Goal: Task Accomplishment & Management: Use online tool/utility

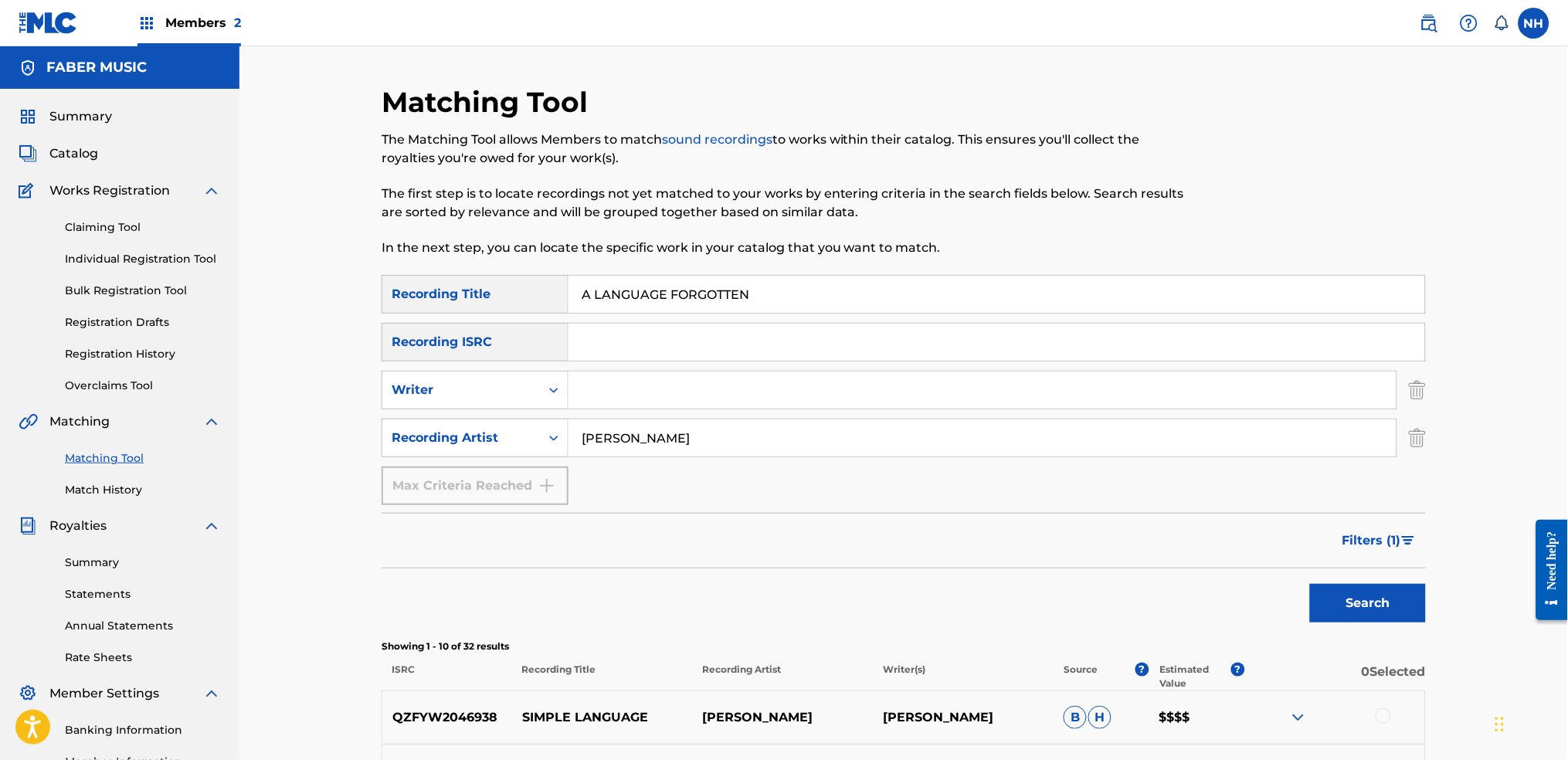
click at [1310, 584] on button "Search" at bounding box center [1368, 603] width 116 height 38
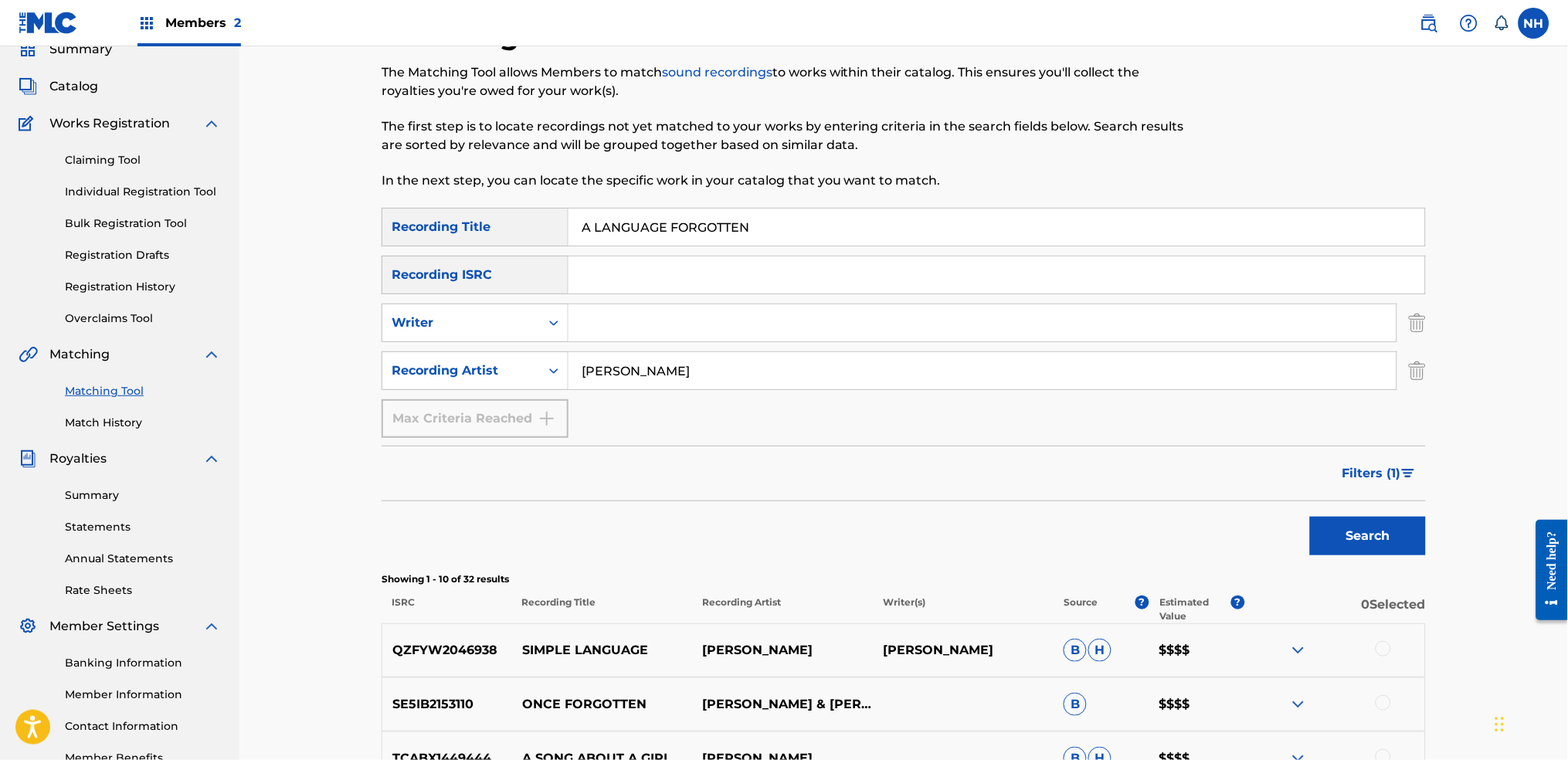
scroll to position [103, 0]
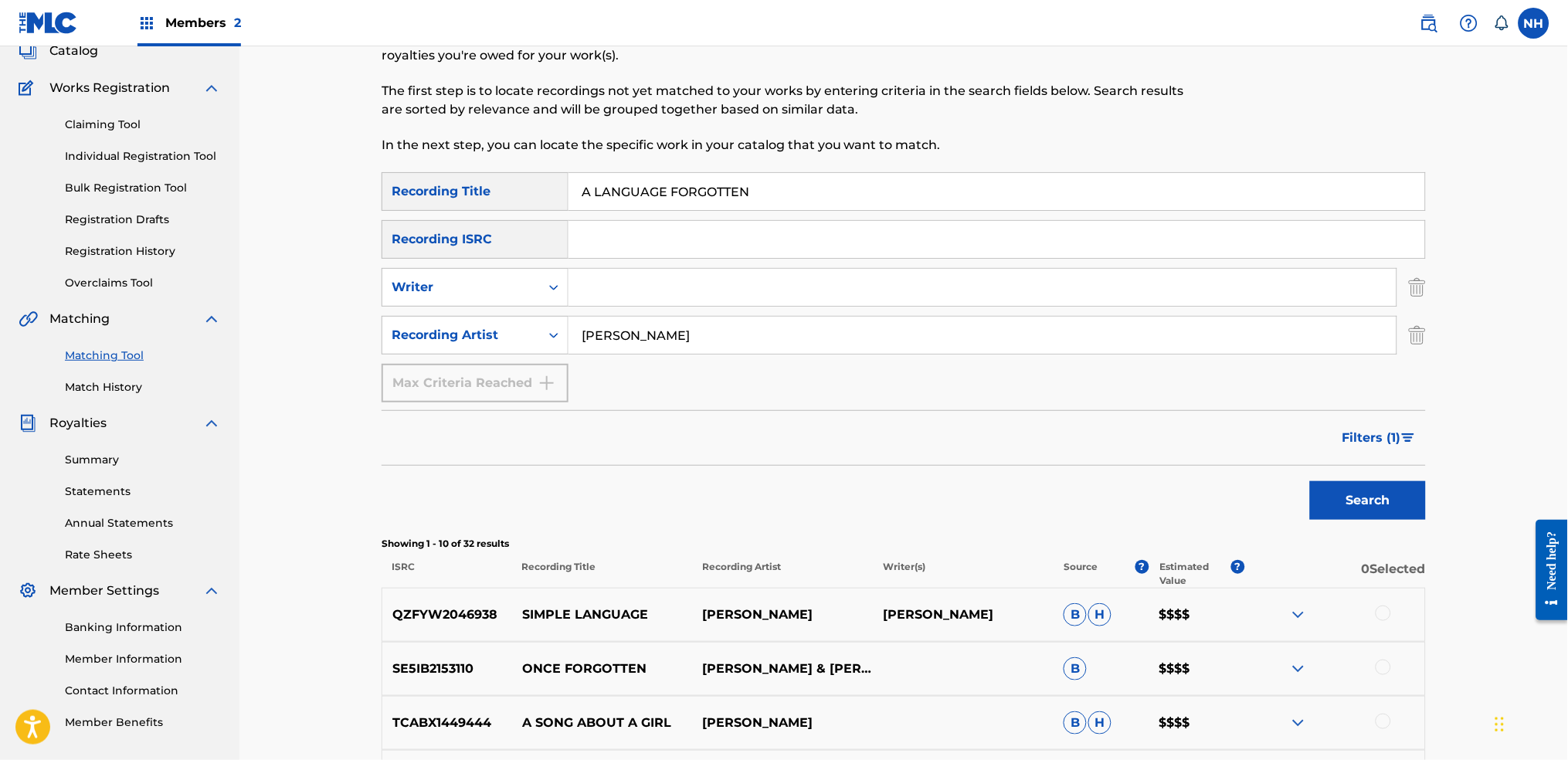
drag, startPoint x: 822, startPoint y: 183, endPoint x: 625, endPoint y: 260, distance: 211.5
click at [318, 172] on div "Matching Tool The Matching Tool allows Members to match sound recordings to wor…" at bounding box center [904, 593] width 1329 height 1300
paste input "O Albion"
type input "A LANGUAGE FORGOTTEN"
click at [689, 338] on input "luke howard" at bounding box center [982, 335] width 828 height 37
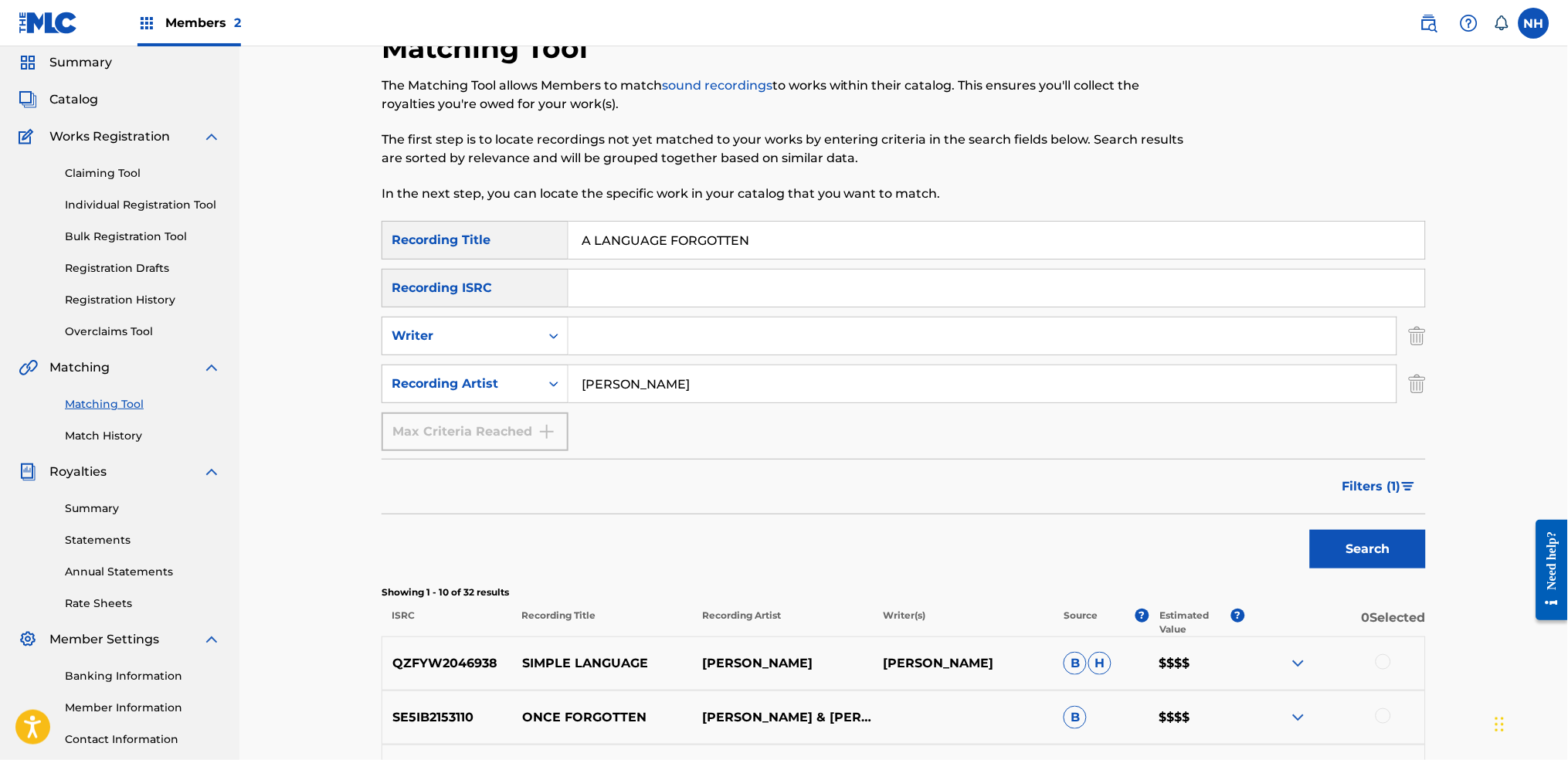
scroll to position [0, 0]
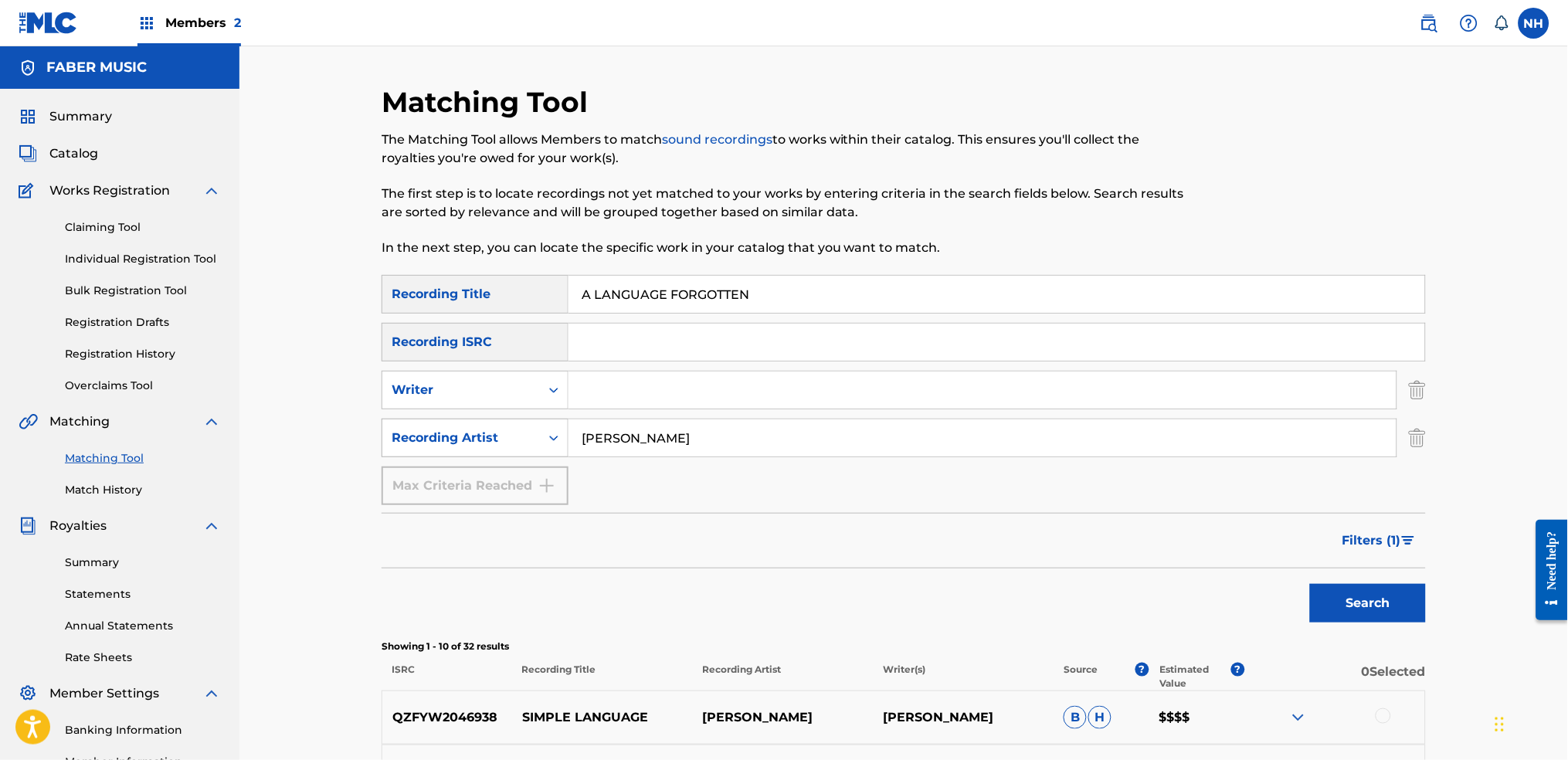
drag, startPoint x: 701, startPoint y: 441, endPoint x: 559, endPoint y: 449, distance: 142.2
click at [559, 449] on div "SearchWithCriteriaad5a61fa-5982-495d-a864-37927a84e2e4 Recording Artist luke ho…" at bounding box center [904, 437] width 1045 height 38
click at [1249, 584] on div "Search" at bounding box center [904, 599] width 1045 height 61
click at [1355, 608] on button "Search" at bounding box center [1368, 603] width 116 height 38
drag, startPoint x: 788, startPoint y: 295, endPoint x: 398, endPoint y: 258, distance: 391.8
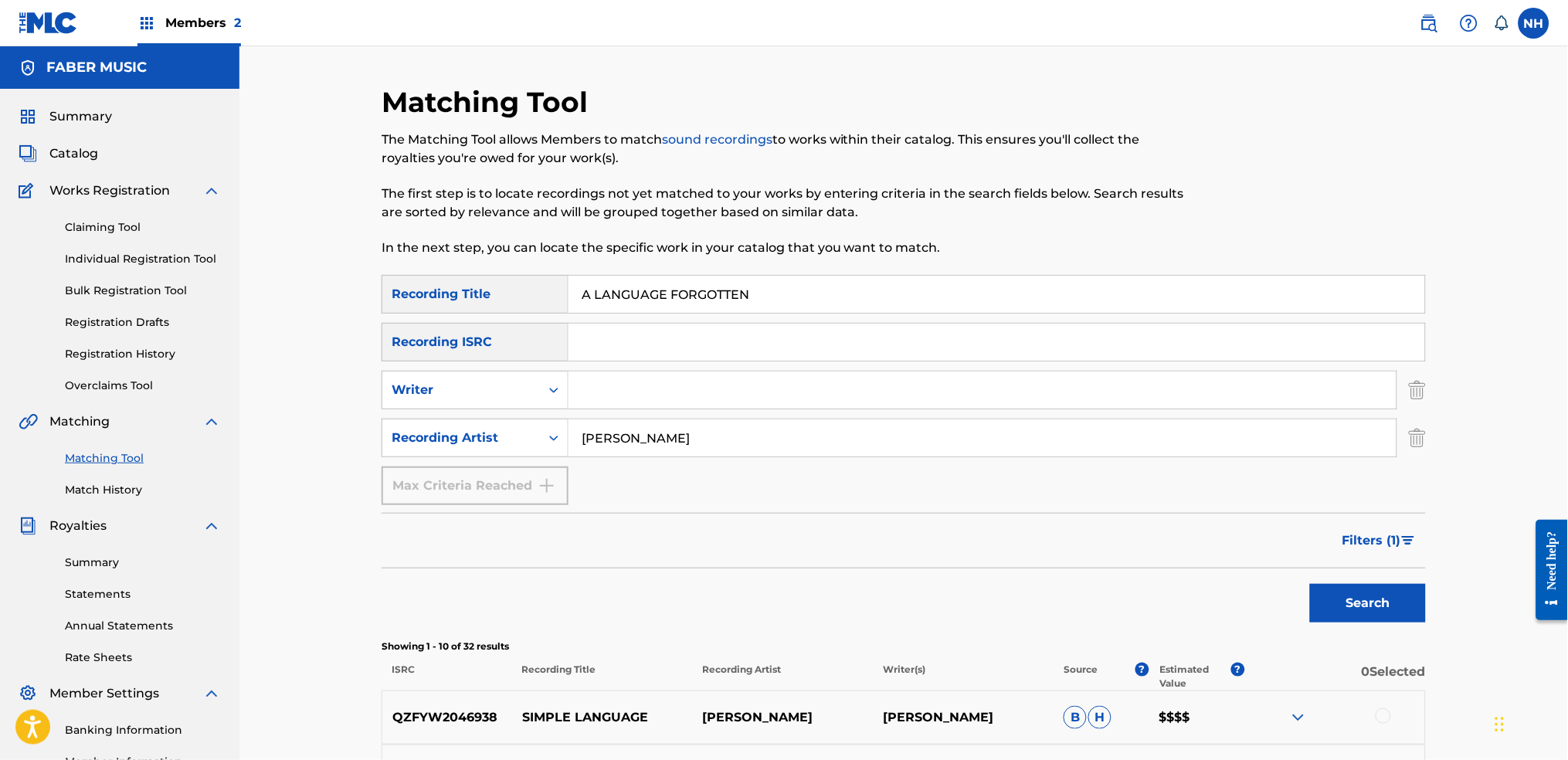
click at [399, 259] on div "Matching Tool The Matching Tool allows Members to match sound recordings to wor…" at bounding box center [904, 715] width 1045 height 1261
click at [1370, 608] on button "Search" at bounding box center [1368, 603] width 116 height 38
click at [1403, 544] on img "Search Form" at bounding box center [1408, 540] width 13 height 10
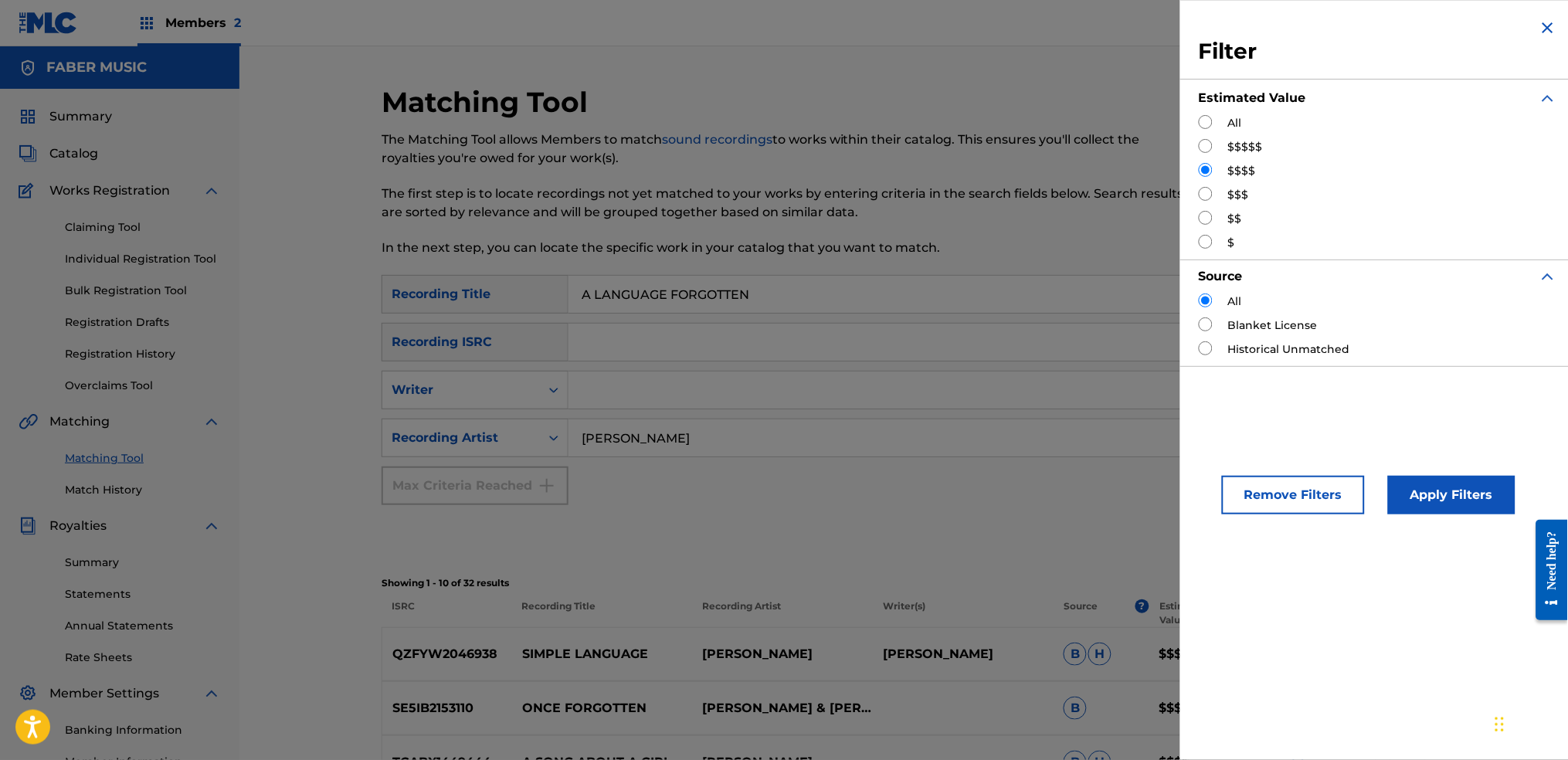
click at [1201, 121] on input "Search Form" at bounding box center [1205, 121] width 14 height 14
radio input "true"
click at [1412, 478] on button "Apply Filters" at bounding box center [1452, 495] width 128 height 38
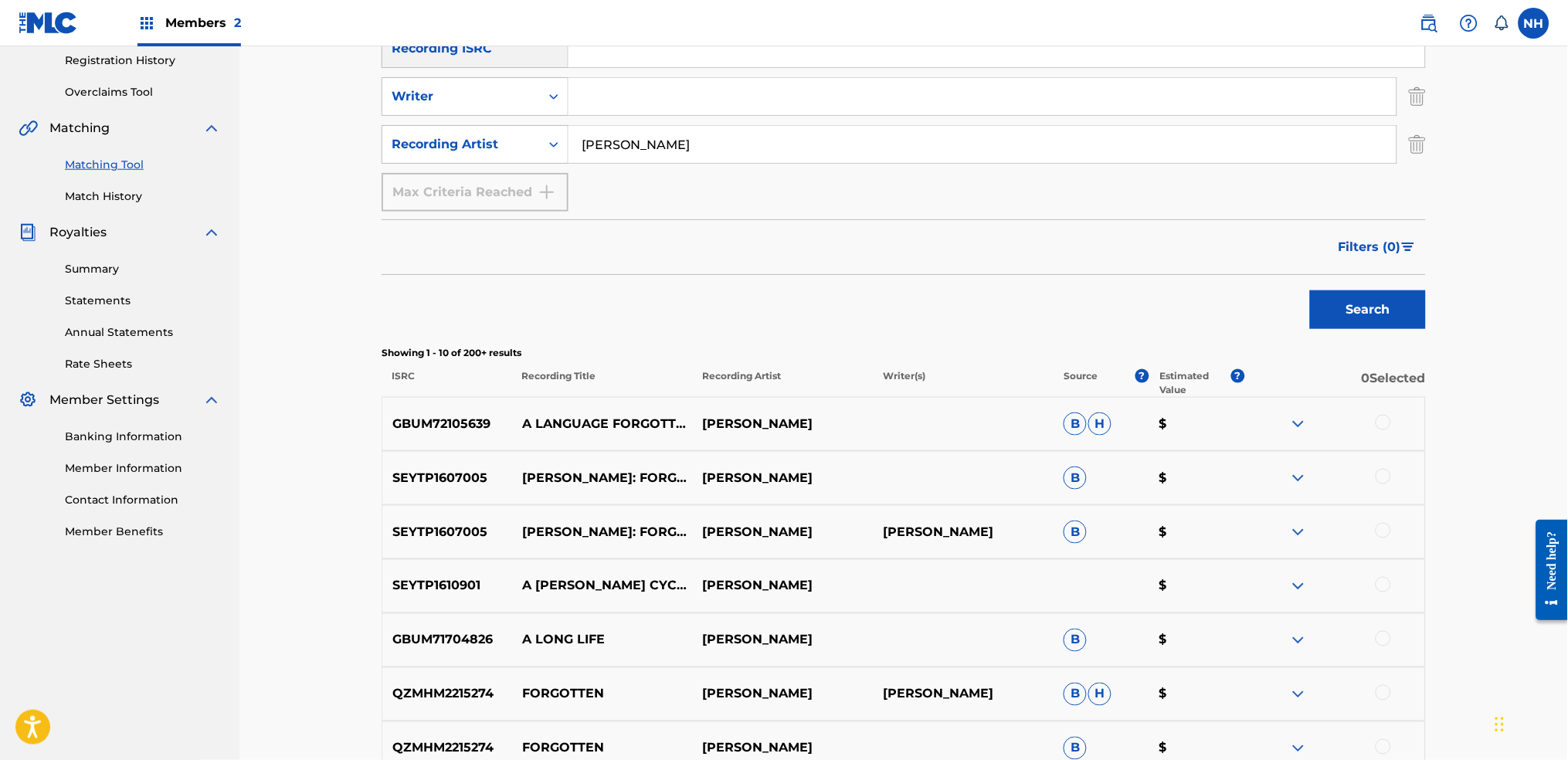
scroll to position [309, 0]
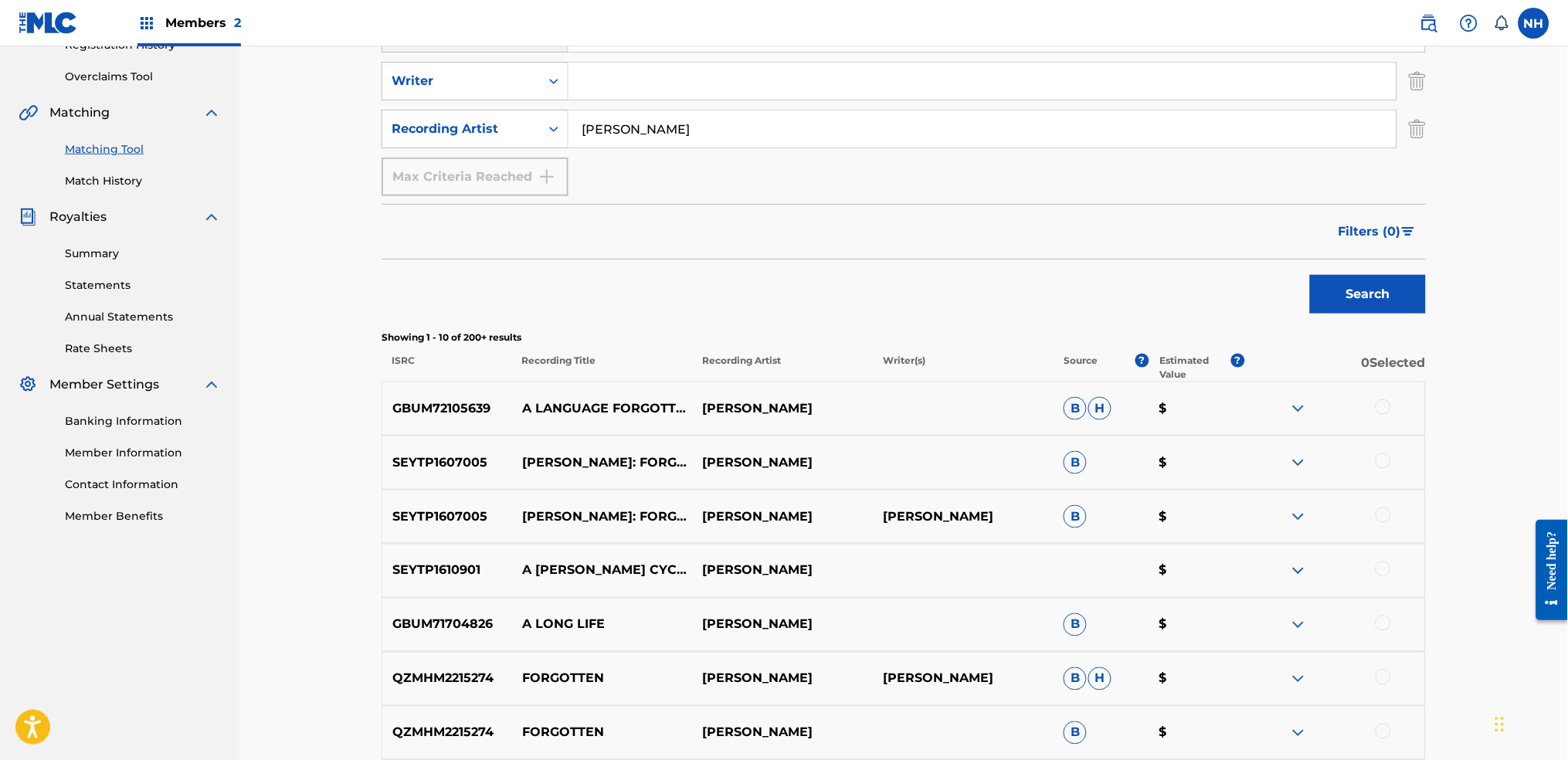
click at [1382, 414] on div at bounding box center [1383, 406] width 15 height 15
click at [1082, 630] on button "Match 1 Group" at bounding box center [1086, 634] width 171 height 38
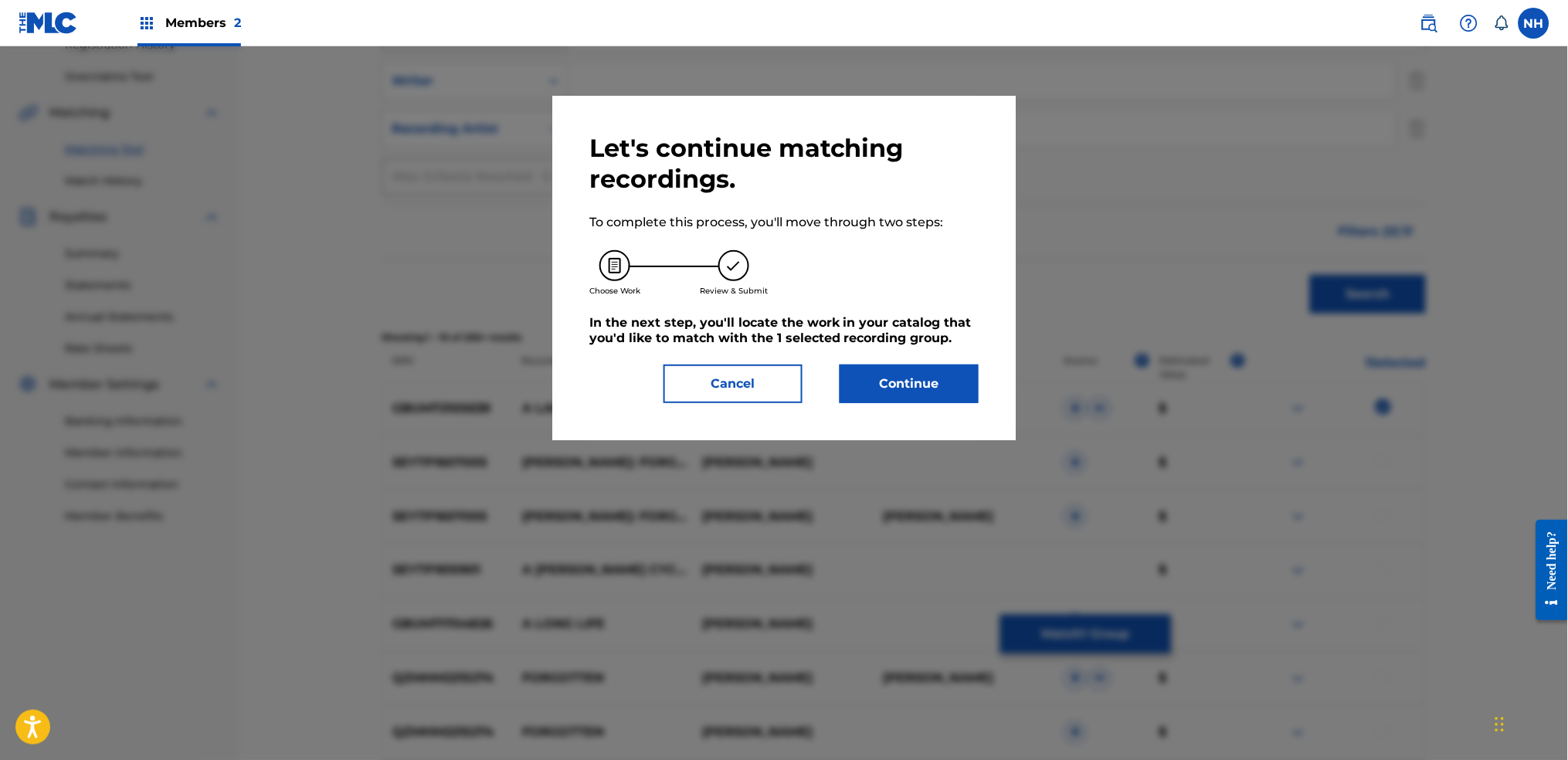
scroll to position [0, 0]
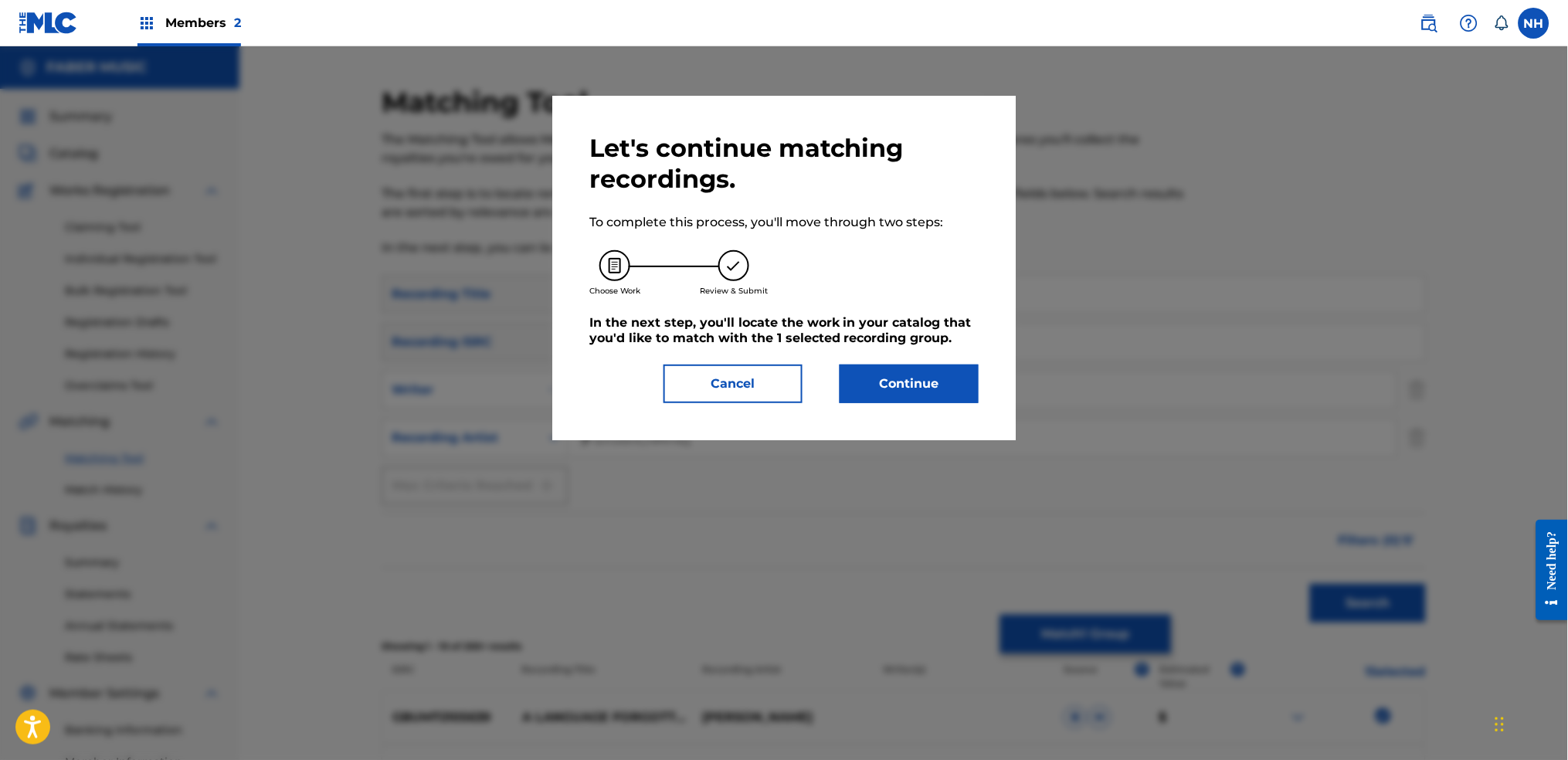
click at [760, 368] on button "Cancel" at bounding box center [733, 383] width 139 height 38
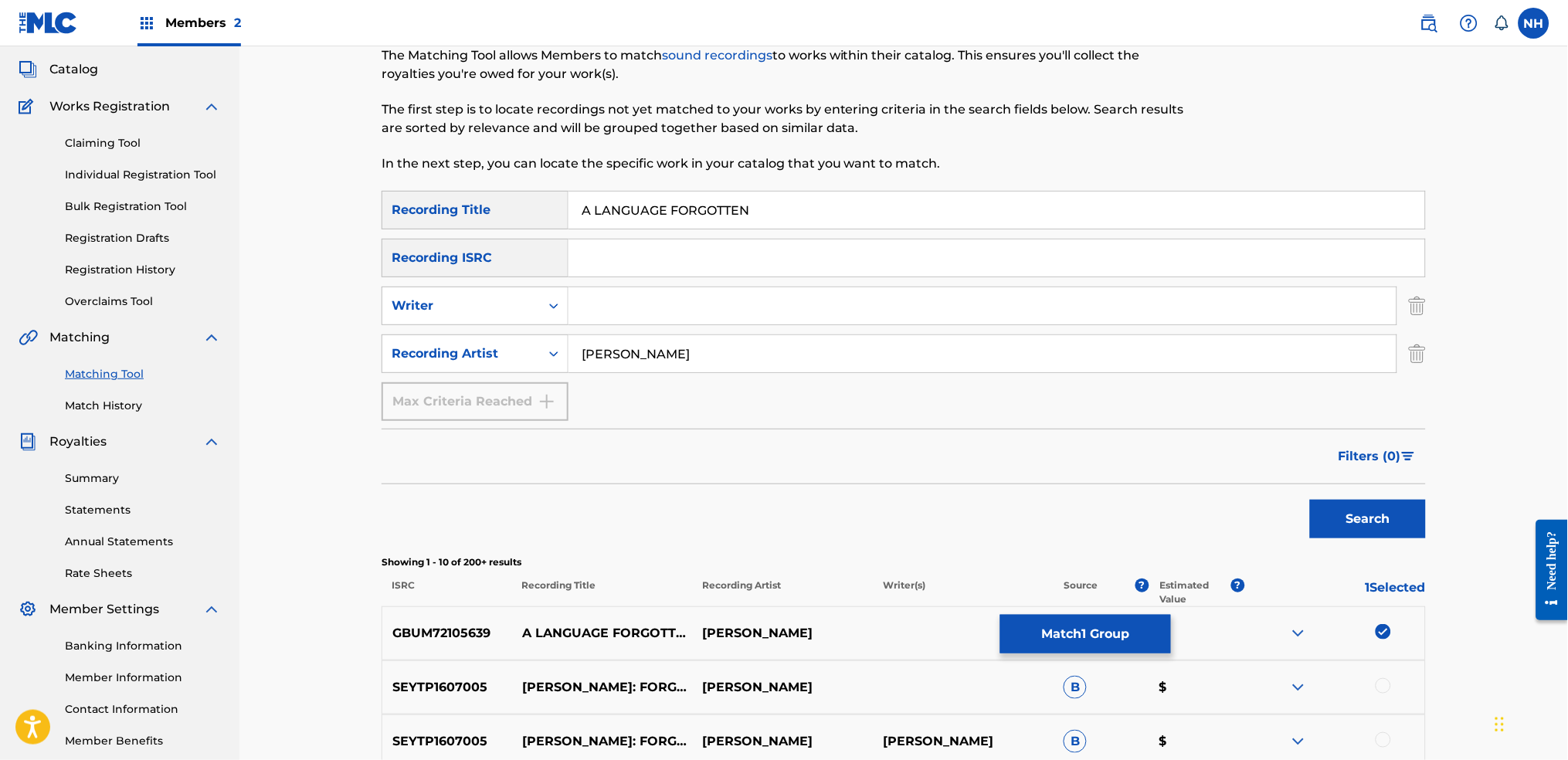
scroll to position [205, 0]
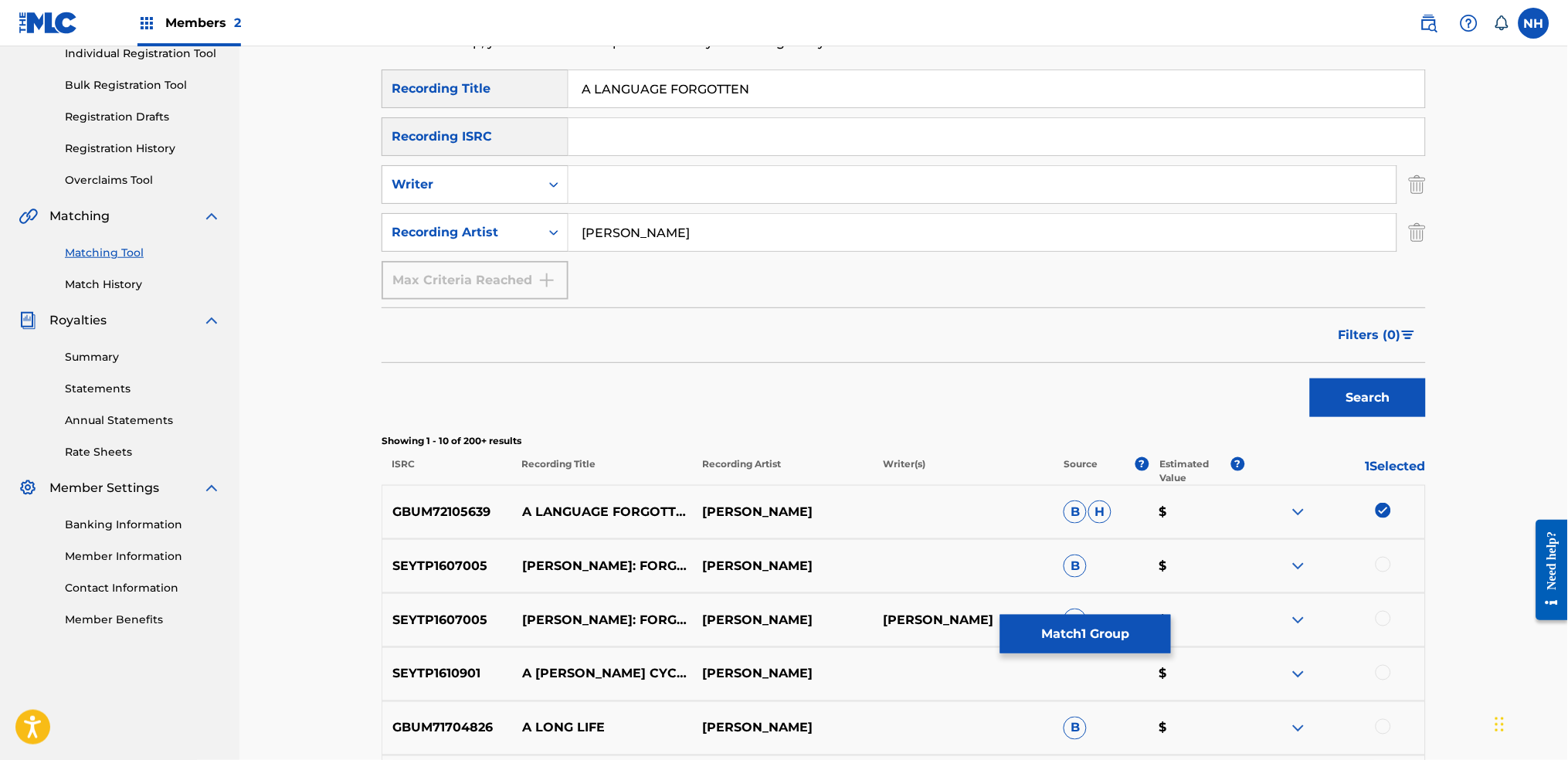
click at [1098, 617] on button "Match 1 Group" at bounding box center [1086, 634] width 171 height 38
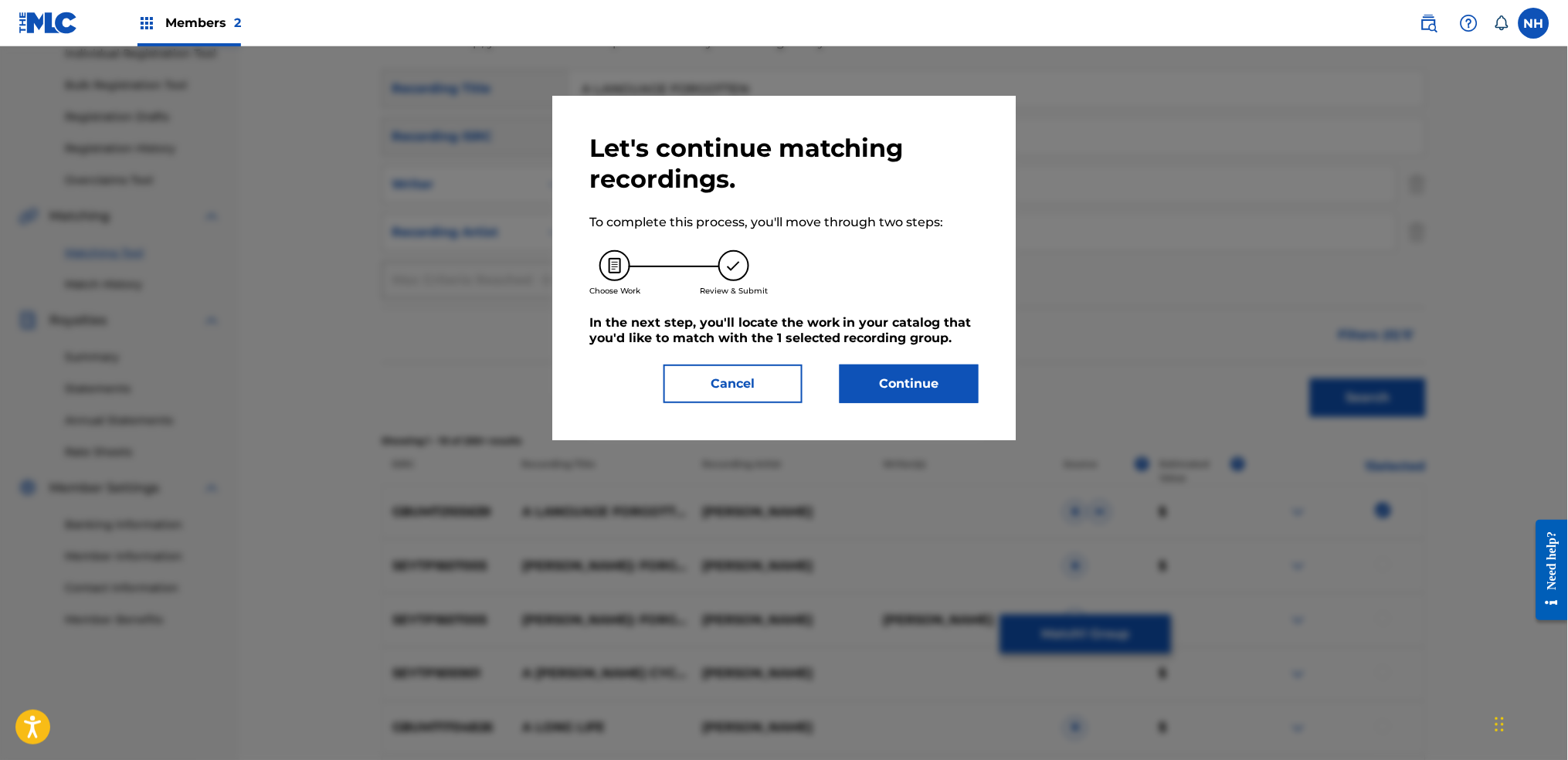
click at [956, 417] on div "Let's continue matching recordings. To complete this process, you'll move throu…" at bounding box center [784, 267] width 463 height 344
click at [956, 390] on button "Continue" at bounding box center [909, 383] width 139 height 38
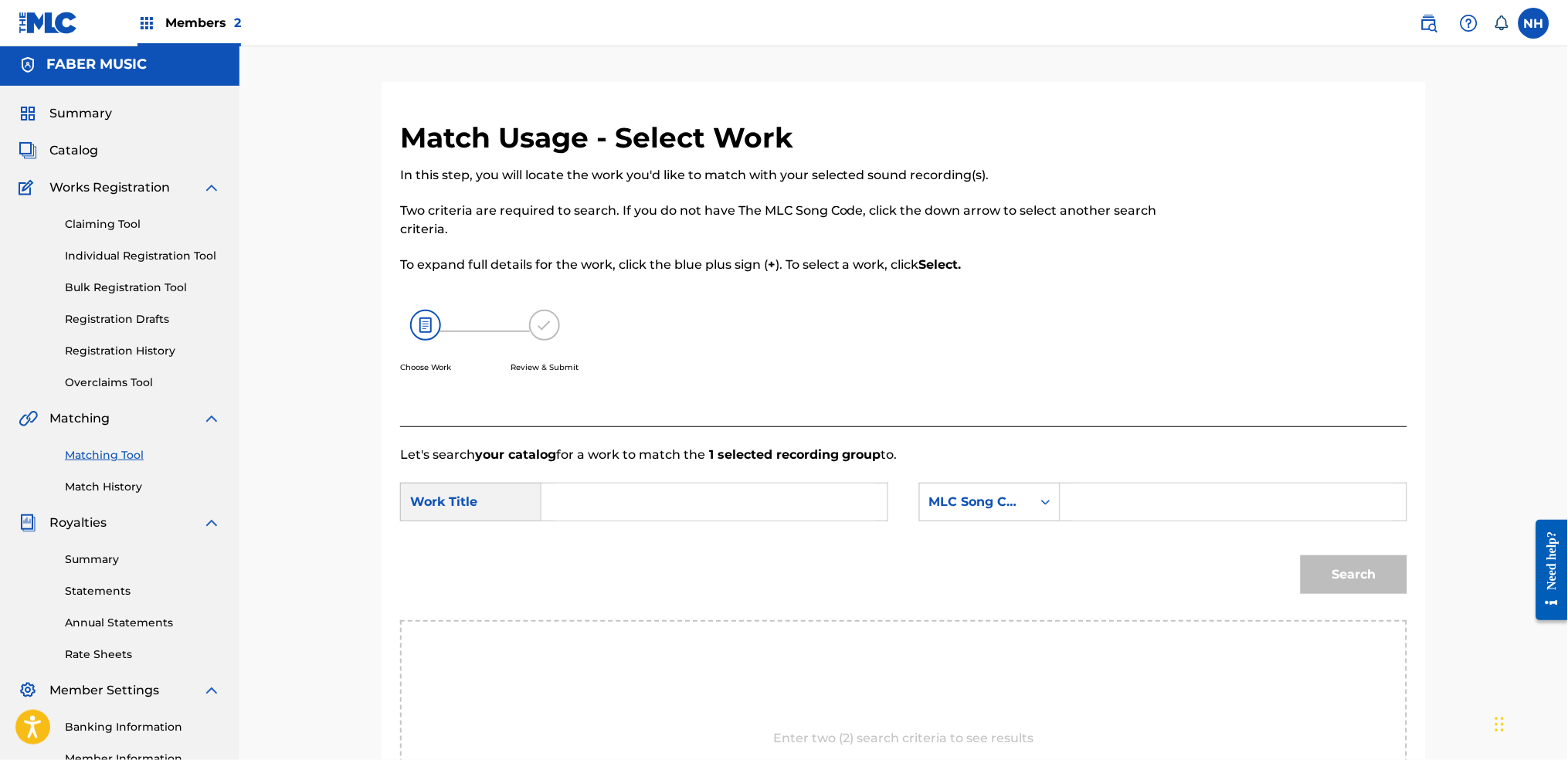
scroll to position [0, 0]
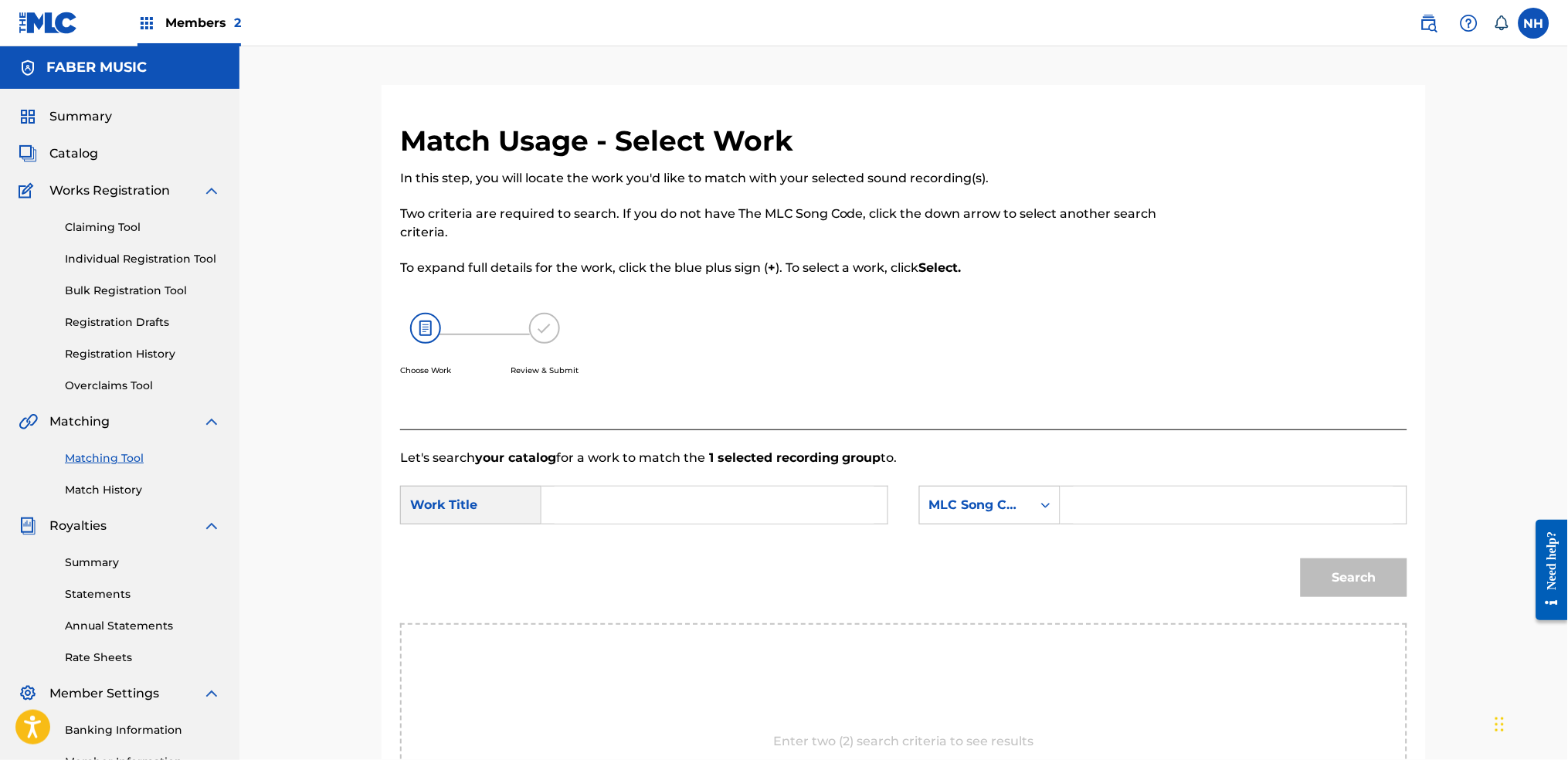
click at [747, 474] on form "SearchWithCriteria4059cc8f-2471-4bcf-b273-940ffa6ea60f Work Title SearchWithCri…" at bounding box center [903, 544] width 1007 height 156
click at [751, 499] on input "Search Form" at bounding box center [714, 505] width 320 height 37
paste input "A LANGUAGE FORGOTTEN"
type input "A LANGUAGE FORGOTTEN"
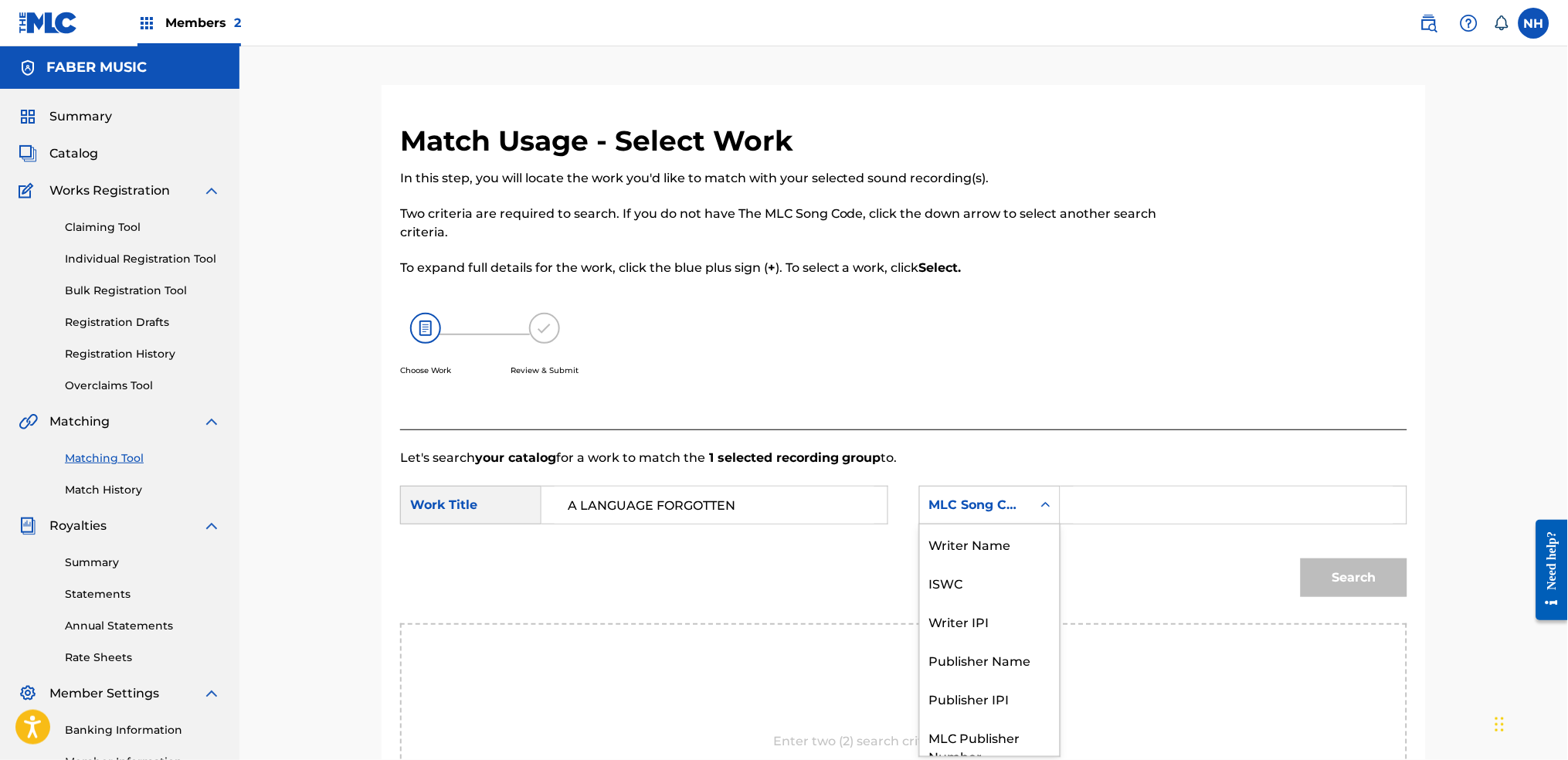
click at [974, 519] on div "MLC Song Code" at bounding box center [976, 505] width 112 height 30
click at [987, 553] on div "Writer Name" at bounding box center [990, 544] width 140 height 38
click at [1090, 521] on input "Search Form" at bounding box center [1233, 505] width 320 height 37
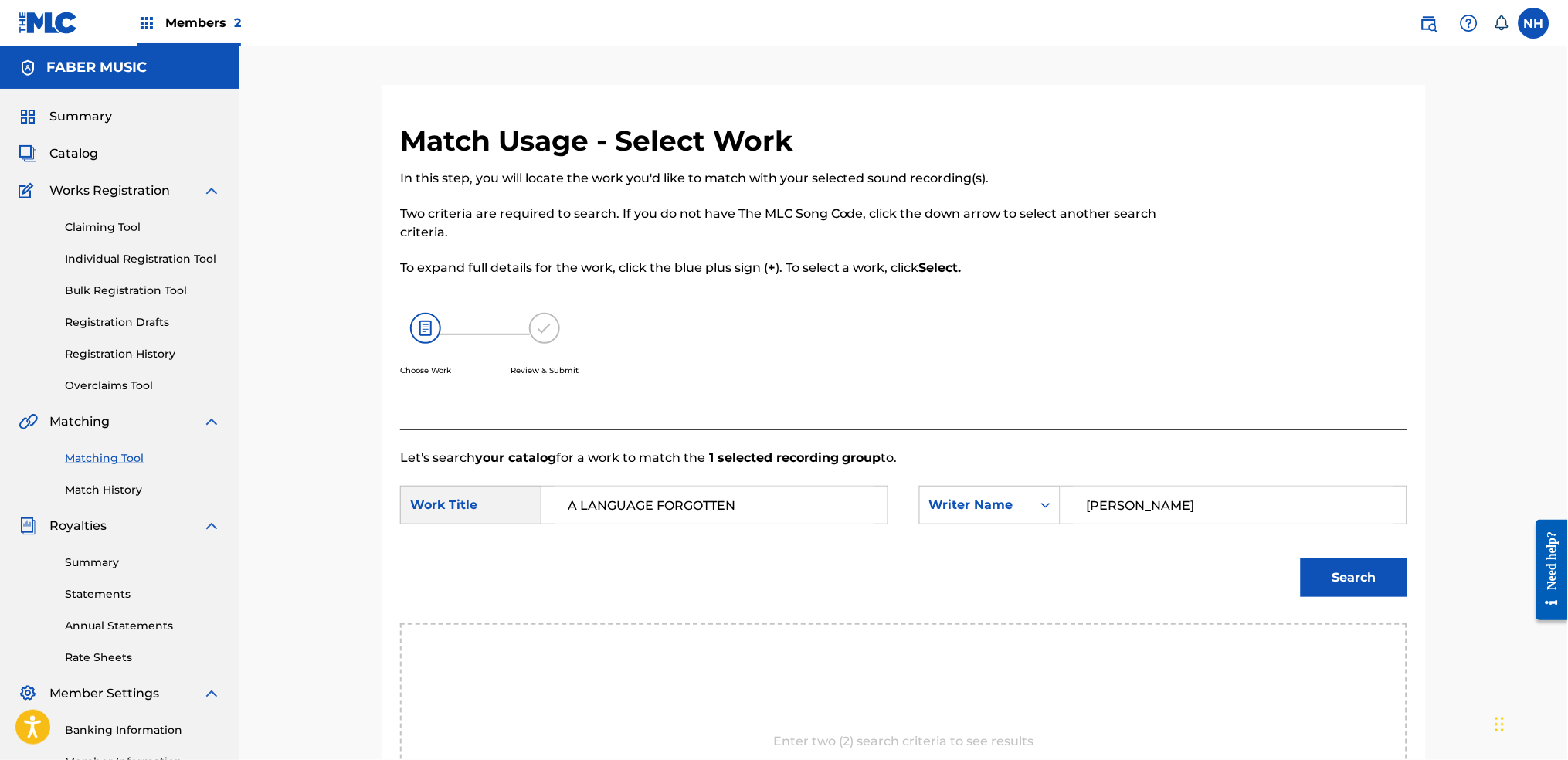
type input "luke howard"
click at [1301, 558] on button "Search" at bounding box center [1354, 577] width 106 height 38
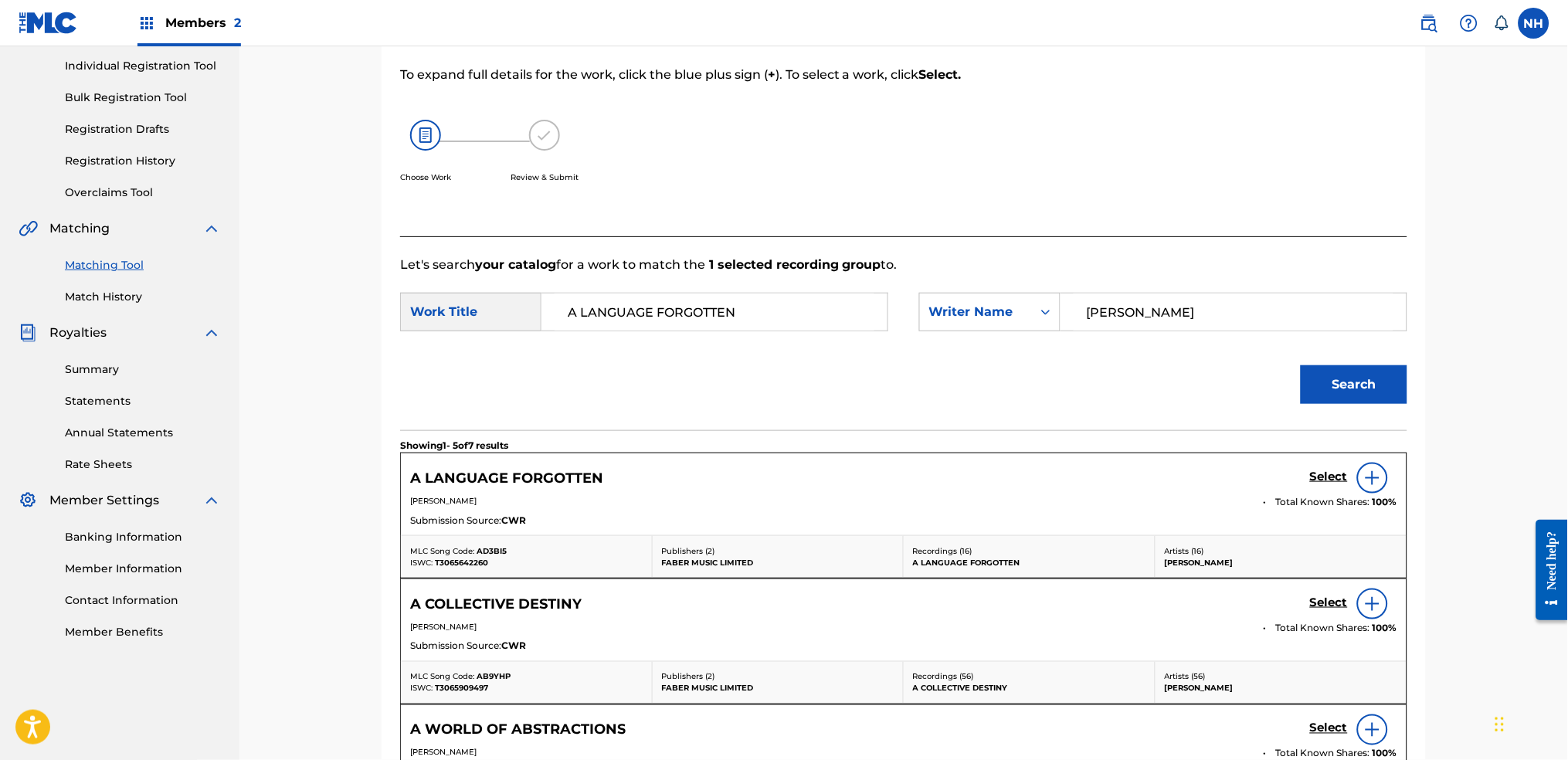
scroll to position [205, 0]
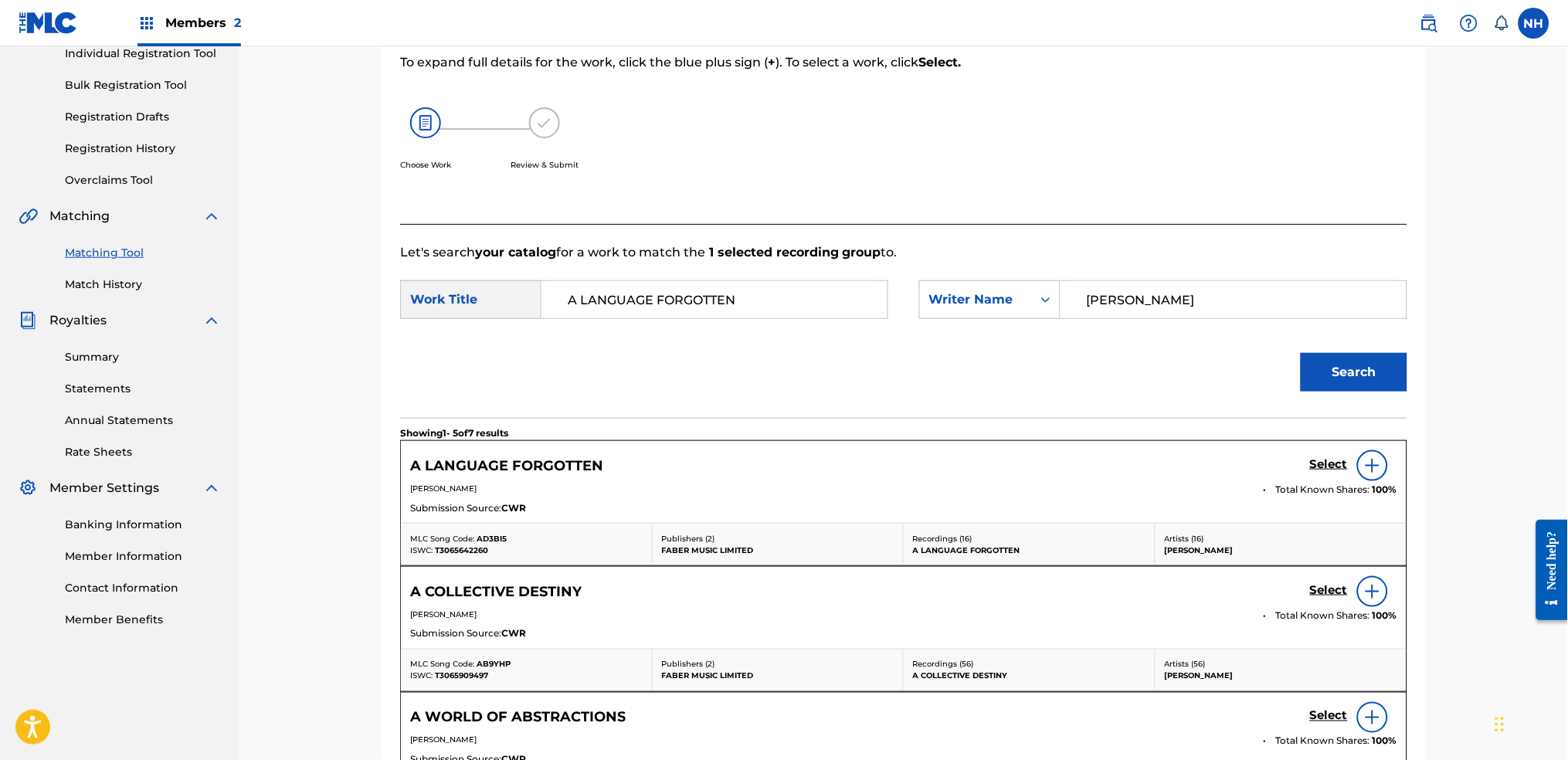
click at [1336, 473] on link "Select" at bounding box center [1328, 465] width 38 height 17
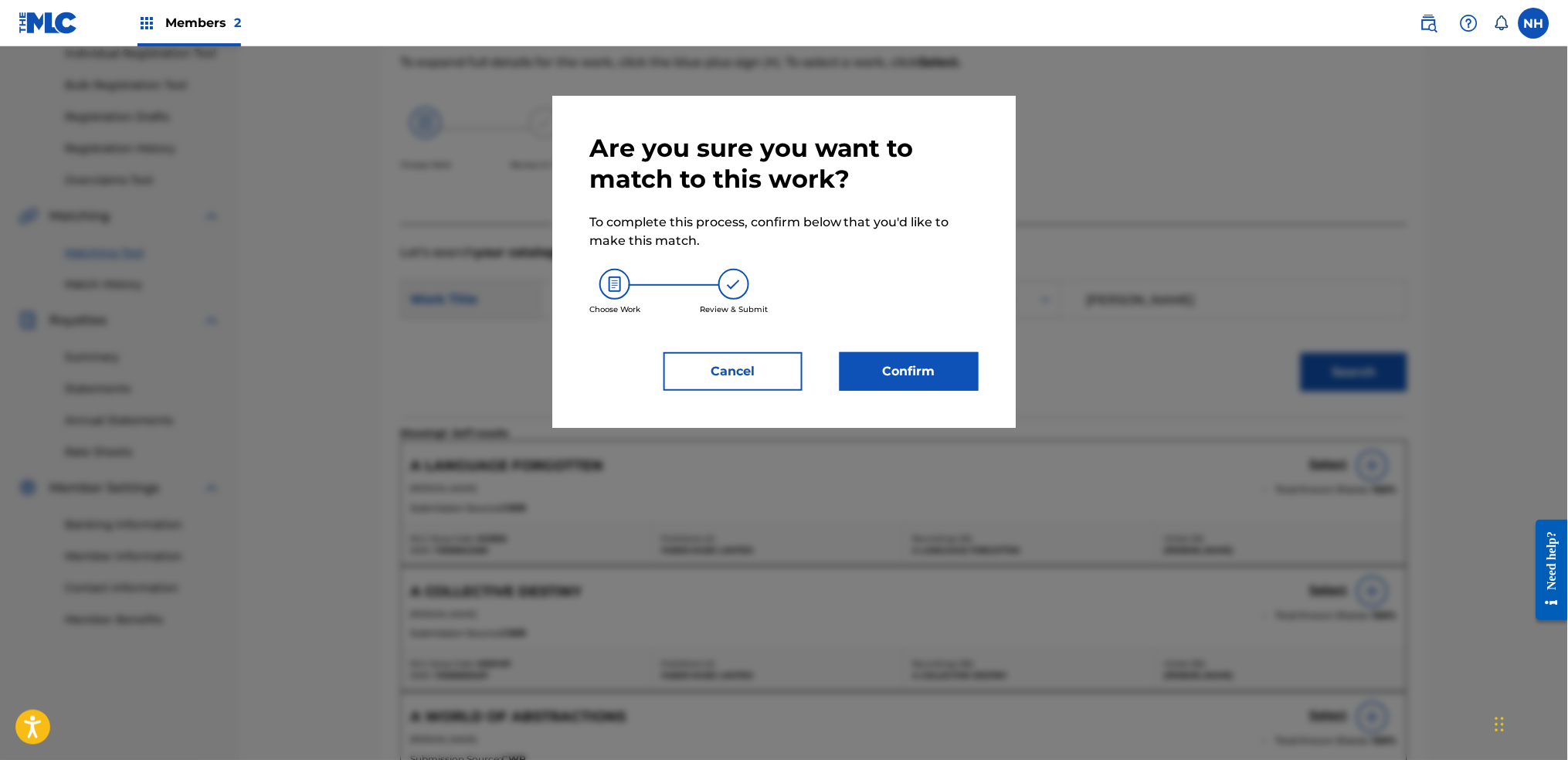
click at [999, 381] on div "Are you sure you want to match to this work? To complete this process, confirm …" at bounding box center [784, 262] width 463 height 332
click at [967, 390] on button "Confirm" at bounding box center [909, 371] width 139 height 38
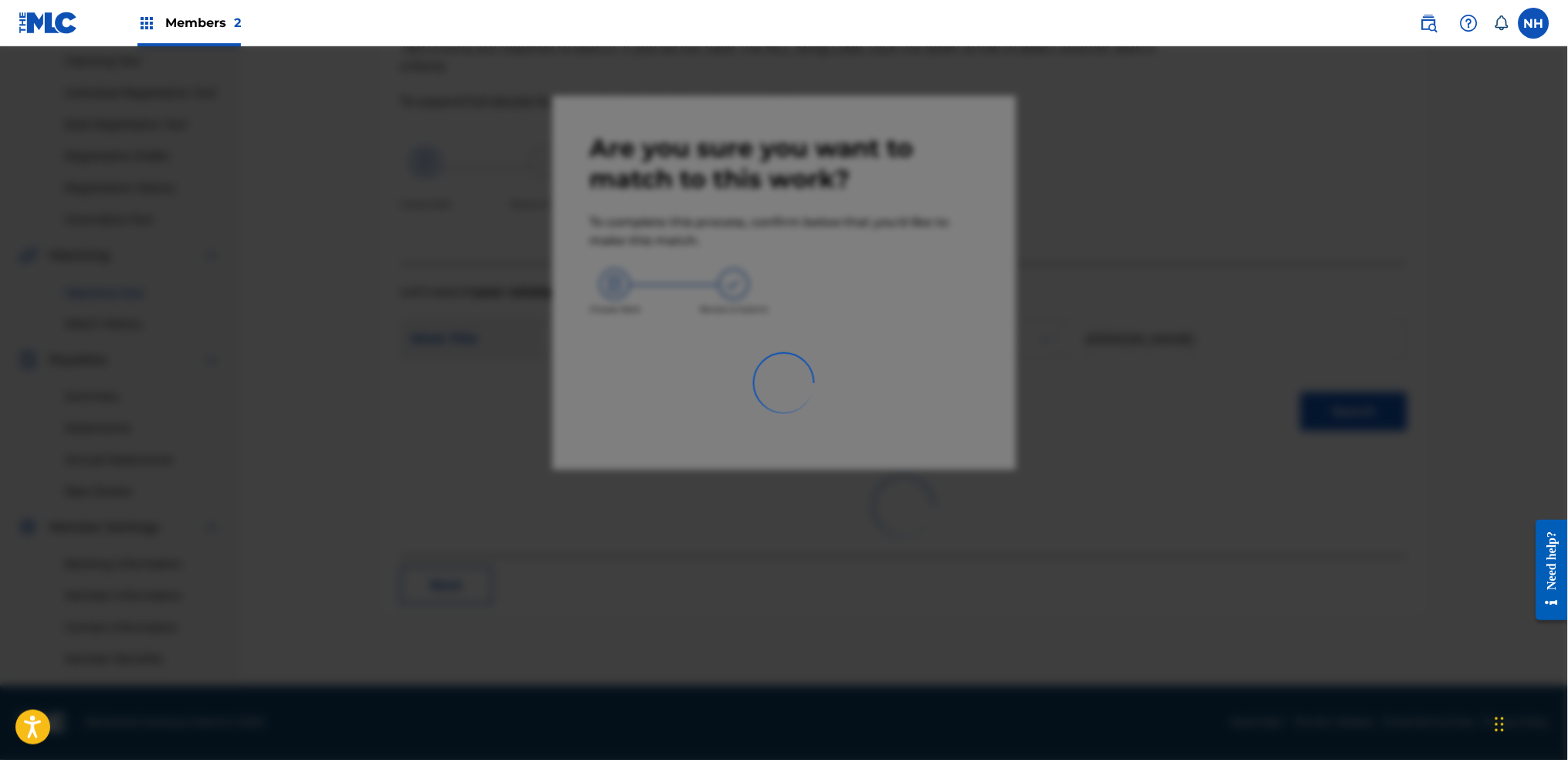
scroll to position [165, 0]
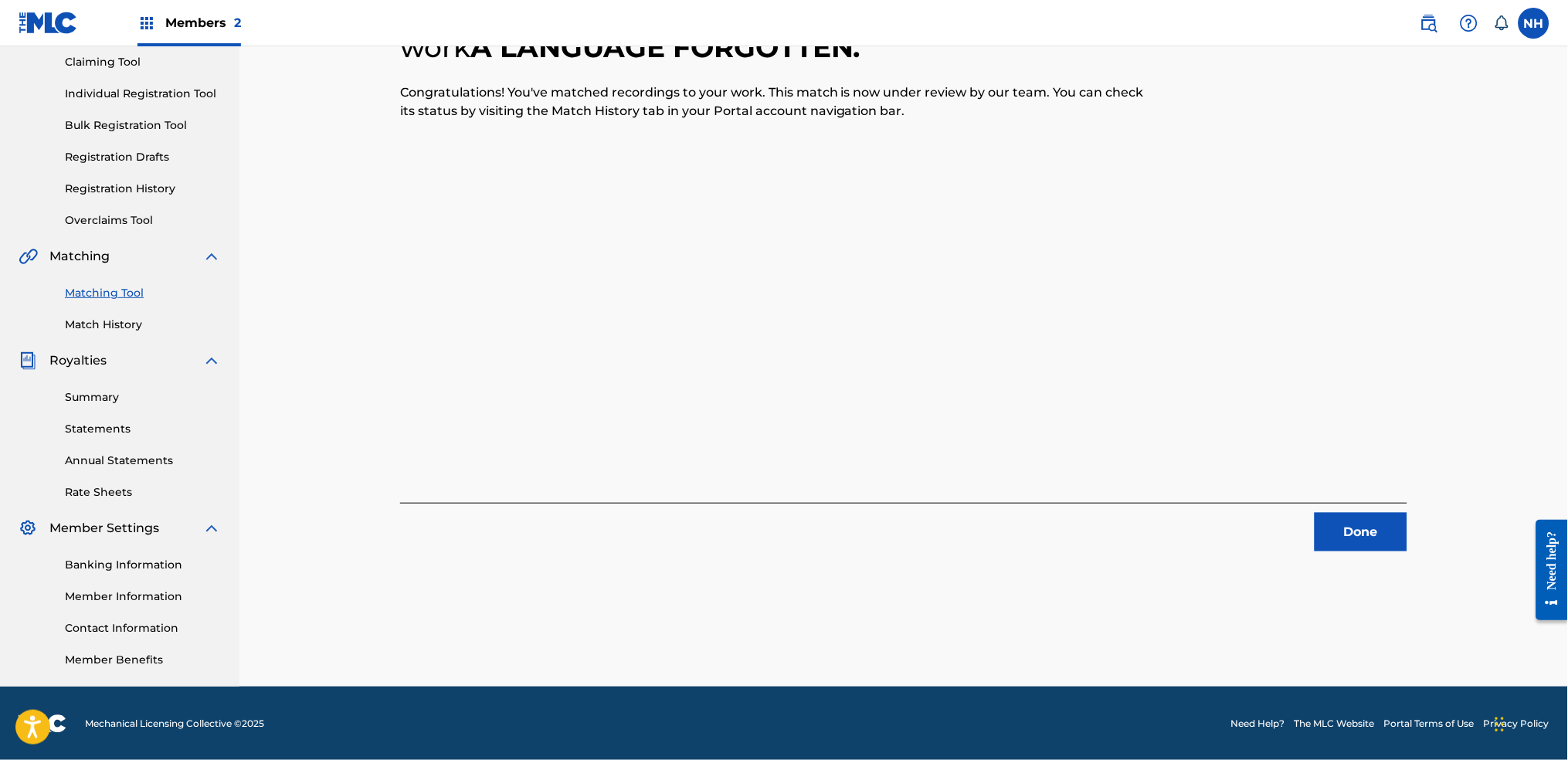
click at [574, 362] on div "1 Recording Groups are pending usage match to the work A LANGUAGE FORGOTTEN . C…" at bounding box center [903, 255] width 1007 height 593
drag, startPoint x: 1370, startPoint y: 490, endPoint x: 1371, endPoint y: 523, distance: 33.0
click at [1371, 507] on div "1 Recording Groups are pending usage match to the work A LANGUAGE FORGOTTEN . C…" at bounding box center [903, 255] width 1007 height 593
click at [1371, 529] on button "Done" at bounding box center [1361, 532] width 93 height 38
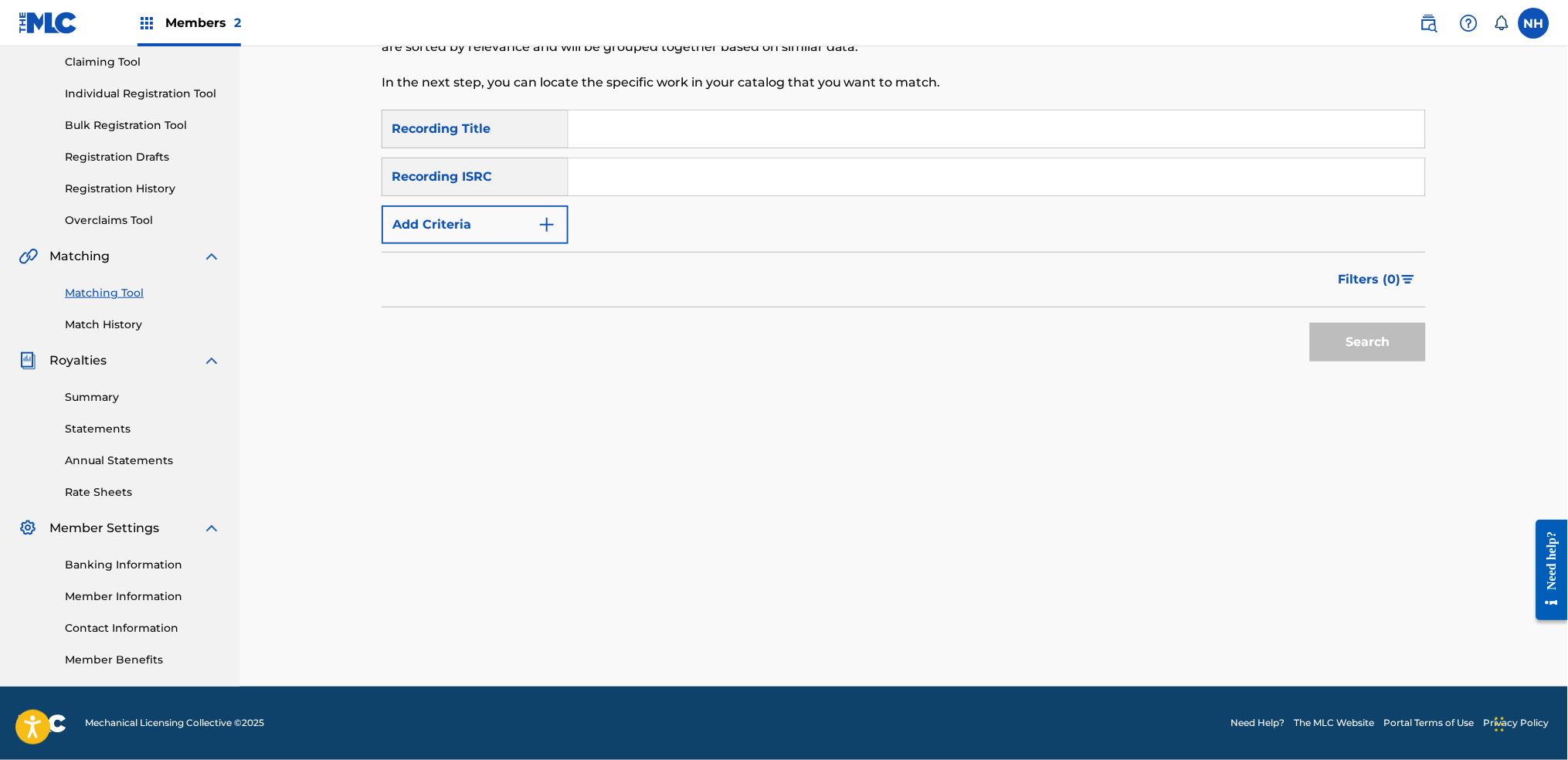
click at [645, 111] on input "Search Form" at bounding box center [997, 129] width 857 height 37
paste input "THE END OF THE FIRST PERIOD"
type input "THE END OF THE FIRST PERIOD"
click at [519, 232] on button "Add Criteria" at bounding box center [475, 224] width 187 height 38
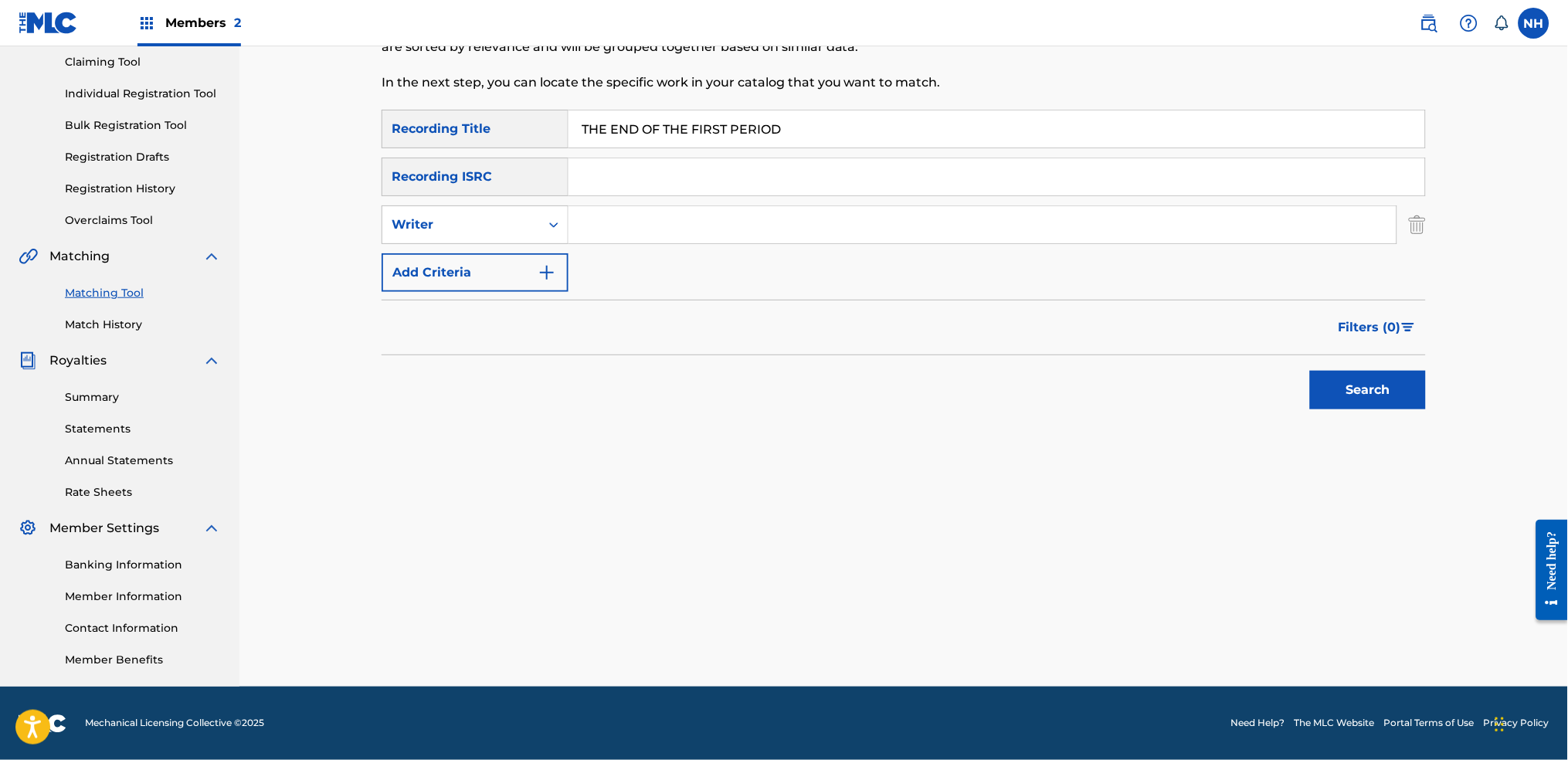
click at [530, 275] on button "Add Criteria" at bounding box center [475, 272] width 187 height 38
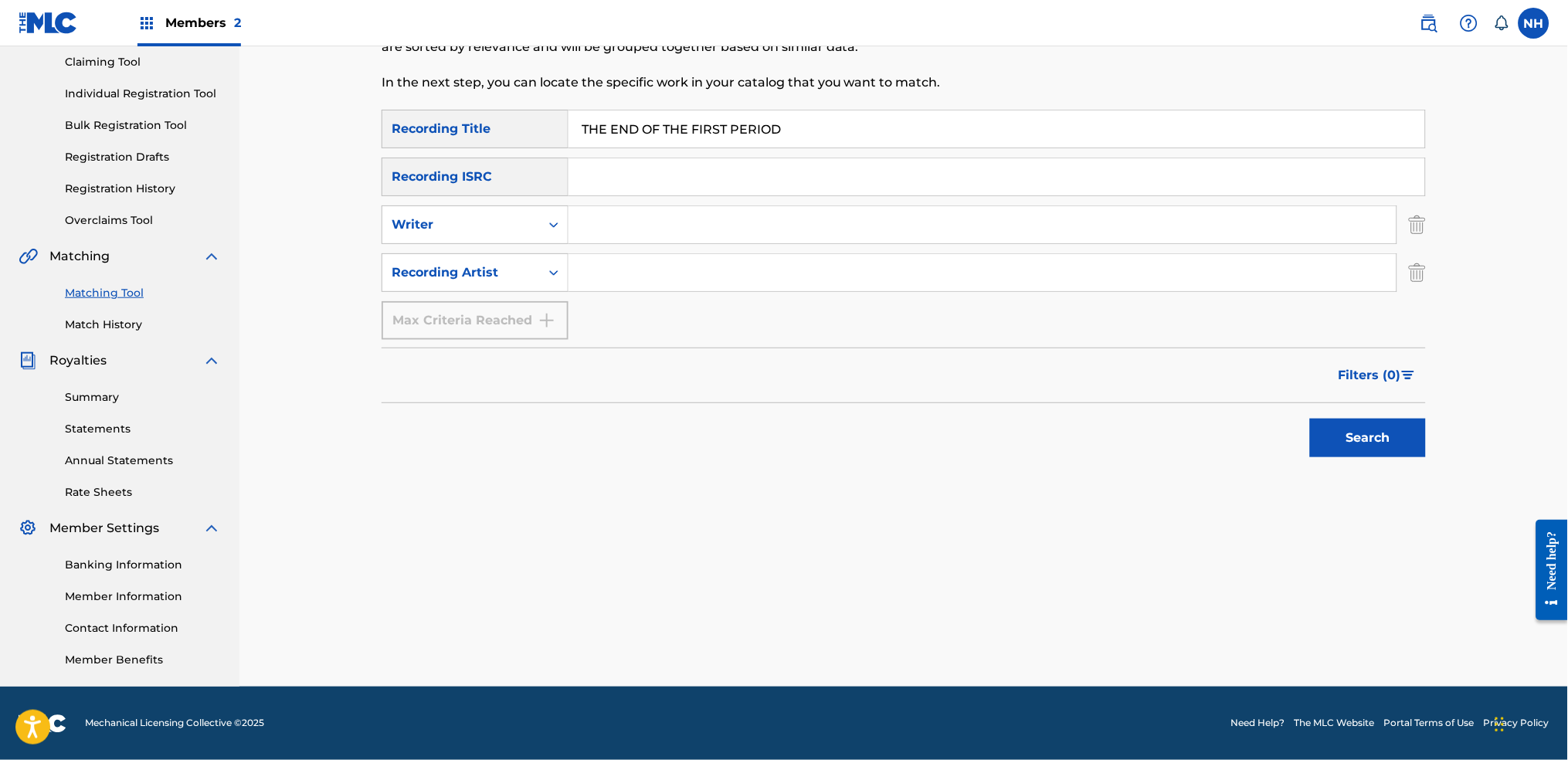
click at [653, 263] on input "Search Form" at bounding box center [982, 272] width 828 height 37
type input "h"
type input "luke howard"
click at [1310, 418] on button "Search" at bounding box center [1368, 437] width 116 height 38
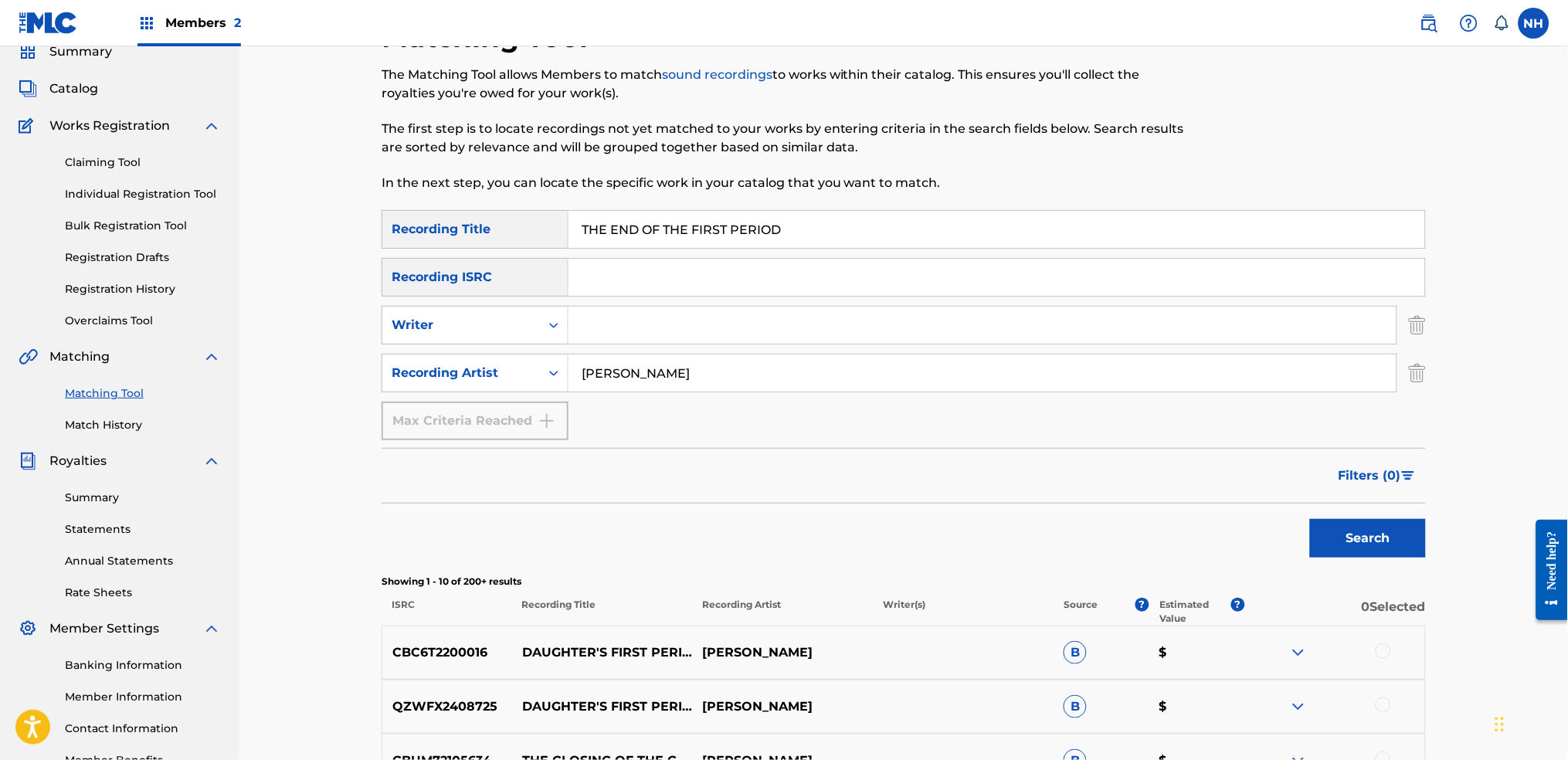
scroll to position [62, 0]
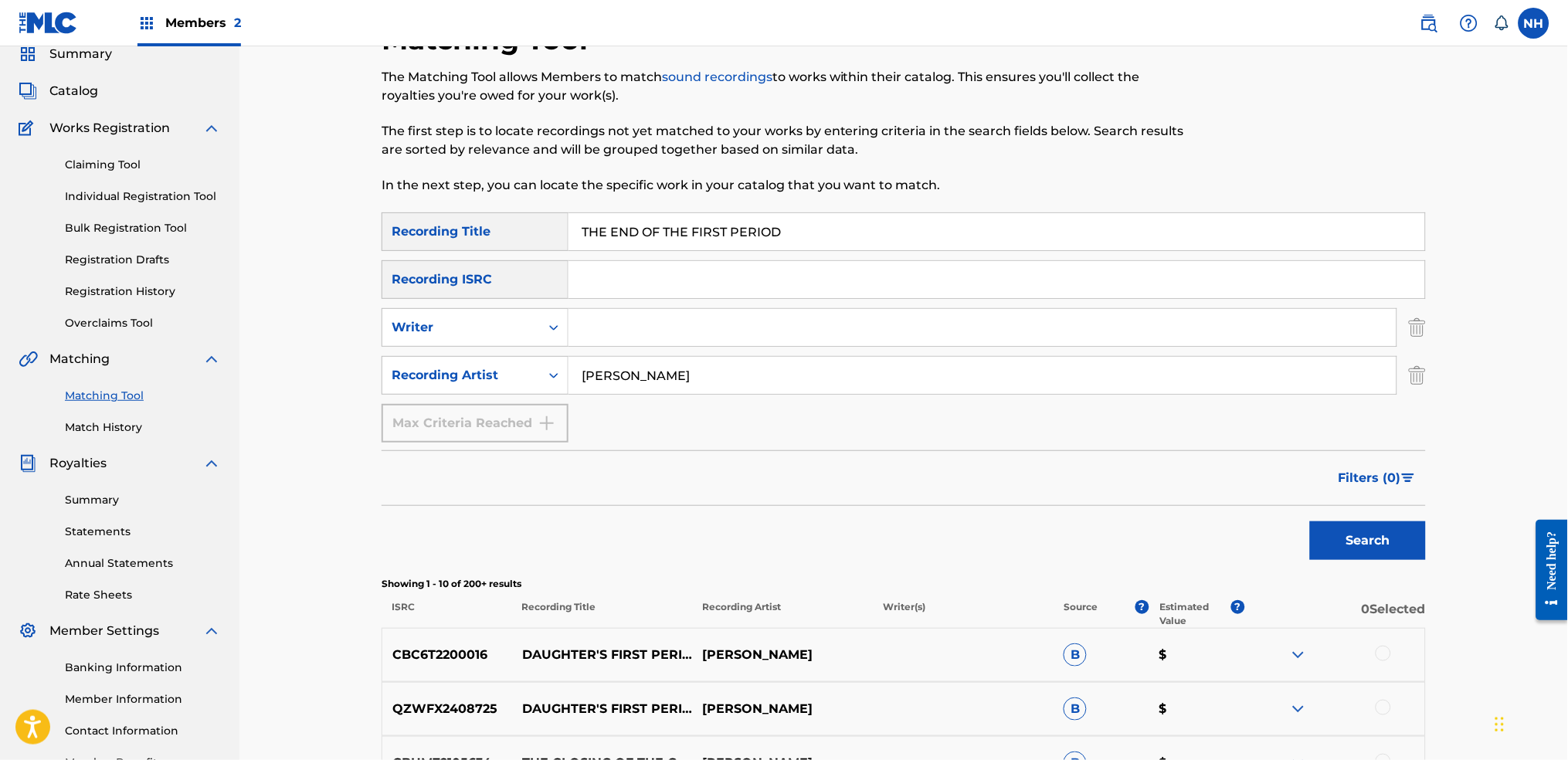
click at [458, 287] on div "Recording ISRC" at bounding box center [475, 279] width 187 height 38
click at [709, 229] on input "THE END OF THE FIRST PERIOD" at bounding box center [997, 232] width 857 height 37
drag, startPoint x: 489, startPoint y: 239, endPoint x: 576, endPoint y: 233, distance: 87.2
click at [490, 237] on div "Recording Title" at bounding box center [475, 232] width 187 height 38
click at [651, 232] on input "THE END OF THE FIRST PERIOD" at bounding box center [997, 232] width 857 height 37
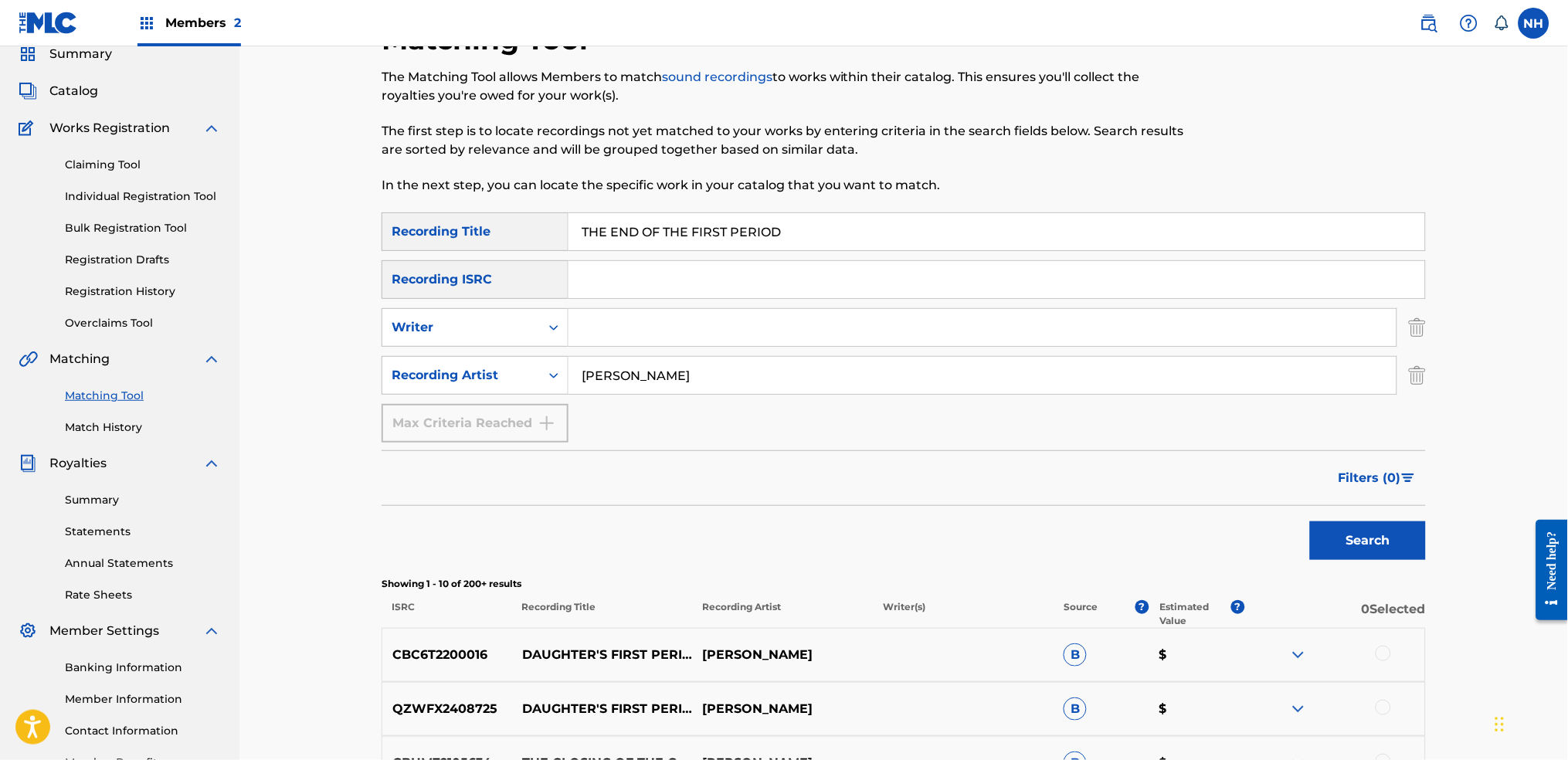
paste input "A FAINT QUALM FOR THE FUTURE"
type input "A FAINT QUALM FOR THE FUTURE"
click at [1343, 543] on button "Search" at bounding box center [1368, 540] width 116 height 38
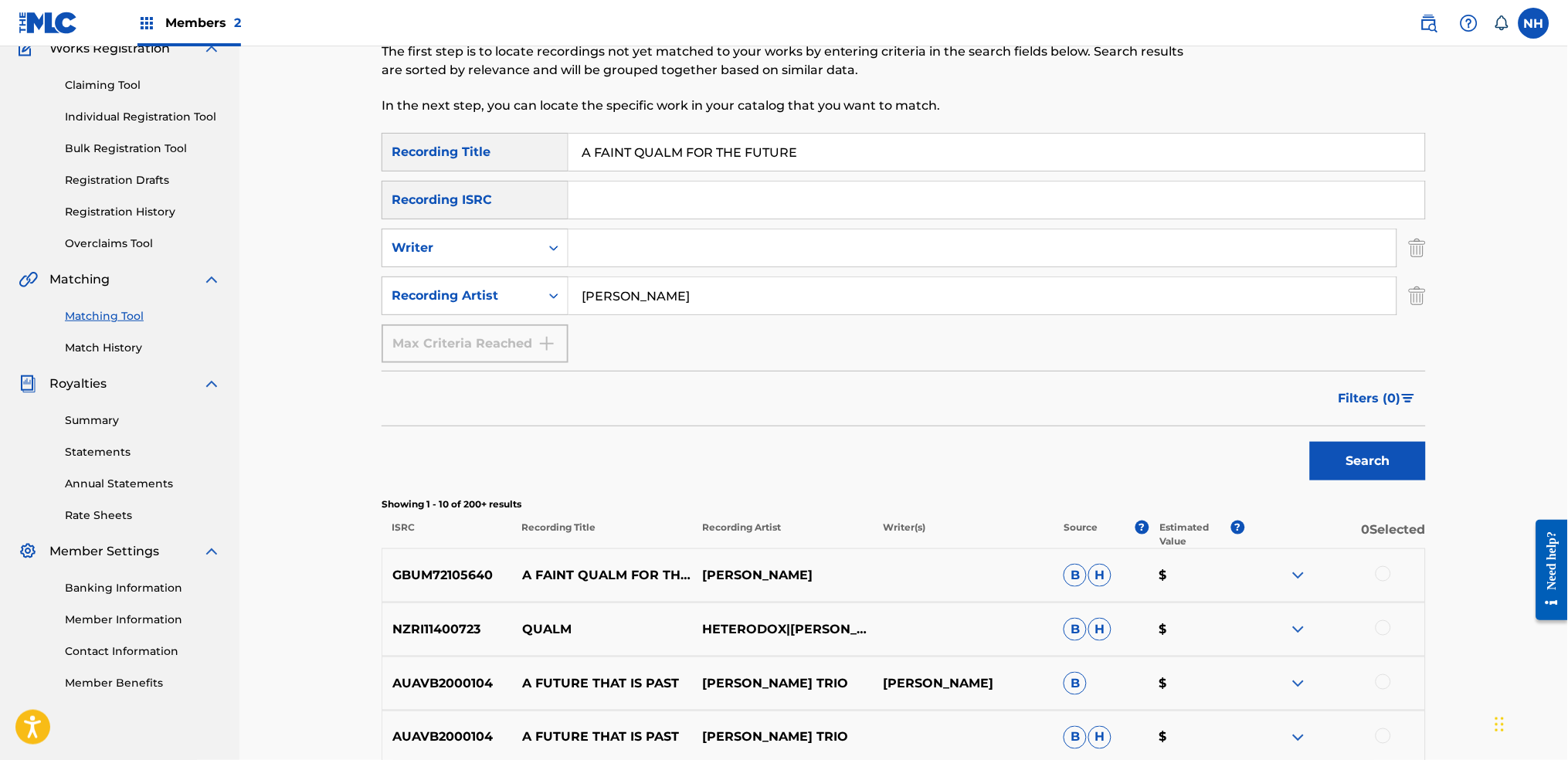
scroll to position [165, 0]
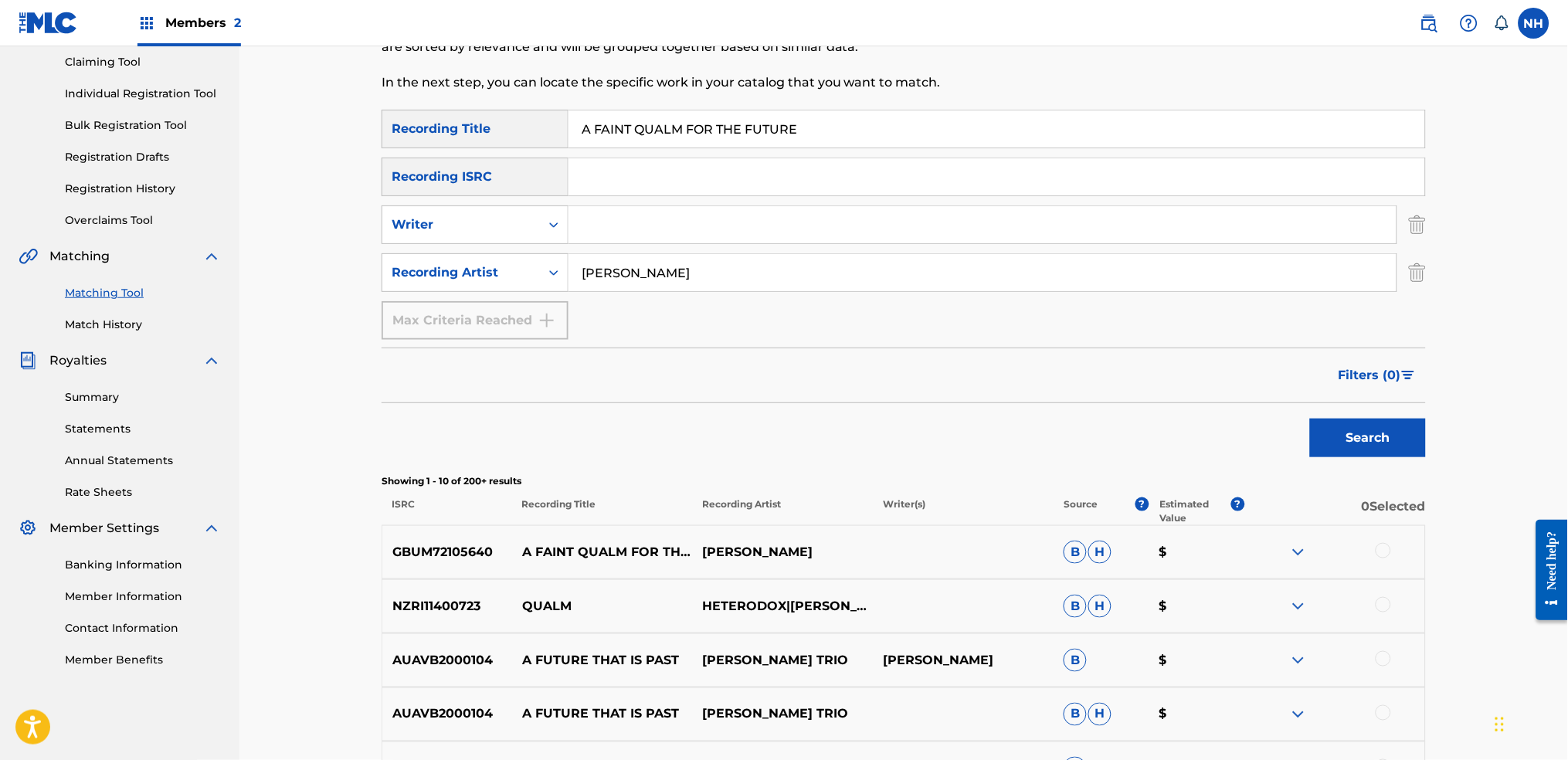
click at [1382, 544] on div at bounding box center [1383, 550] width 15 height 15
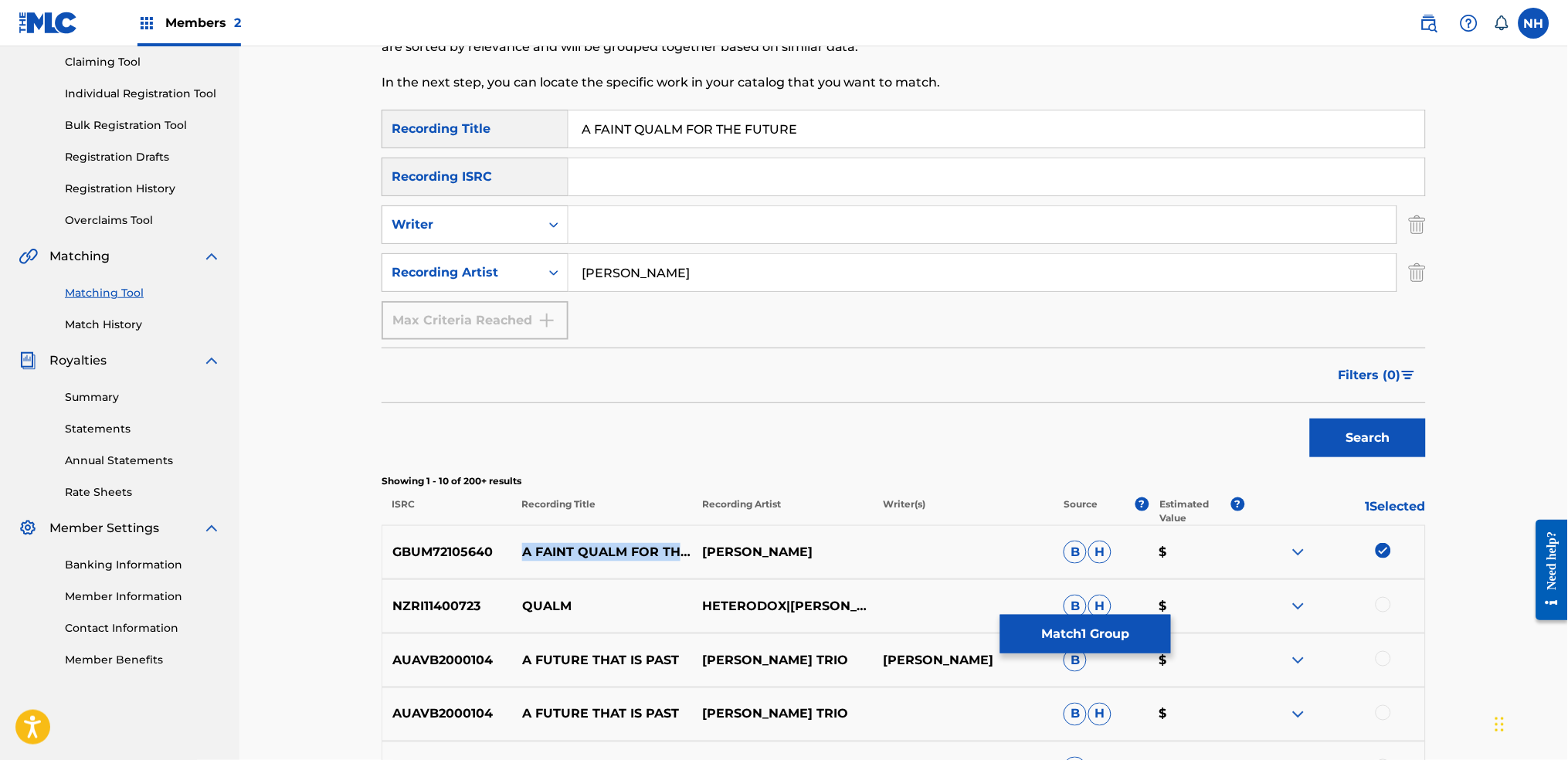
drag, startPoint x: 639, startPoint y: 555, endPoint x: 510, endPoint y: 548, distance: 129.2
click at [510, 548] on div "GBUM72105640 A FAINT QUALM FOR THE FUTURE LUKE HOWARD B H $" at bounding box center [904, 552] width 1045 height 54
copy div "A FAINT QUALM FOR THE FUTURE"
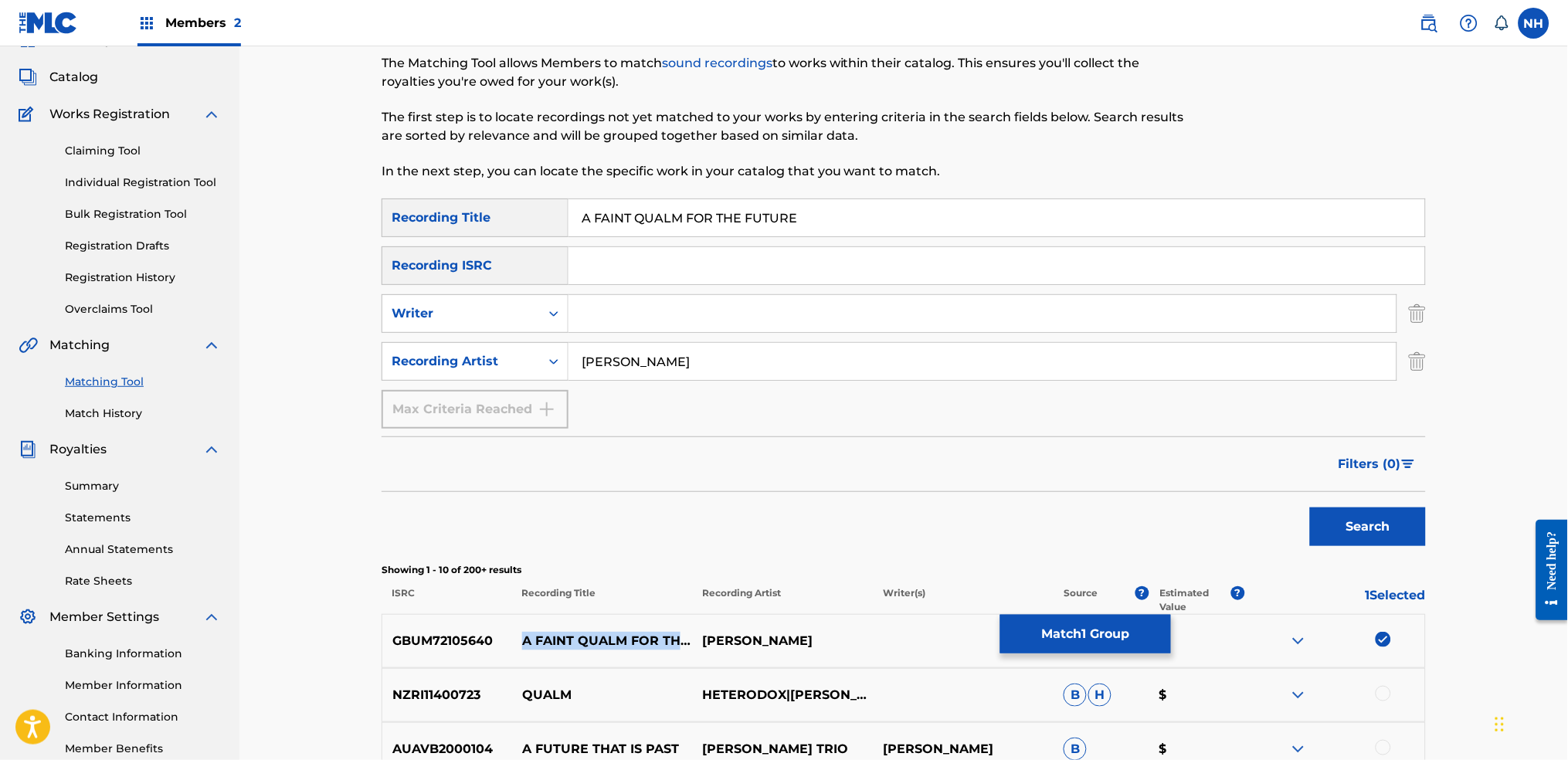
scroll to position [0, 0]
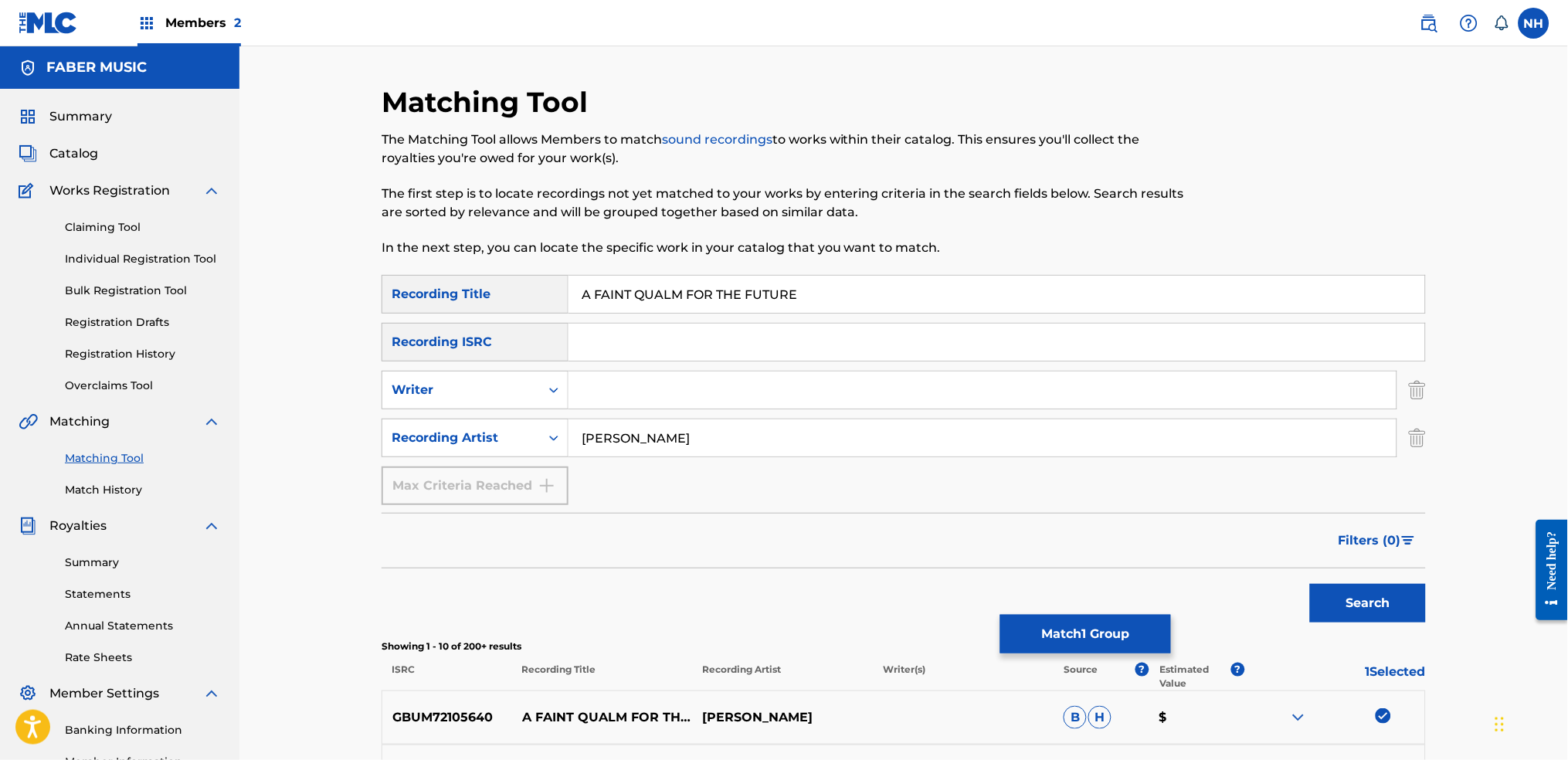
drag, startPoint x: 808, startPoint y: 285, endPoint x: 500, endPoint y: 284, distance: 308.0
click at [500, 284] on div "SearchWithCriteria2e088423-7ada-423a-9308-53b6fa3db4b1 Recording Title A FAINT …" at bounding box center [904, 294] width 1045 height 38
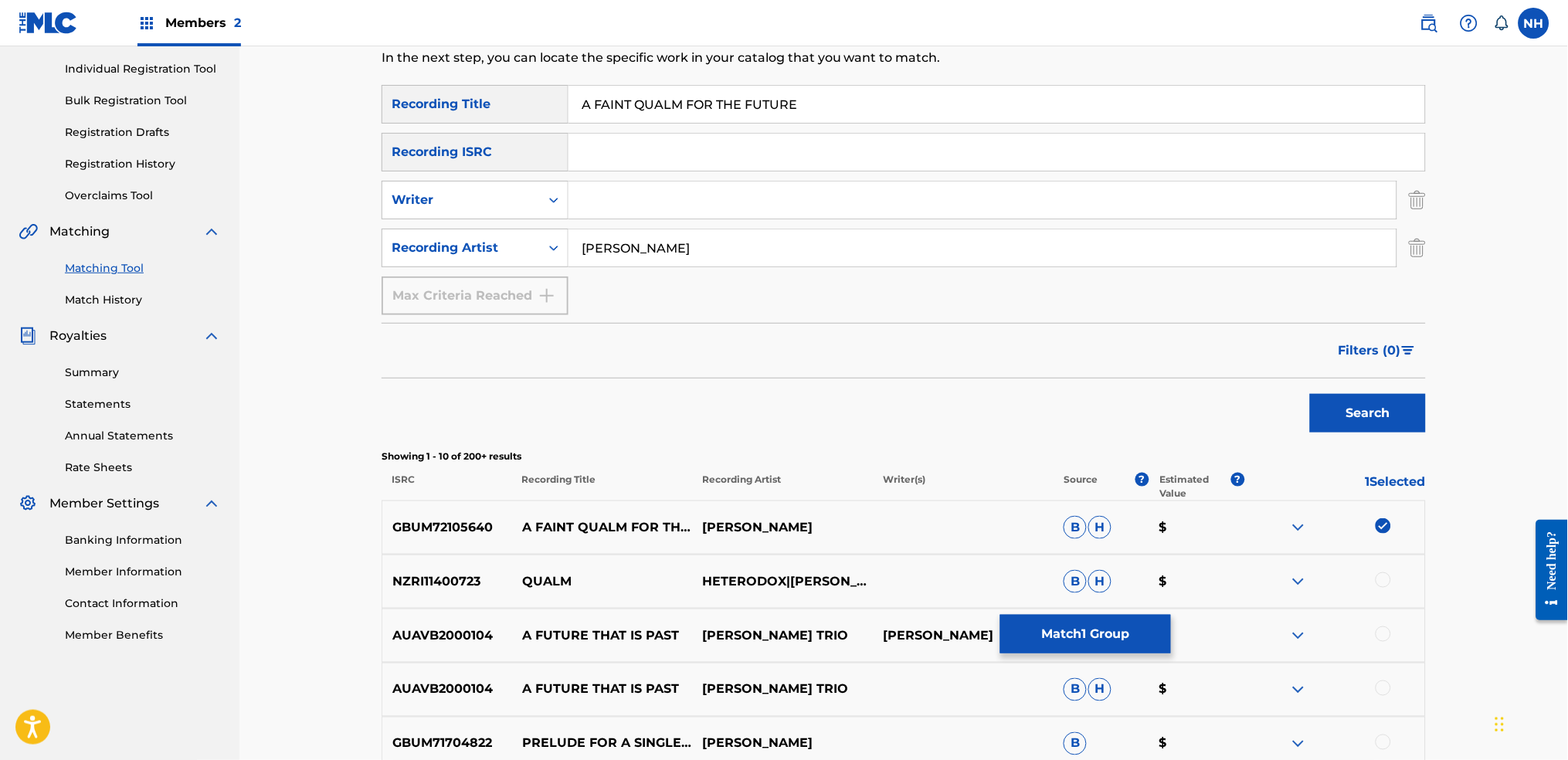
scroll to position [103, 0]
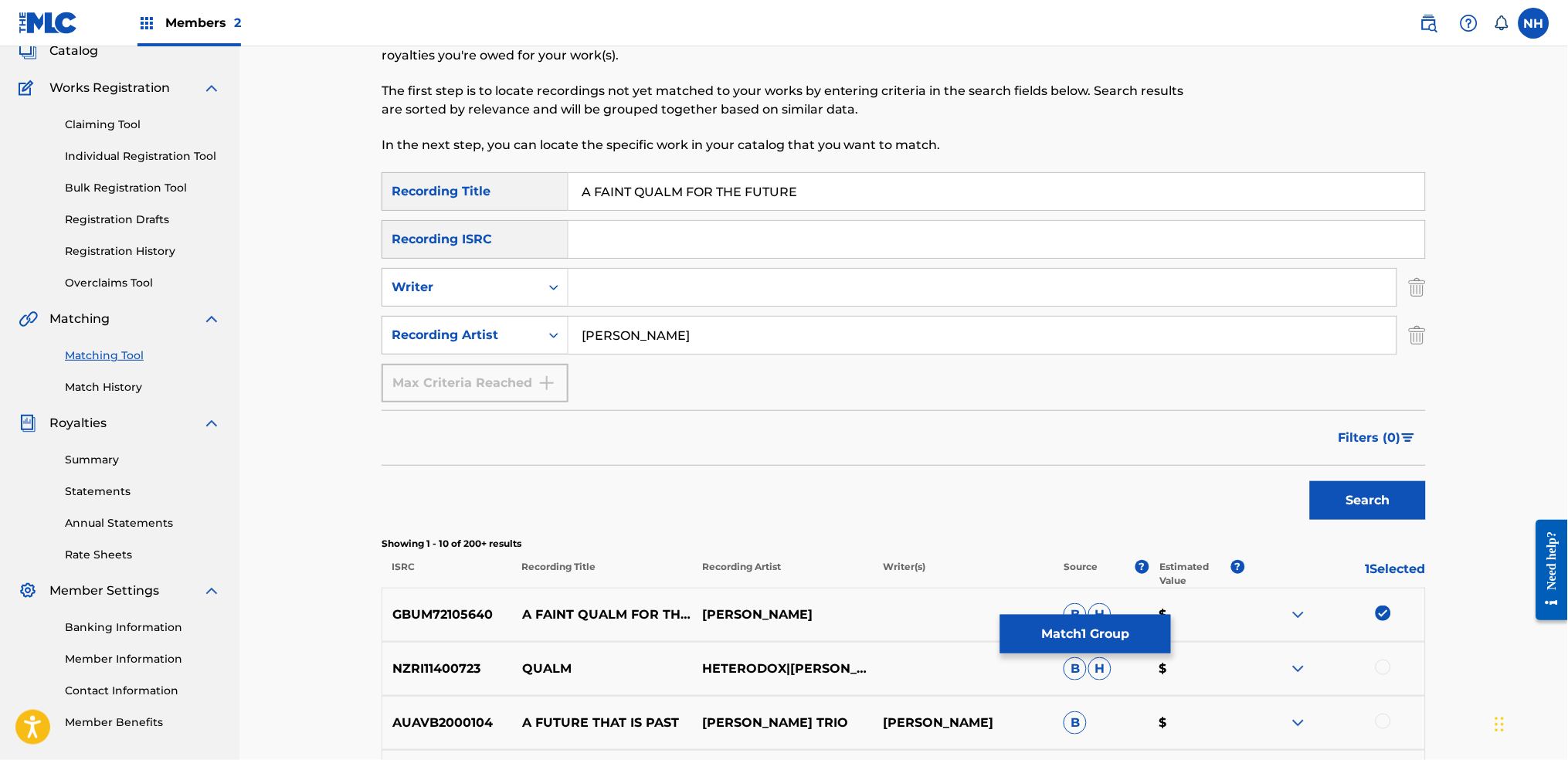
click at [1030, 620] on button "Match 1 Group" at bounding box center [1086, 634] width 171 height 38
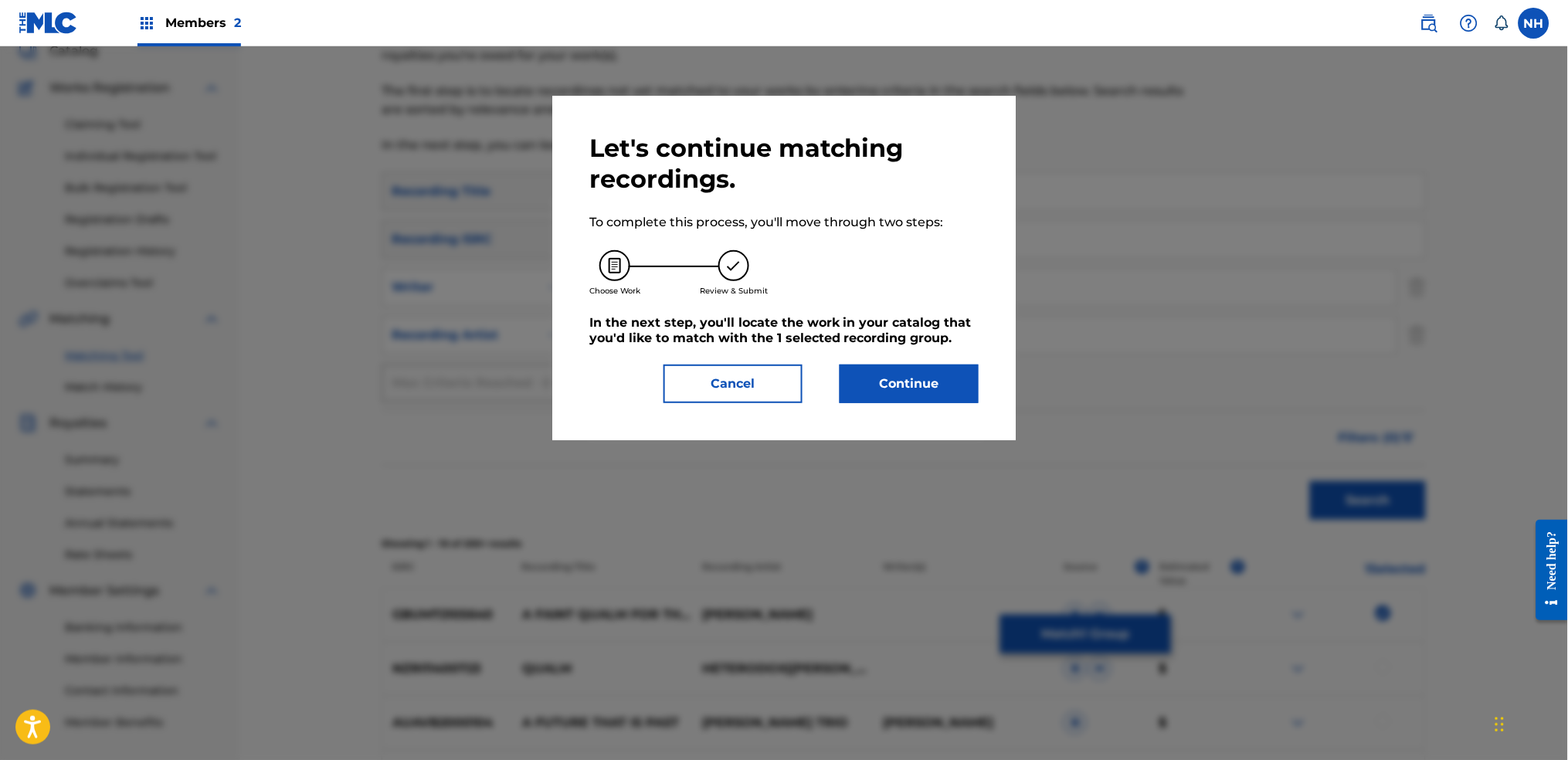
click at [911, 389] on button "Continue" at bounding box center [909, 383] width 139 height 38
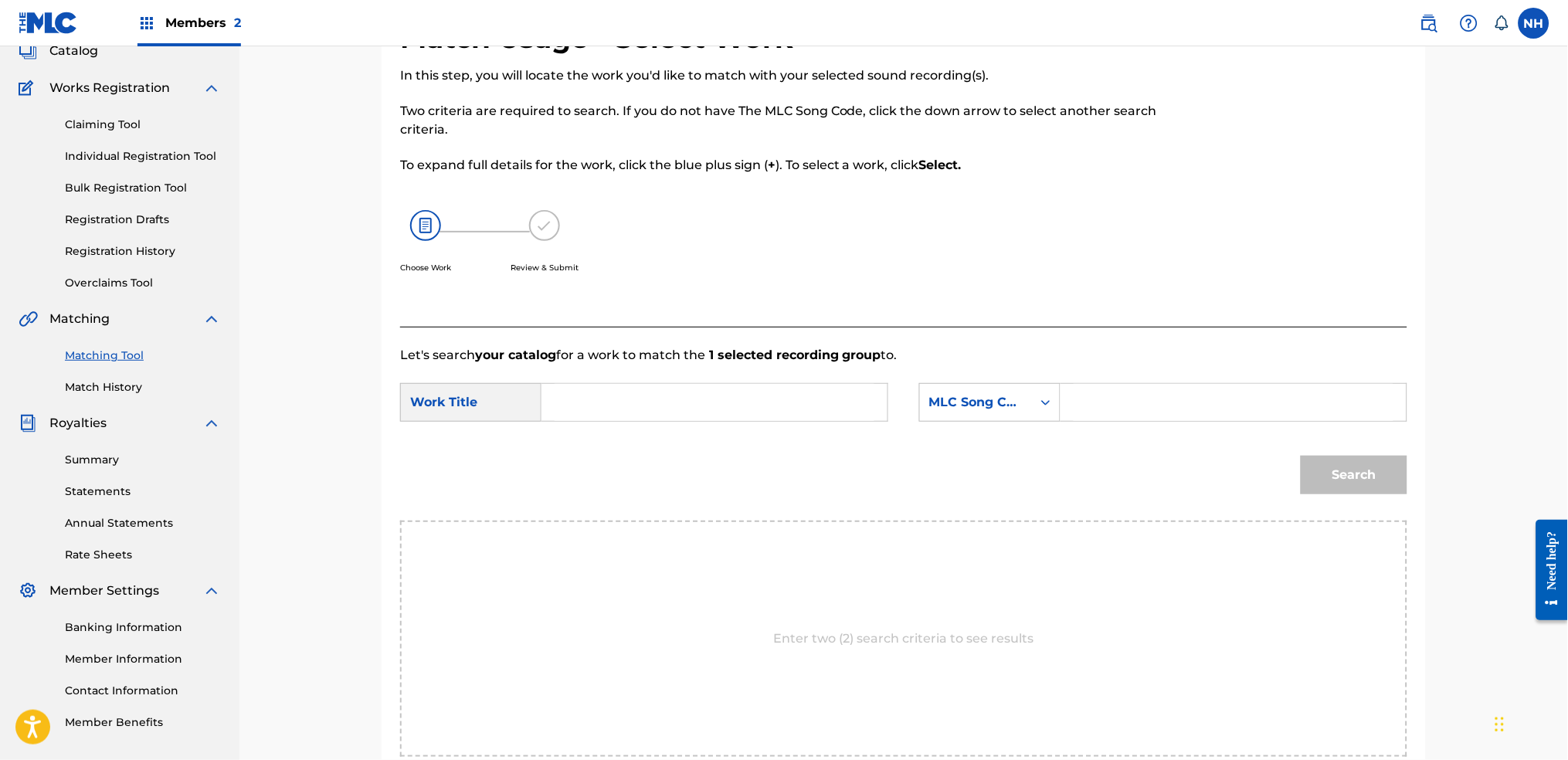
click at [792, 386] on input "Search Form" at bounding box center [714, 402] width 320 height 37
paste input "A FAINT QUALM FOR THE FUTURE"
type input "A FAINT QUALM FOR THE FUTURE"
click at [1022, 418] on div "MLC Song Code" at bounding box center [990, 402] width 141 height 38
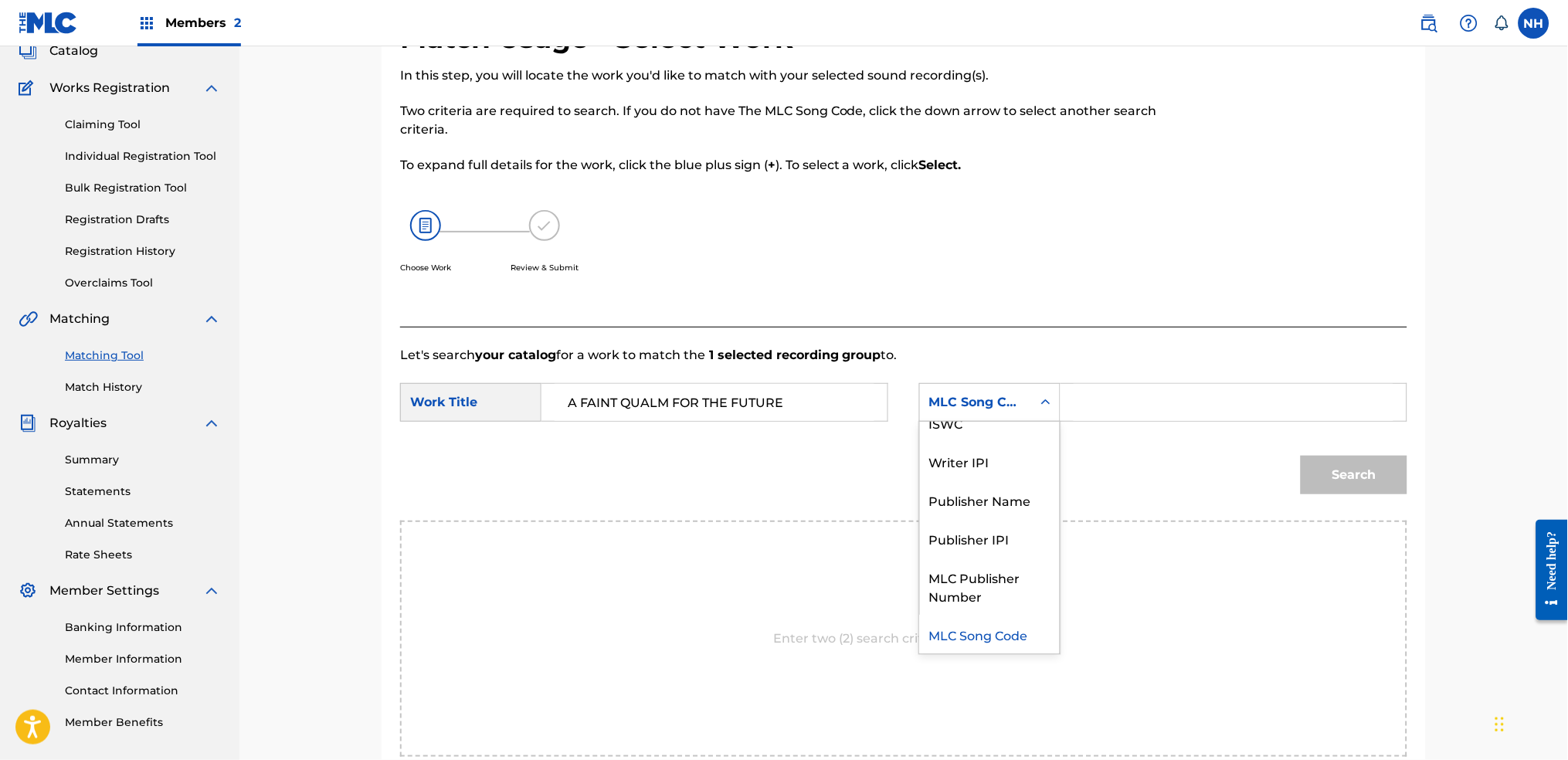
scroll to position [0, 0]
click at [1002, 440] on div "Writer Name" at bounding box center [990, 441] width 140 height 38
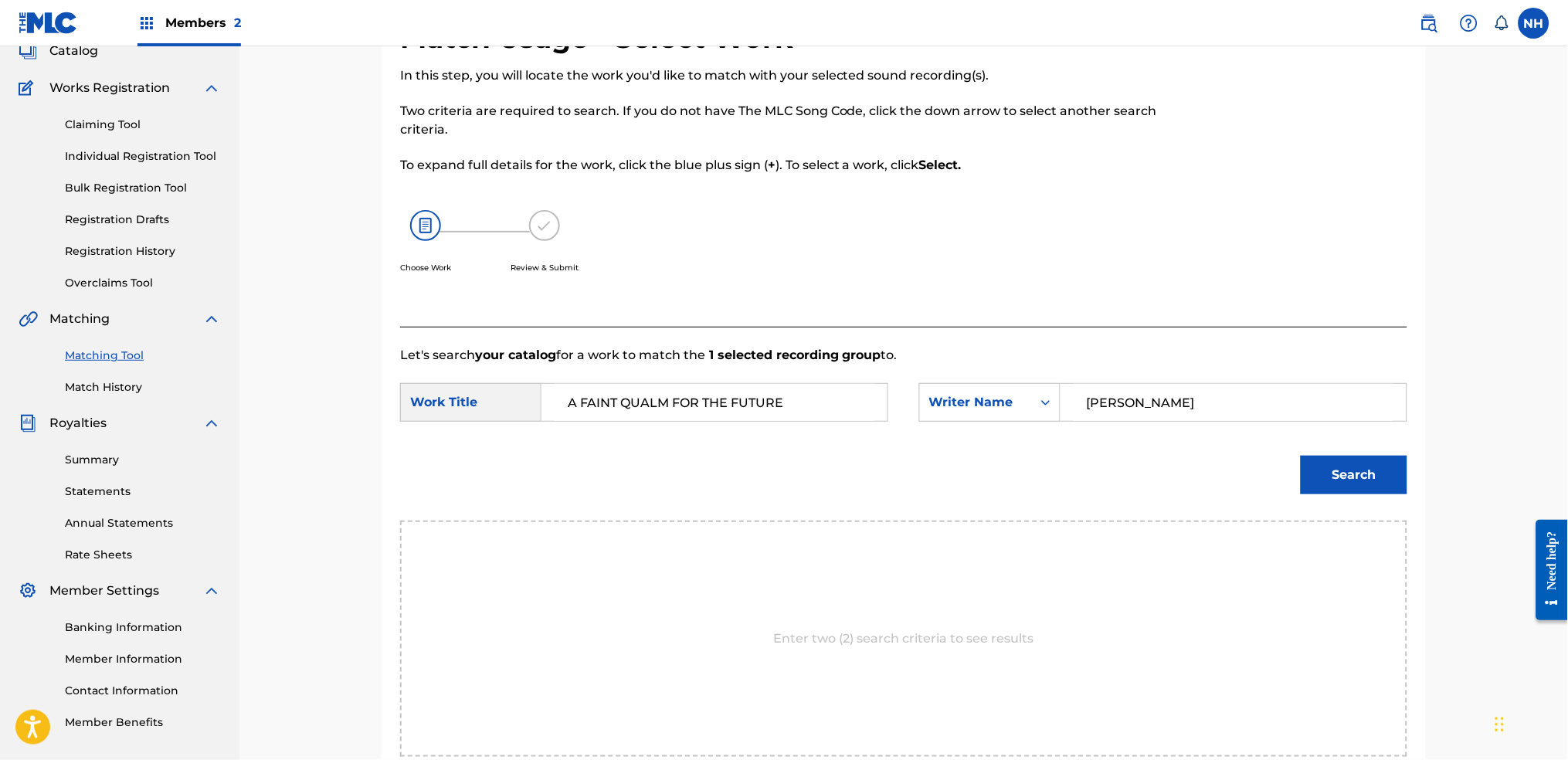
type input "luke howard"
click at [1301, 456] on button "Search" at bounding box center [1354, 475] width 106 height 38
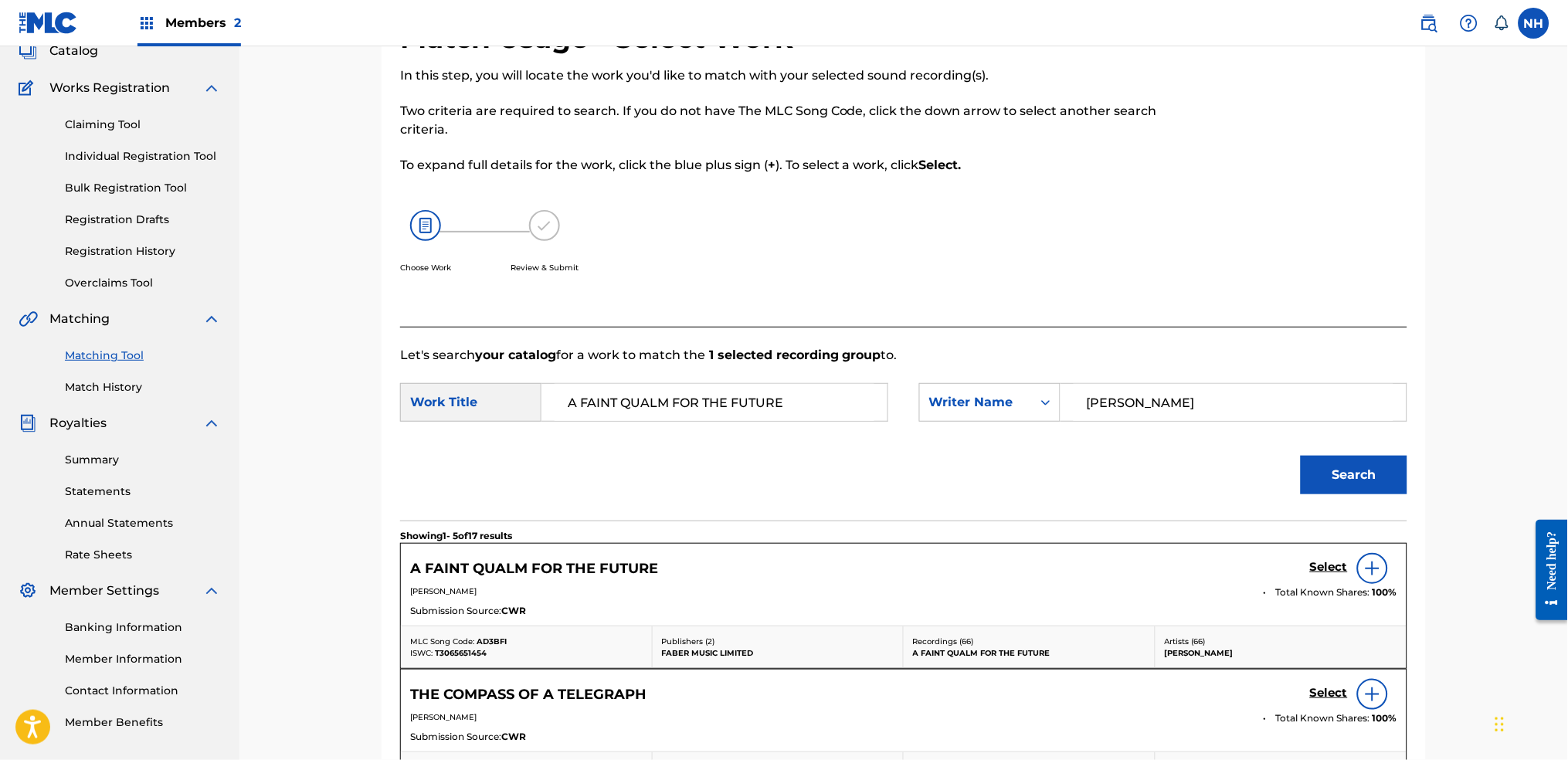
click at [1336, 571] on h5 "Select" at bounding box center [1328, 567] width 38 height 14
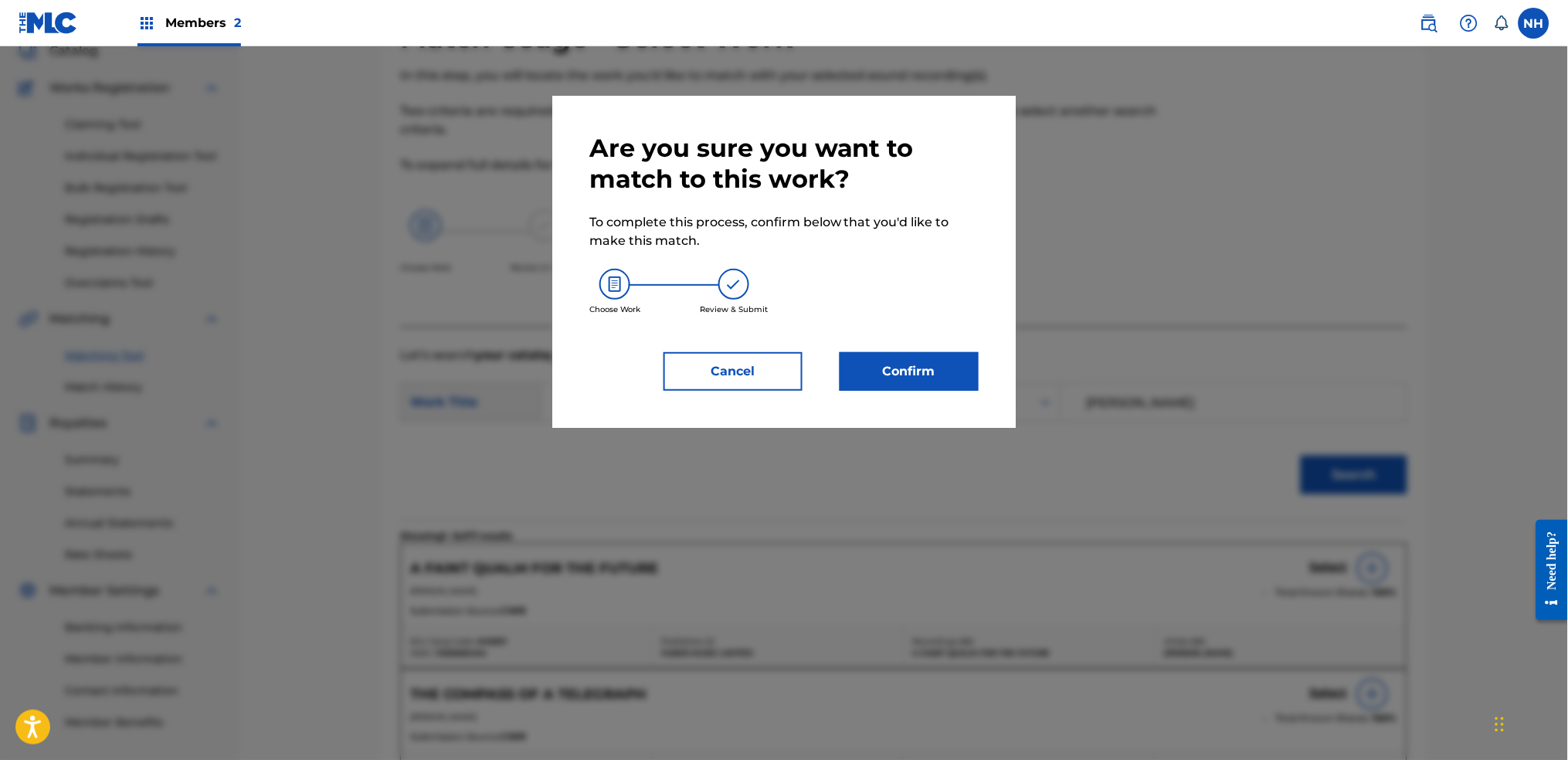
click at [921, 380] on button "Confirm" at bounding box center [909, 371] width 139 height 38
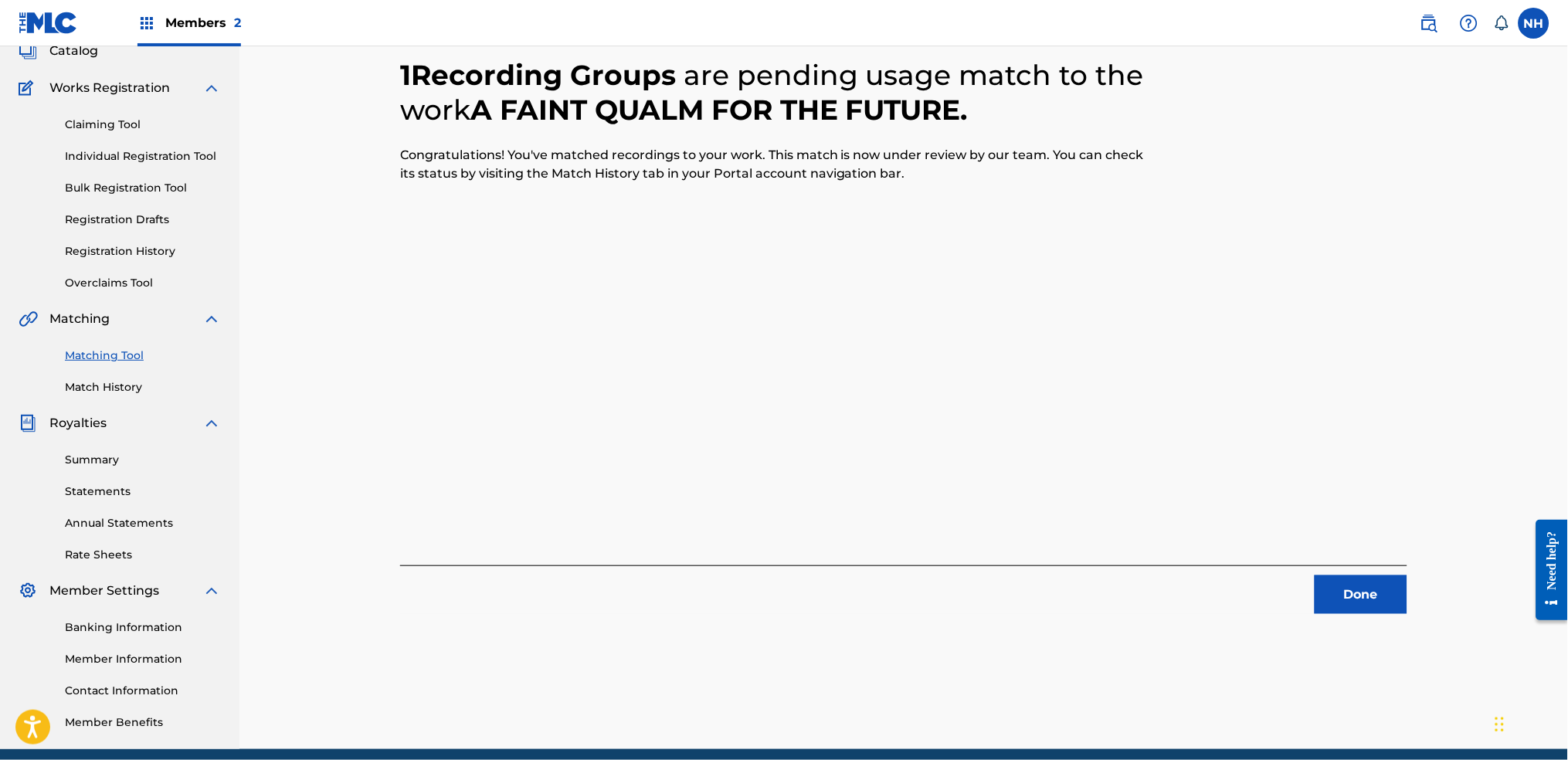
click at [495, 338] on div "1 Recording Groups are pending usage match to the work A FAINT QUALM FOR THE FU…" at bounding box center [903, 317] width 1007 height 593
click at [1419, 639] on div "1 Recording Groups are pending usage match to the work A FAINT QUALM FOR THE FU…" at bounding box center [904, 366] width 1082 height 766
click at [1399, 619] on div "1 Recording Groups are pending usage match to the work A FAINT QUALM FOR THE FU…" at bounding box center [904, 366] width 1082 height 766
click at [1376, 608] on button "Done" at bounding box center [1361, 595] width 93 height 38
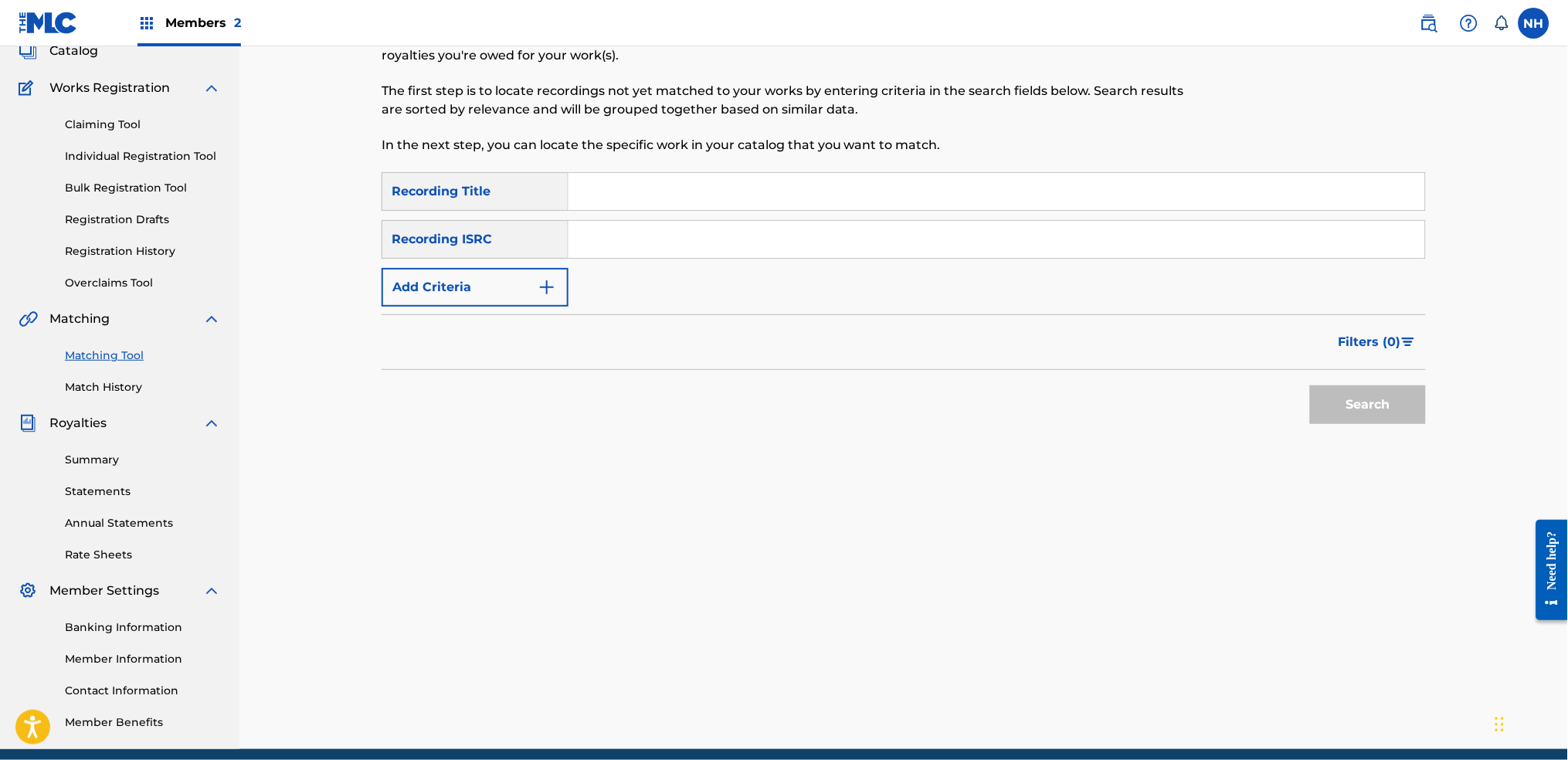
click at [723, 208] on input "Search Form" at bounding box center [997, 192] width 857 height 37
paste input "INTERLINKED"
type input "INTERLINKED"
click at [507, 300] on button "Add Criteria" at bounding box center [475, 287] width 187 height 38
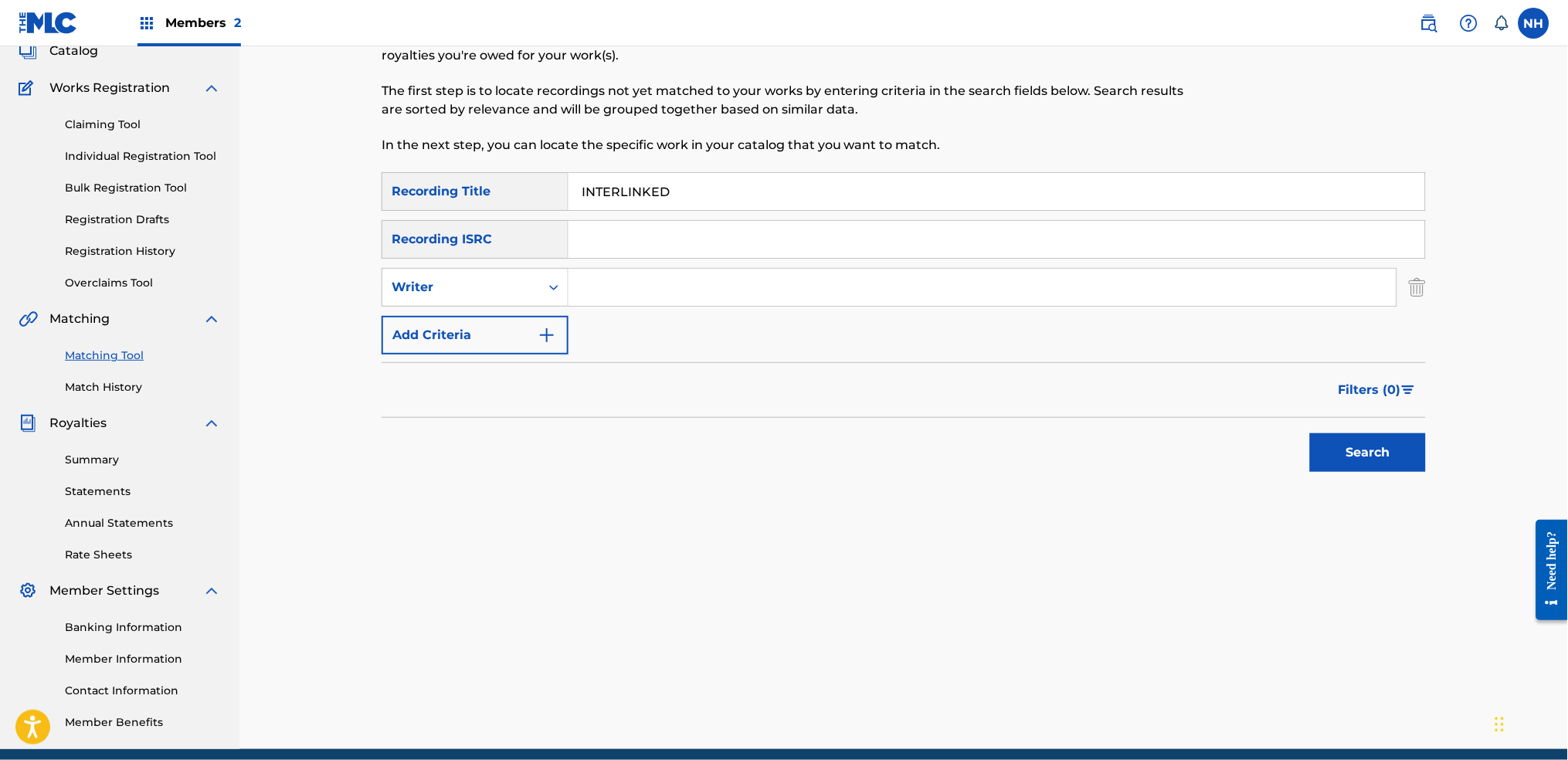
click at [582, 324] on div "SearchWithCriteria2e088423-7ada-423a-9308-53b6fa3db4b1 Recording Title INTERLIN…" at bounding box center [904, 263] width 1045 height 182
click at [525, 343] on button "Add Criteria" at bounding box center [475, 335] width 187 height 38
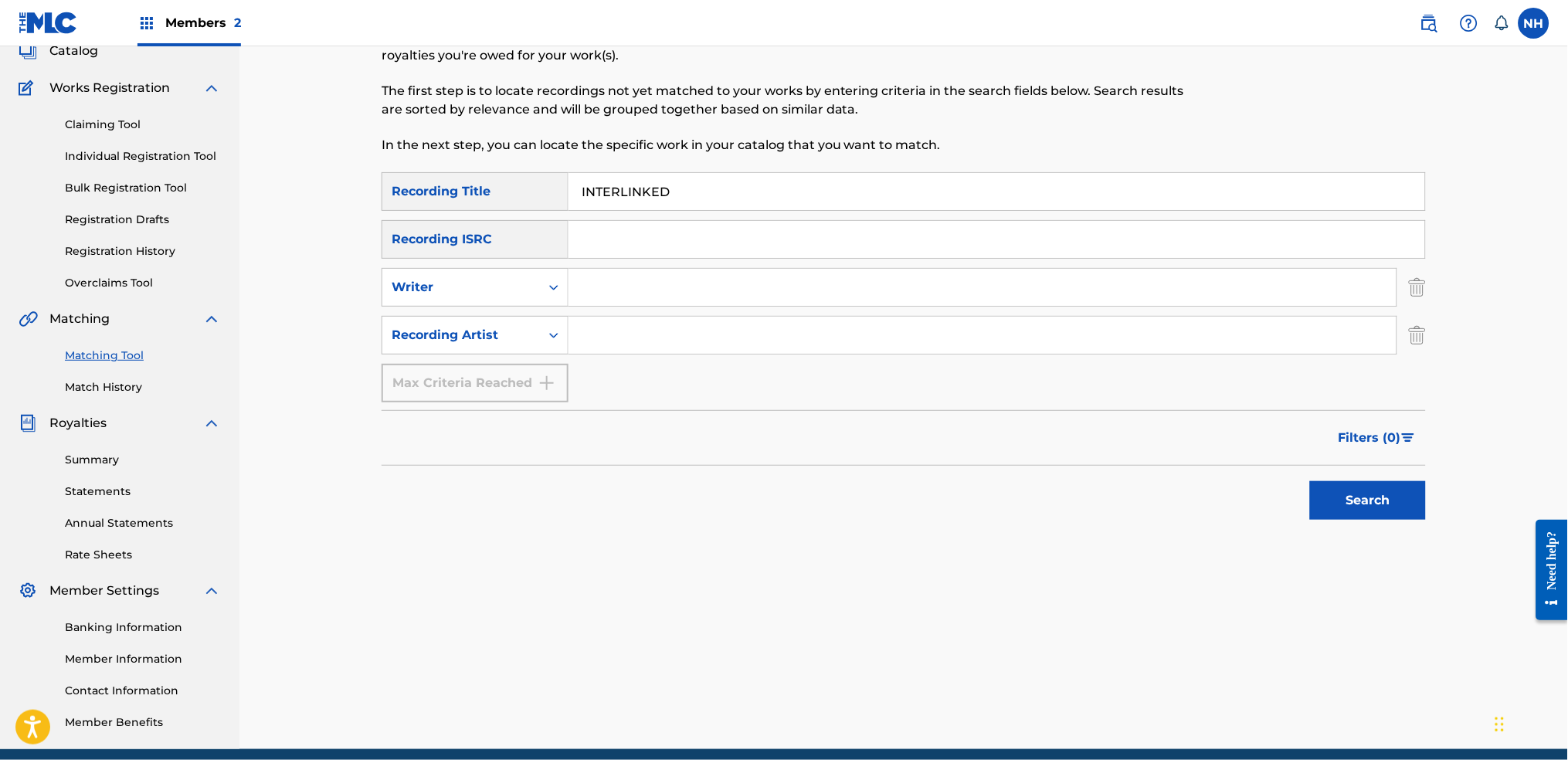
click at [673, 340] on input "Search Form" at bounding box center [982, 335] width 828 height 37
type input "luke howard"
click at [1423, 571] on div "Matching Tool The Matching Tool allows Members to match sound recordings to wor…" at bounding box center [904, 366] width 1045 height 766
click at [1413, 539] on div "Matching Tool The Matching Tool allows Members to match sound recordings to wor…" at bounding box center [904, 366] width 1045 height 766
click at [1374, 507] on button "Search" at bounding box center [1368, 501] width 116 height 38
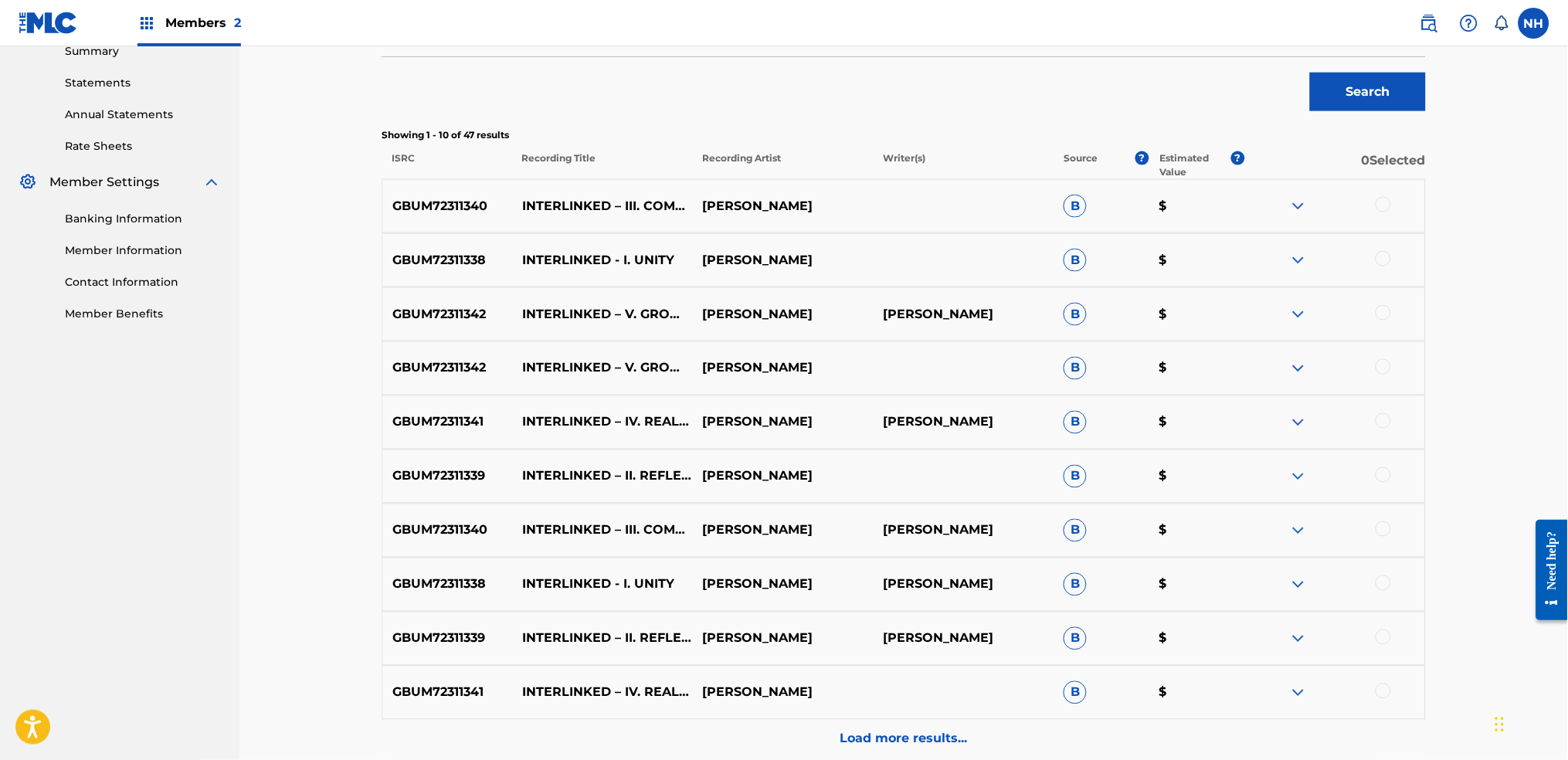
scroll to position [514, 0]
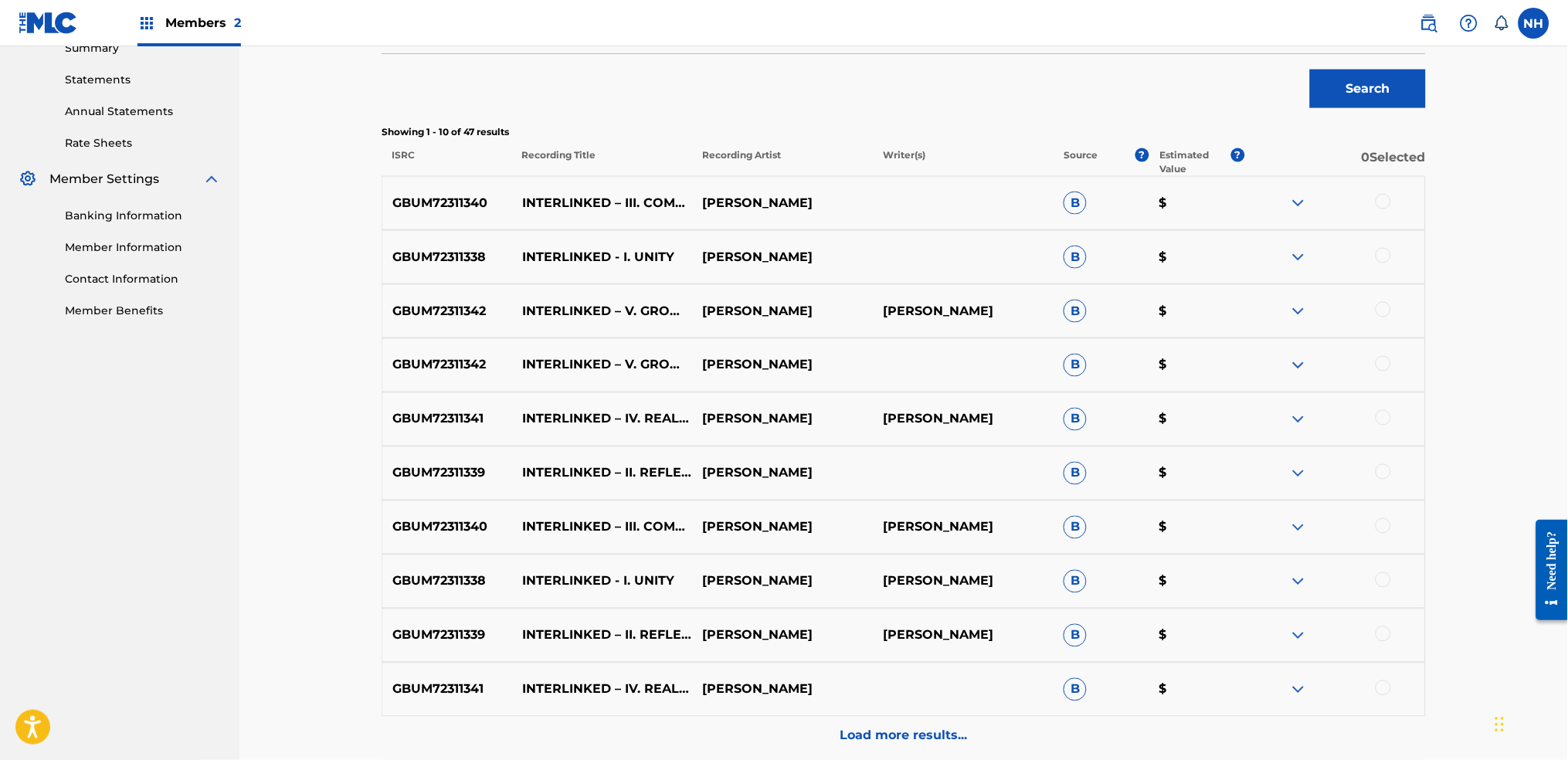
click at [960, 726] on p "Load more results..." at bounding box center [904, 735] width 128 height 18
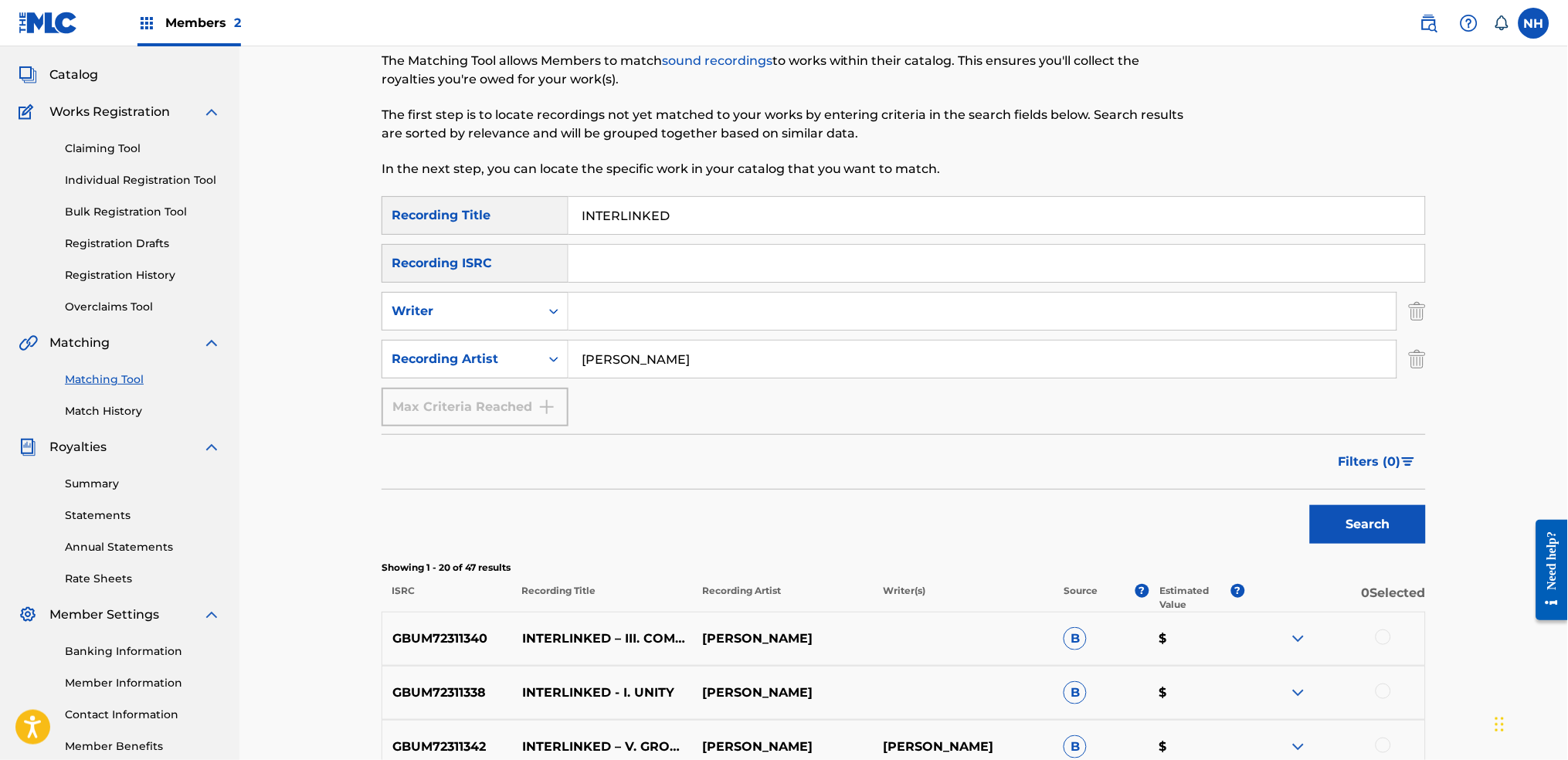
scroll to position [0, 0]
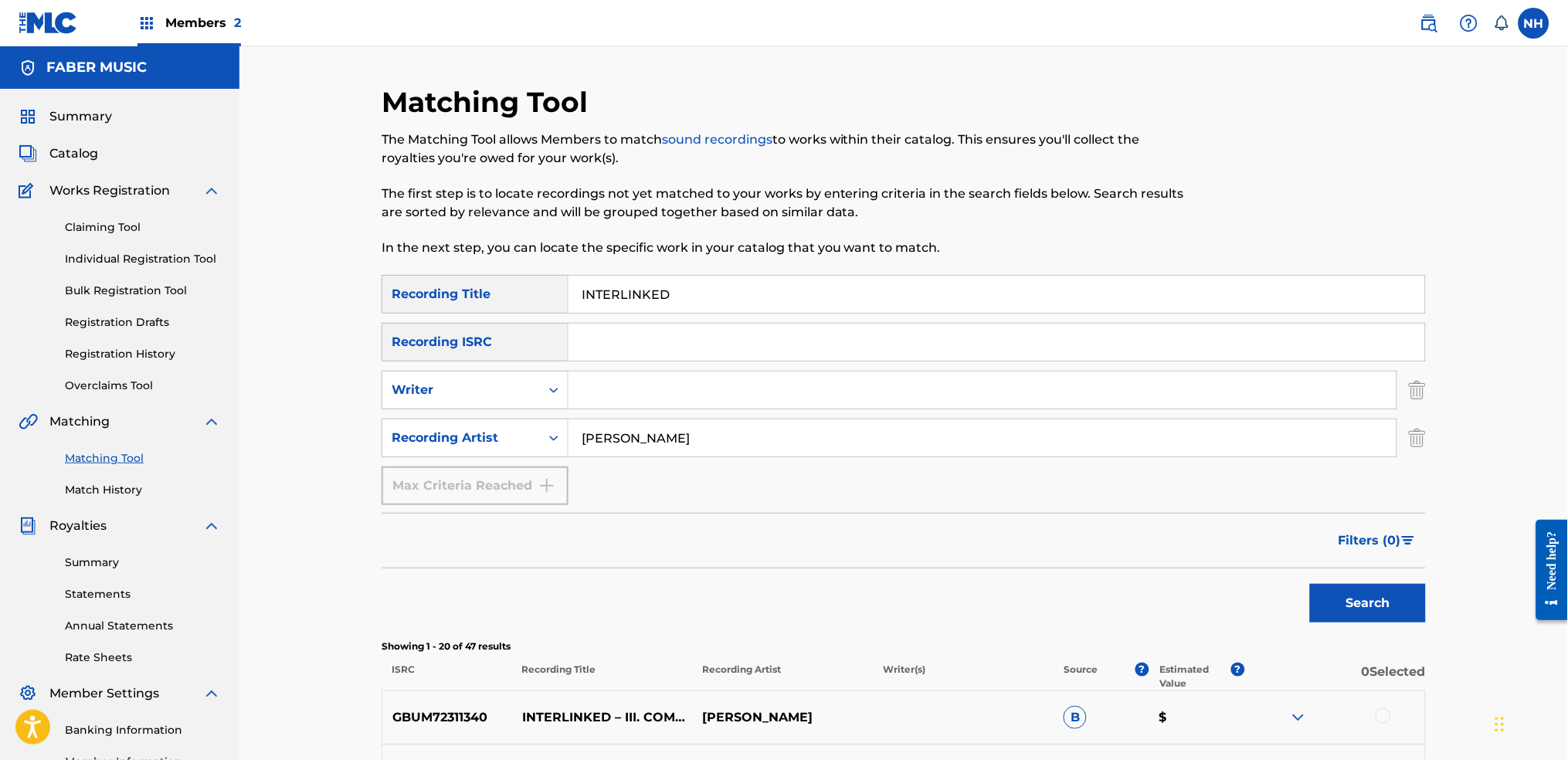
drag, startPoint x: 795, startPoint y: 274, endPoint x: 571, endPoint y: 294, distance: 224.9
click at [571, 294] on div "INTERLINKED" at bounding box center [998, 294] width 858 height 38
drag, startPoint x: 489, startPoint y: 299, endPoint x: 287, endPoint y: 287, distance: 202.4
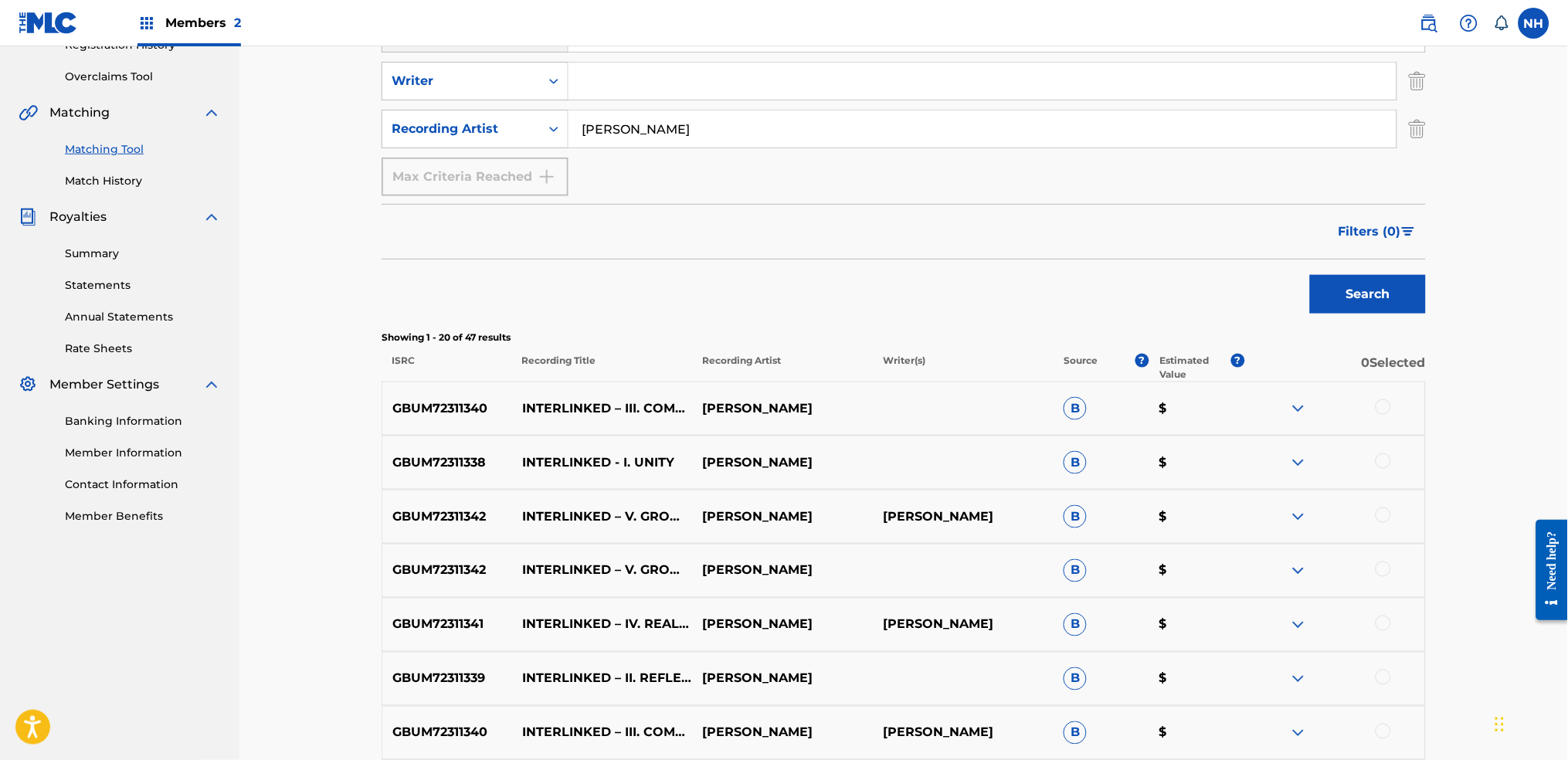
scroll to position [103, 0]
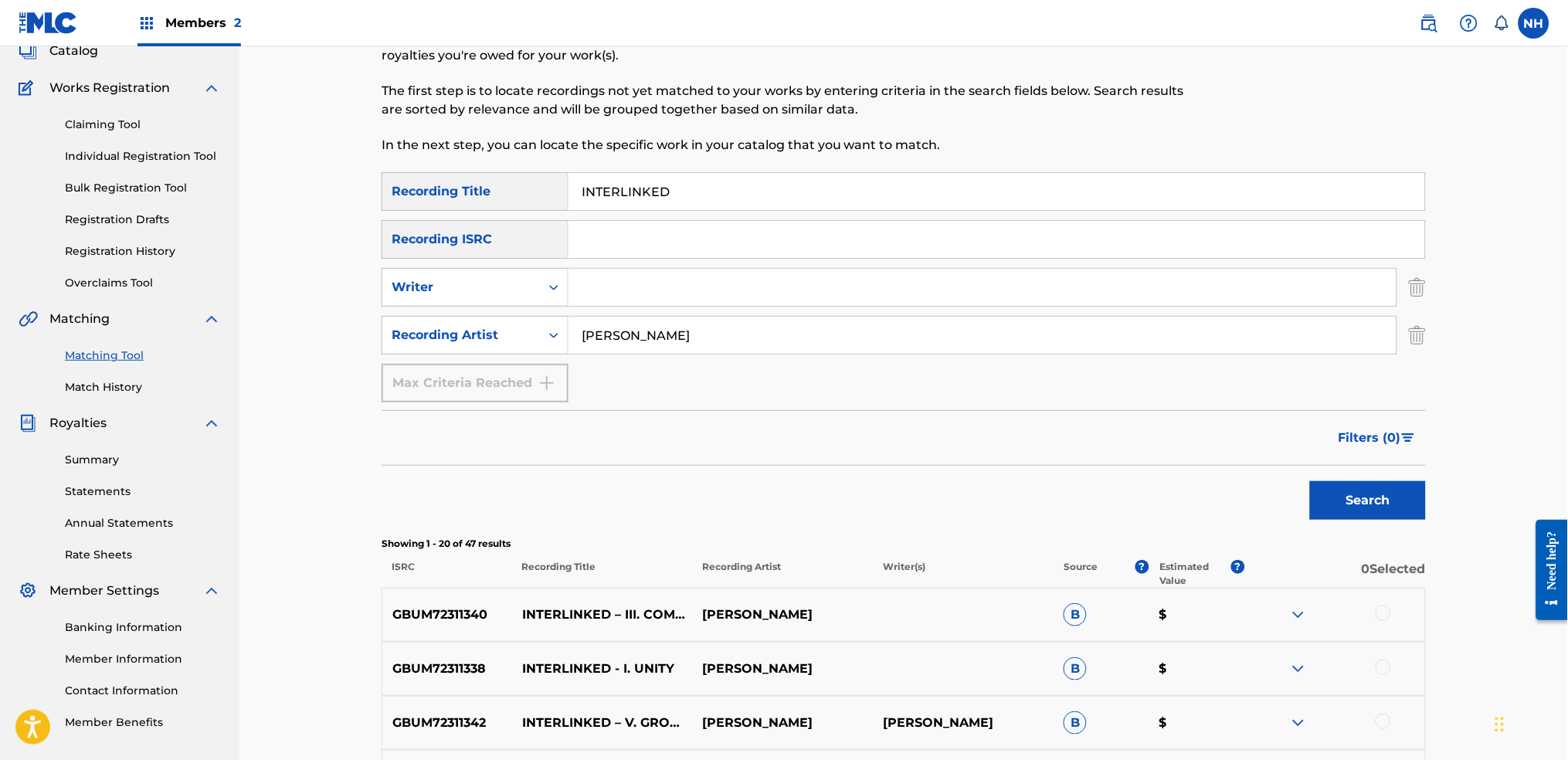
click at [609, 1] on nav "Members 2 NH NH Noel Ho noel.ho@fabermusic.com Notification Preferences Profile…" at bounding box center [784, 23] width 1568 height 46
click at [670, 180] on input "INTERLINKED" at bounding box center [997, 192] width 857 height 37
paste input "HUMANKIND IS AN IDEA ONCE IT TURNS ITS BACK ON LOVE"
click at [1310, 481] on button "Search" at bounding box center [1368, 501] width 116 height 38
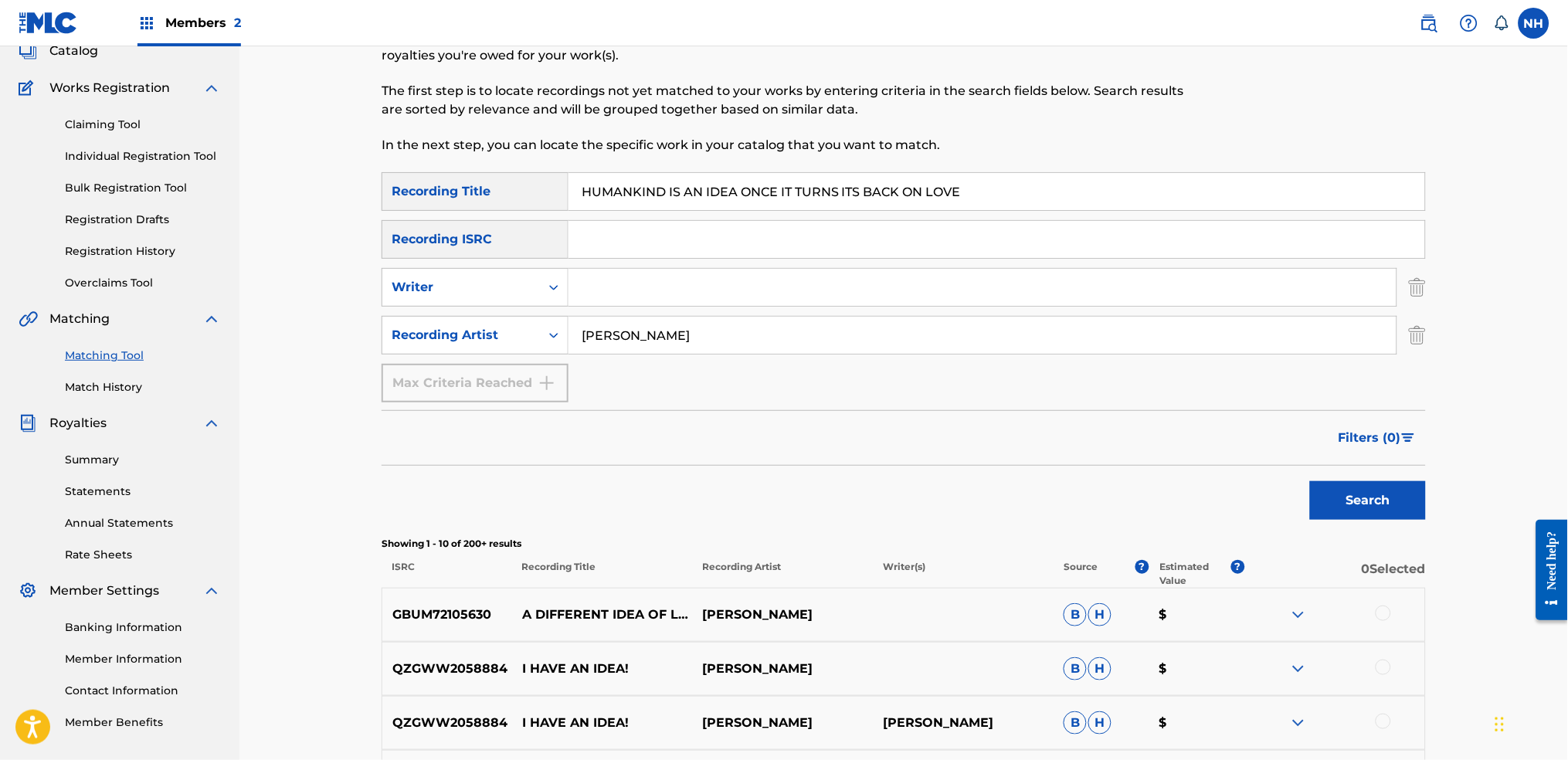
click at [705, 121] on div "The Matching Tool allows Members to match sound recordings to works within thei…" at bounding box center [784, 91] width 804 height 127
click at [686, 176] on input "HUMANKIND IS AN IDEA ONCE IT TURNS ITS BACK ON LOVE" at bounding box center [997, 192] width 857 height 37
paste input "THE OPENING OF THE GATES"
type input "THE OPENING OF THE GATES"
click at [1310, 481] on button "Search" at bounding box center [1368, 501] width 116 height 38
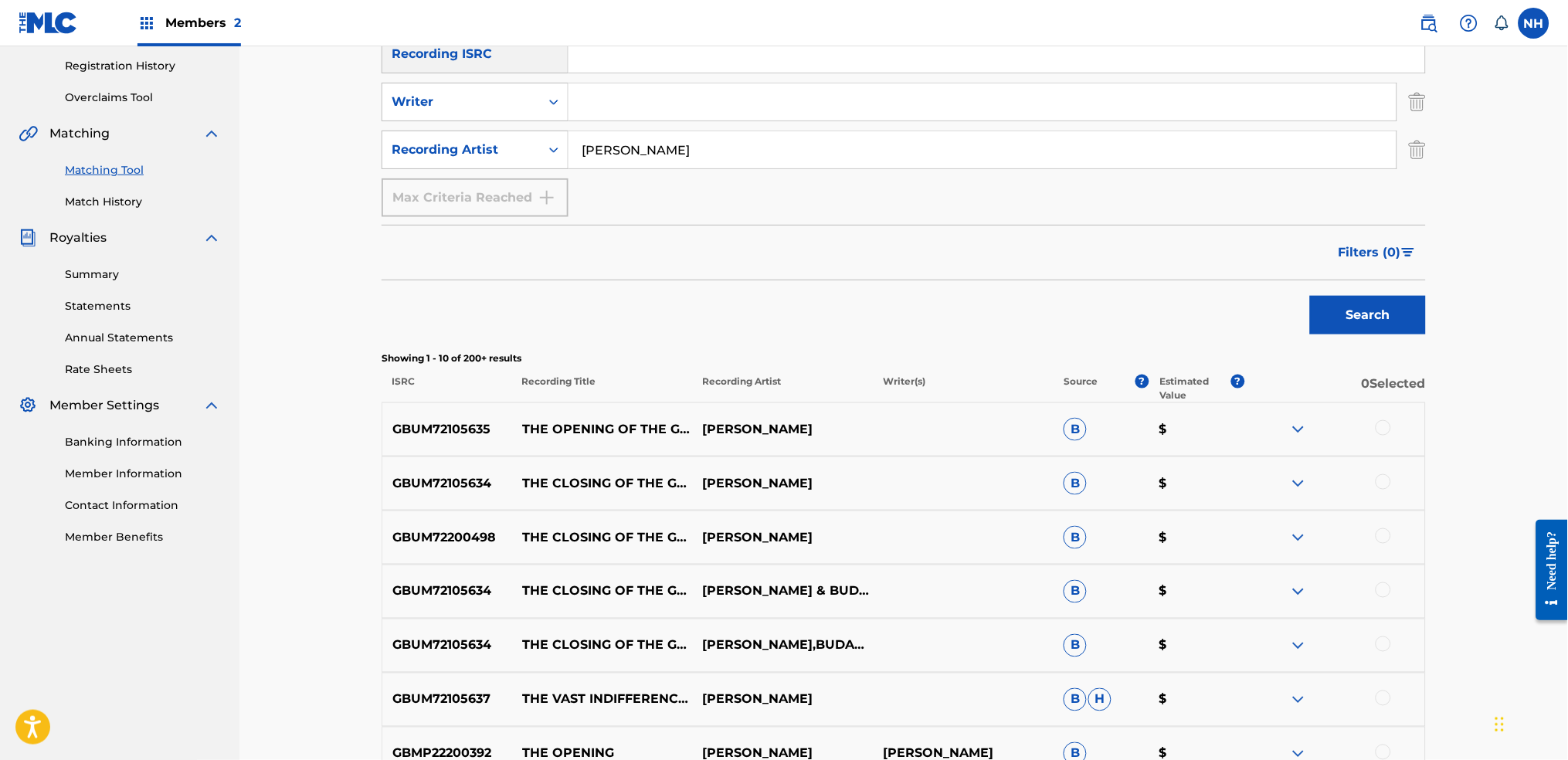
scroll to position [309, 0]
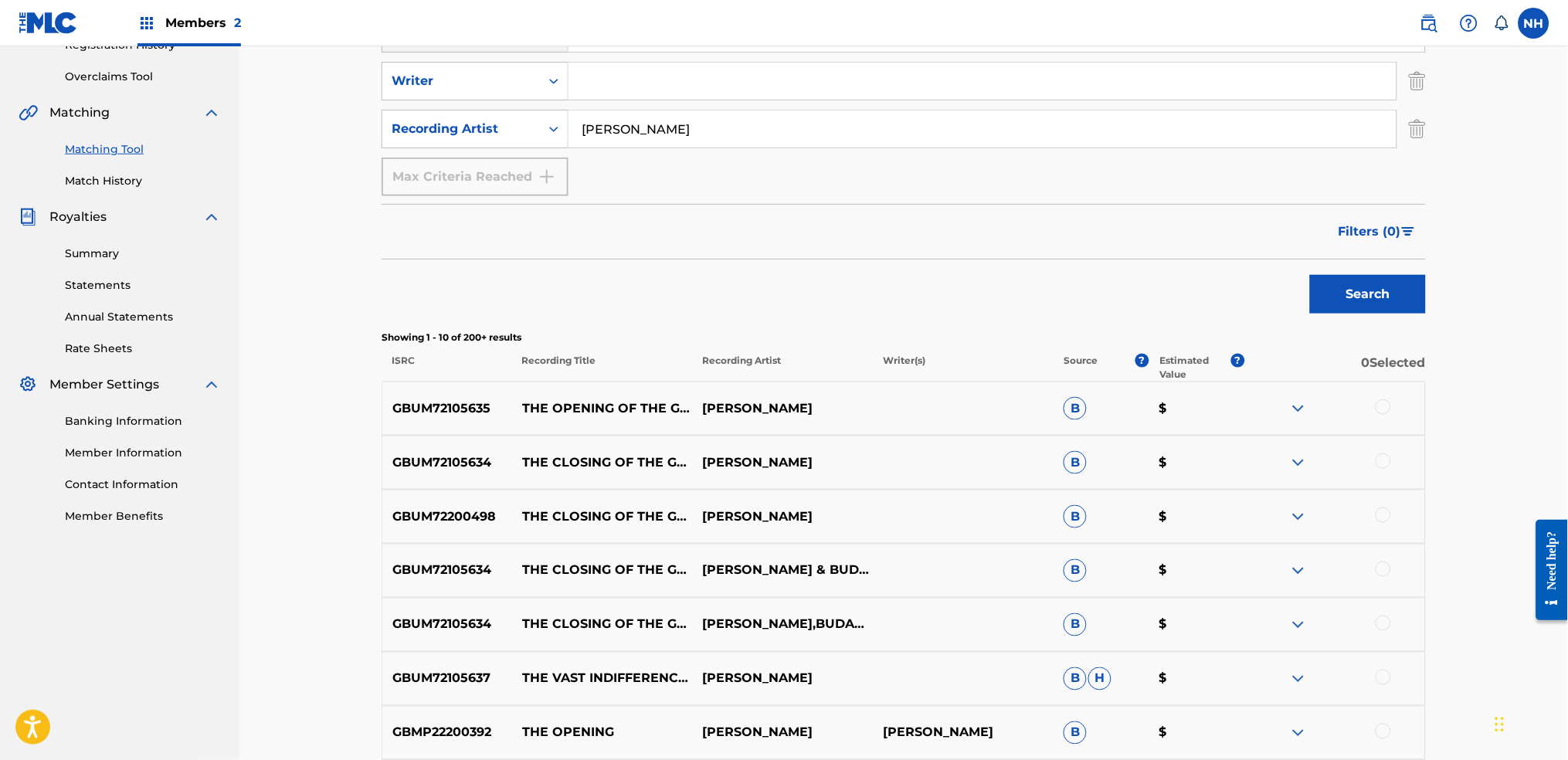
click at [1319, 392] on div "GBUM72105635 THE OPENING OF THE GATES LUKE HOWARD B $" at bounding box center [904, 409] width 1045 height 54
click at [1375, 415] on div at bounding box center [1335, 408] width 181 height 18
click at [1392, 411] on div at bounding box center [1335, 408] width 181 height 18
click at [1391, 409] on div at bounding box center [1335, 408] width 181 height 18
click at [1387, 408] on div at bounding box center [1383, 406] width 15 height 15
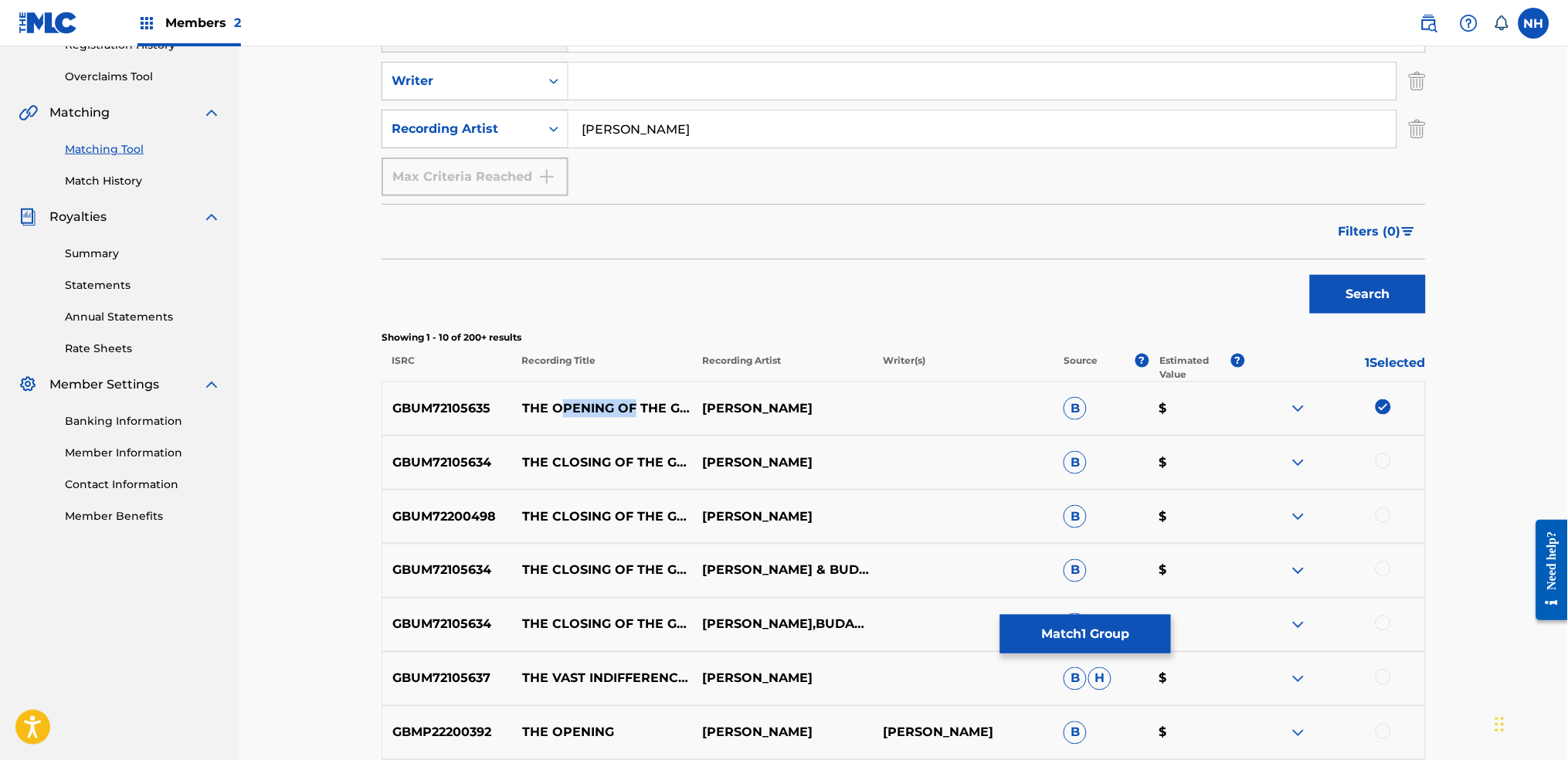
drag, startPoint x: 633, startPoint y: 404, endPoint x: 561, endPoint y: 397, distance: 72.3
click at [561, 399] on p "THE OPENING OF THE GATES" at bounding box center [602, 408] width 181 height 18
drag, startPoint x: 530, startPoint y: 395, endPoint x: 595, endPoint y: 419, distance: 69.3
click at [595, 418] on p "THE OPENING OF THE GATES" at bounding box center [602, 408] width 181 height 18
click at [533, 418] on div "GBUM72105635 THE OPENING OF THE GATES LUKE HOWARD B $" at bounding box center [904, 409] width 1045 height 54
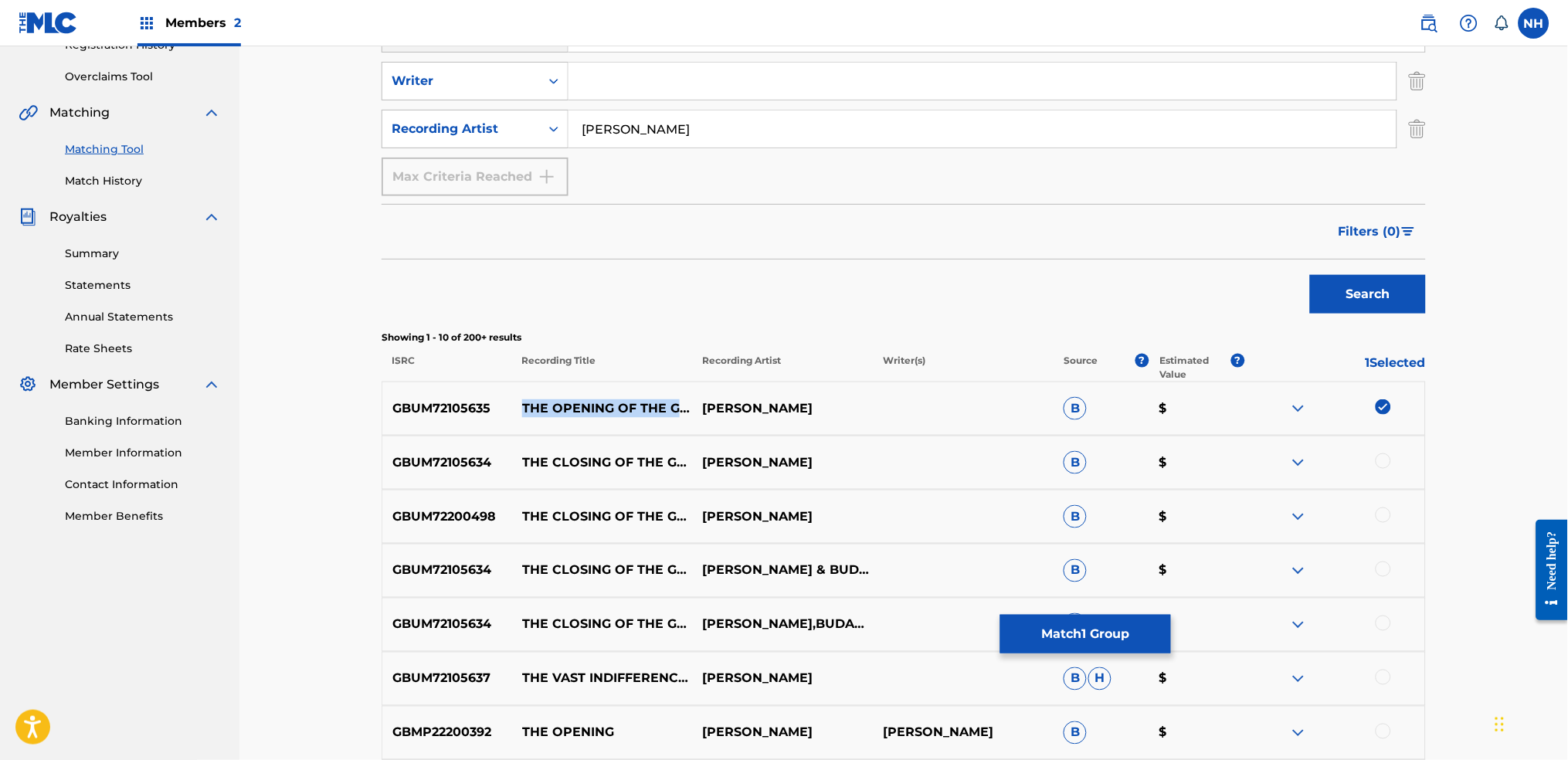
drag, startPoint x: 520, startPoint y: 393, endPoint x: 651, endPoint y: 415, distance: 132.8
click at [651, 415] on p "THE OPENING OF THE GATES" at bounding box center [602, 408] width 181 height 18
copy p "THE OPENING OF THE GATES"
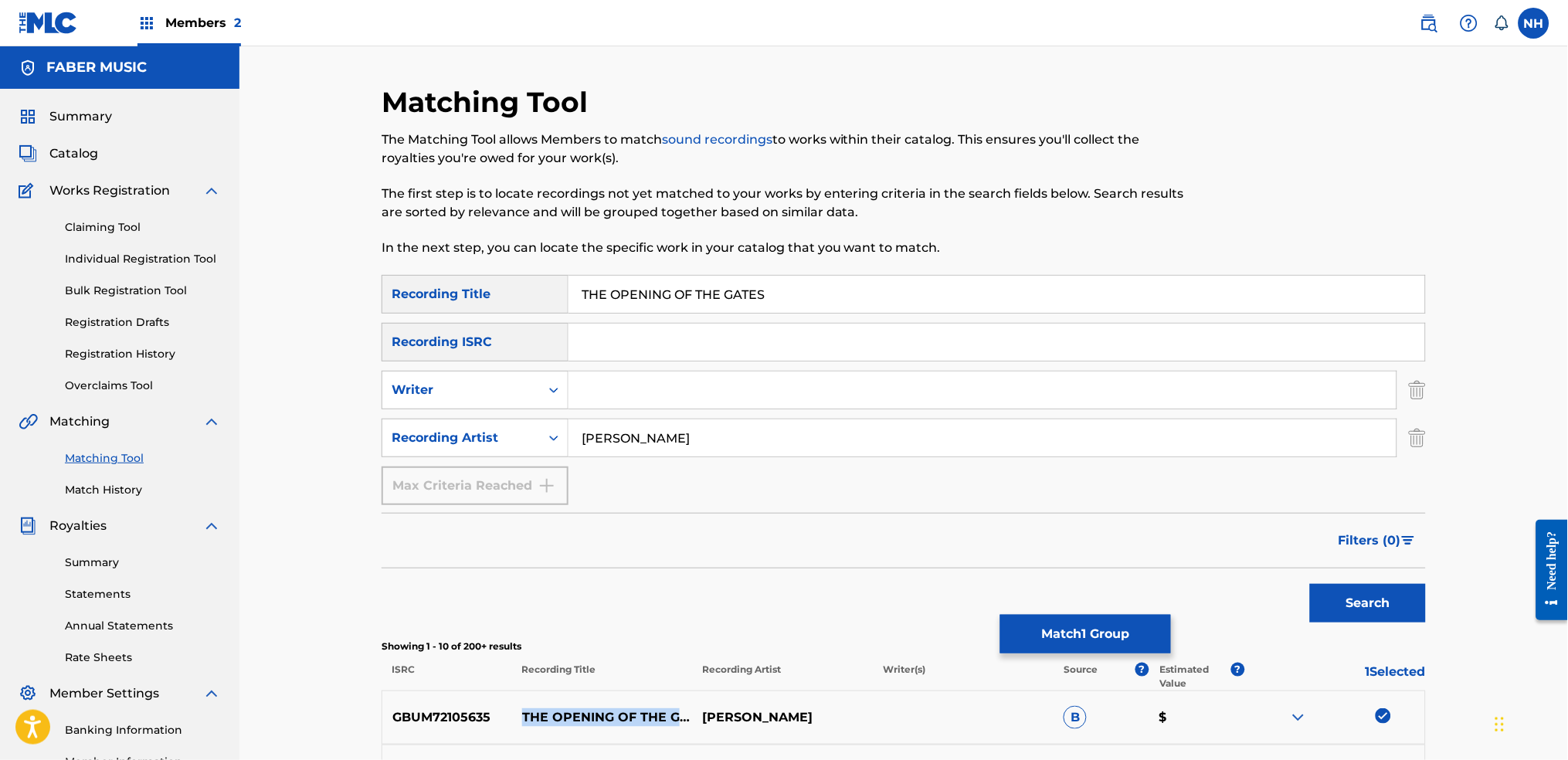
click at [1357, 596] on button "Search" at bounding box center [1368, 603] width 116 height 38
click at [1084, 632] on button "Match 1 Group" at bounding box center [1086, 634] width 171 height 38
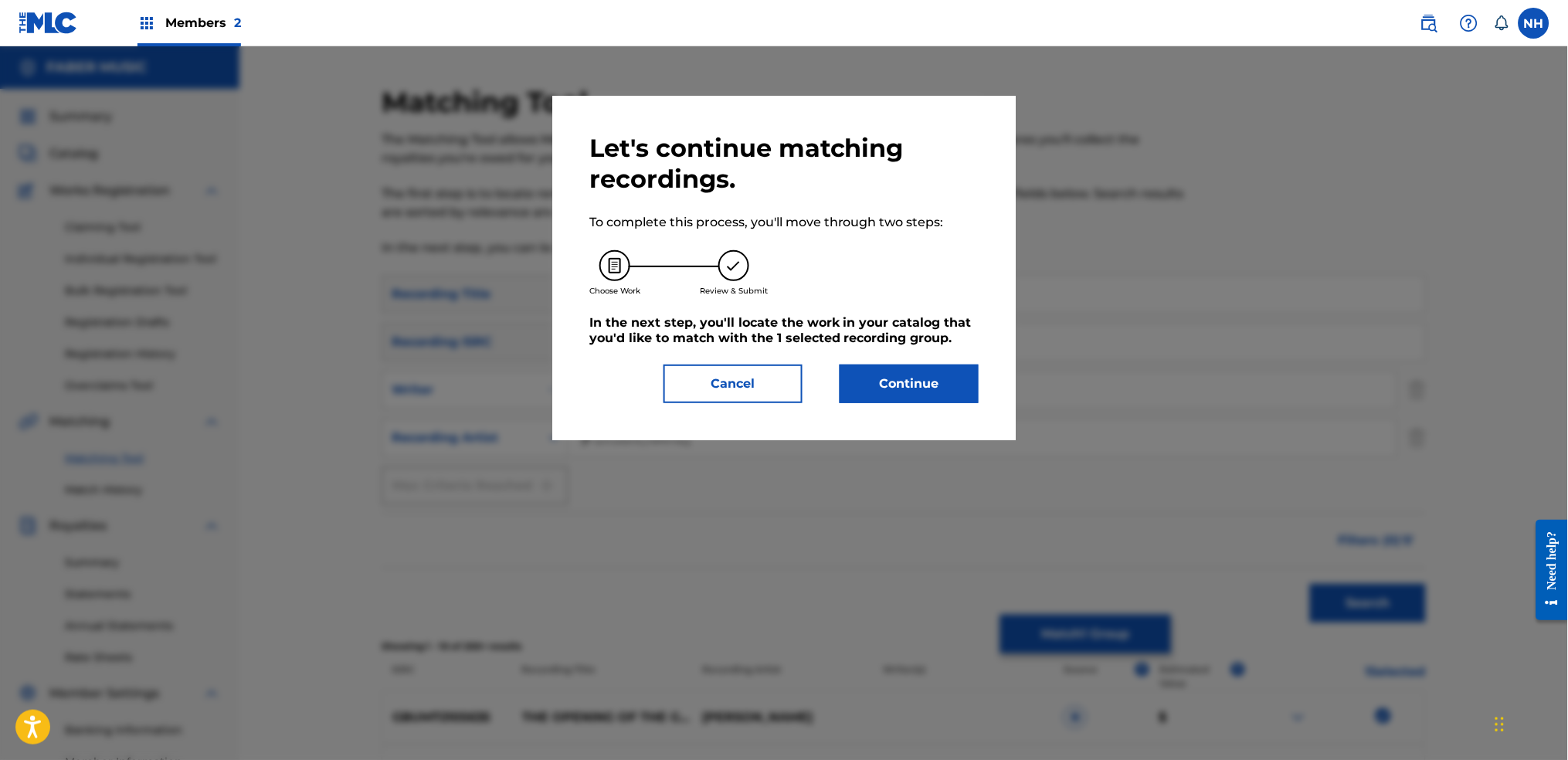
click at [948, 398] on div "Let's continue matching recordings. To complete this process, you'll move throu…" at bounding box center [784, 267] width 463 height 344
click at [948, 390] on button "Continue" at bounding box center [909, 383] width 139 height 38
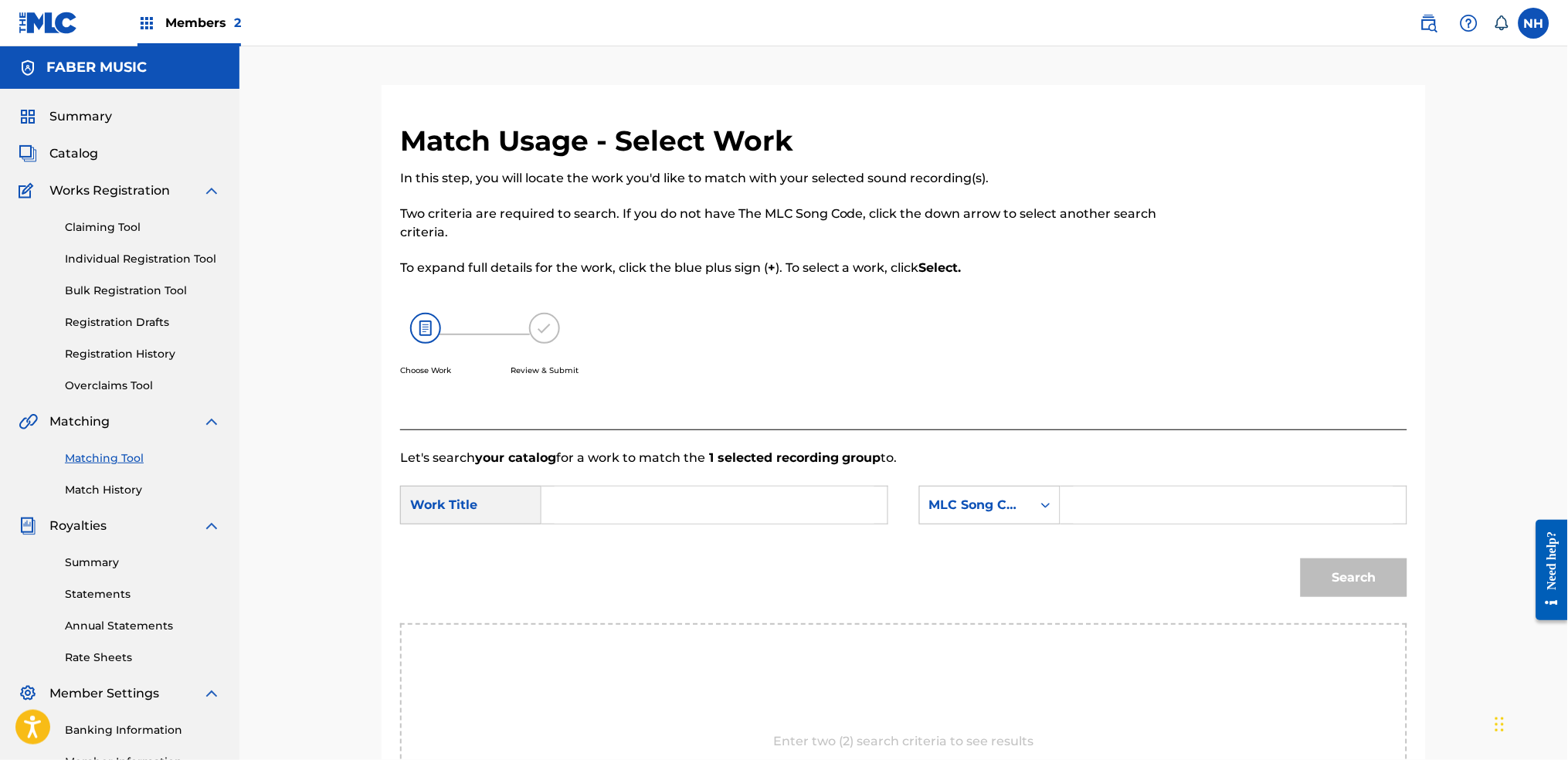
click at [931, 356] on div "Choose Work Review & Submit" at bounding box center [788, 352] width 776 height 117
click at [813, 451] on strong "1 selected recording group" at bounding box center [793, 457] width 177 height 14
click at [810, 480] on form "SearchWithCriteria4059cc8f-2471-4bcf-b273-940ffa6ea60f Work Title SearchWithCri…" at bounding box center [903, 544] width 1007 height 156
click at [810, 493] on input "Search Form" at bounding box center [714, 505] width 320 height 37
paste input "THE OPENING OF THE GATES"
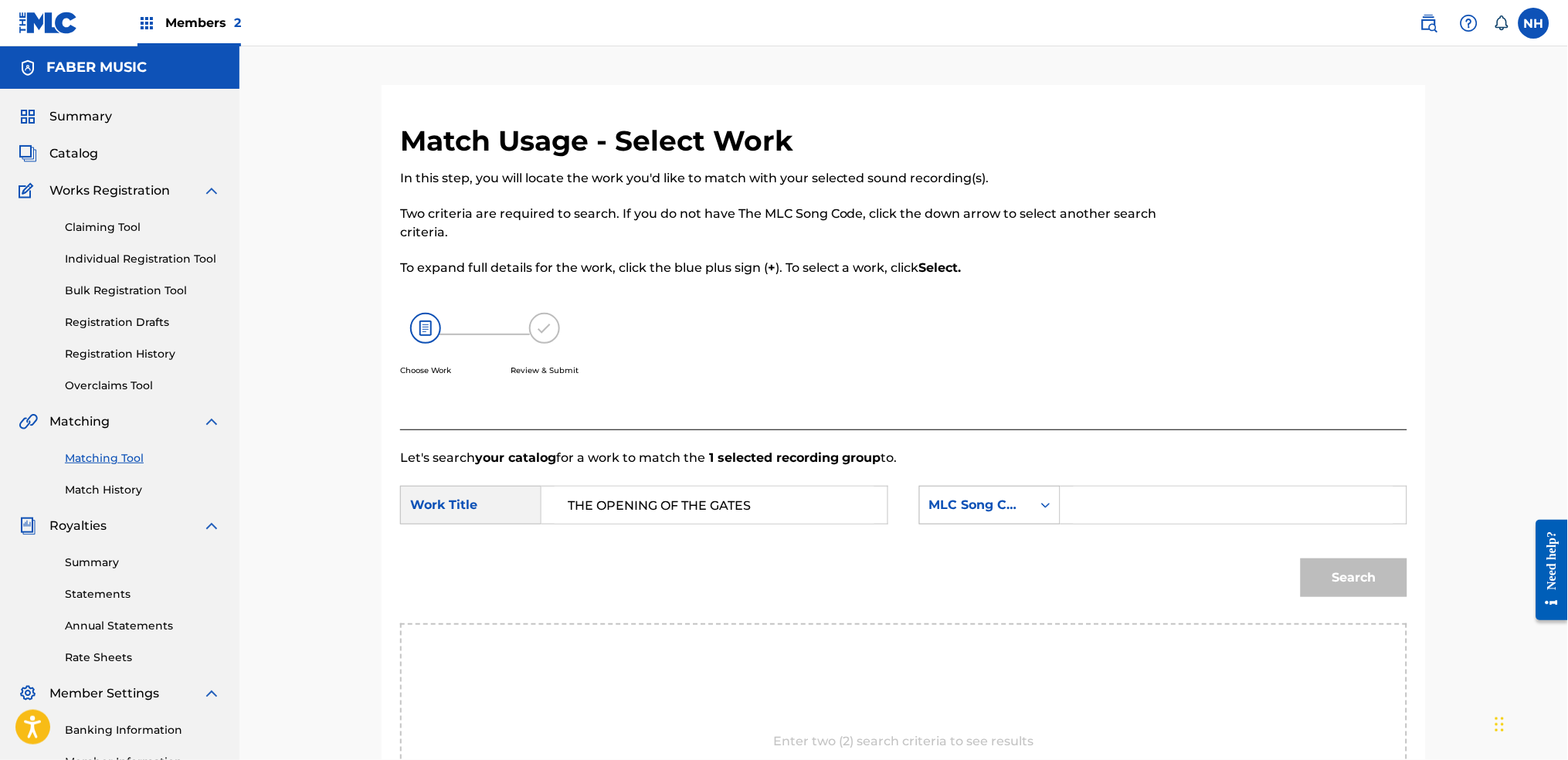
type input "THE OPENING OF THE GATES"
click at [1009, 509] on div "MLC Song Code" at bounding box center [975, 505] width 93 height 18
drag, startPoint x: 1026, startPoint y: 546, endPoint x: 1046, endPoint y: 540, distance: 20.9
click at [1027, 544] on div "Writer Name" at bounding box center [990, 544] width 140 height 38
click at [1205, 513] on input "Search Form" at bounding box center [1233, 505] width 320 height 37
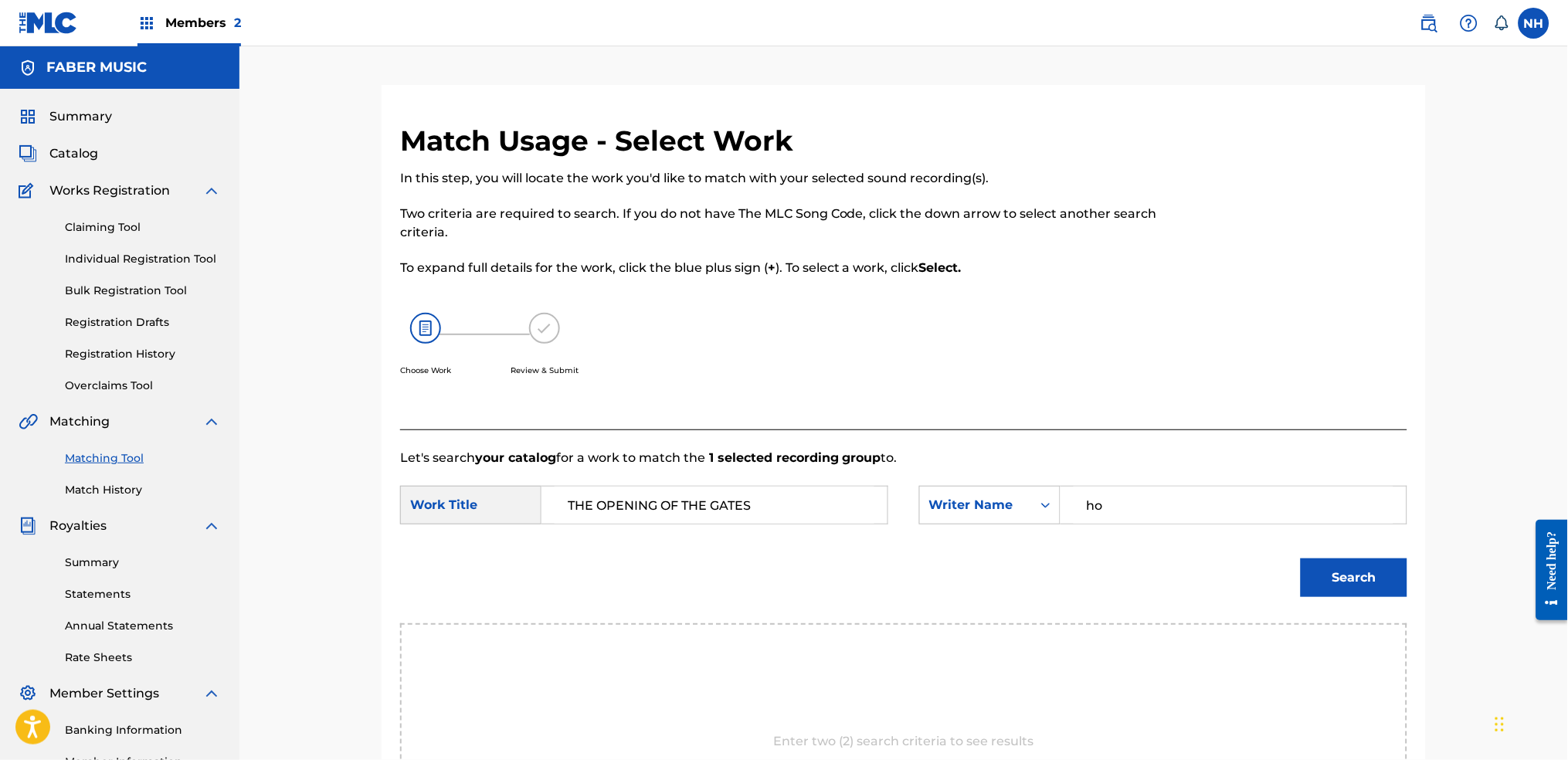
type input "h"
type input "o"
type input "howard"
click at [1301, 558] on button "Search" at bounding box center [1354, 577] width 106 height 38
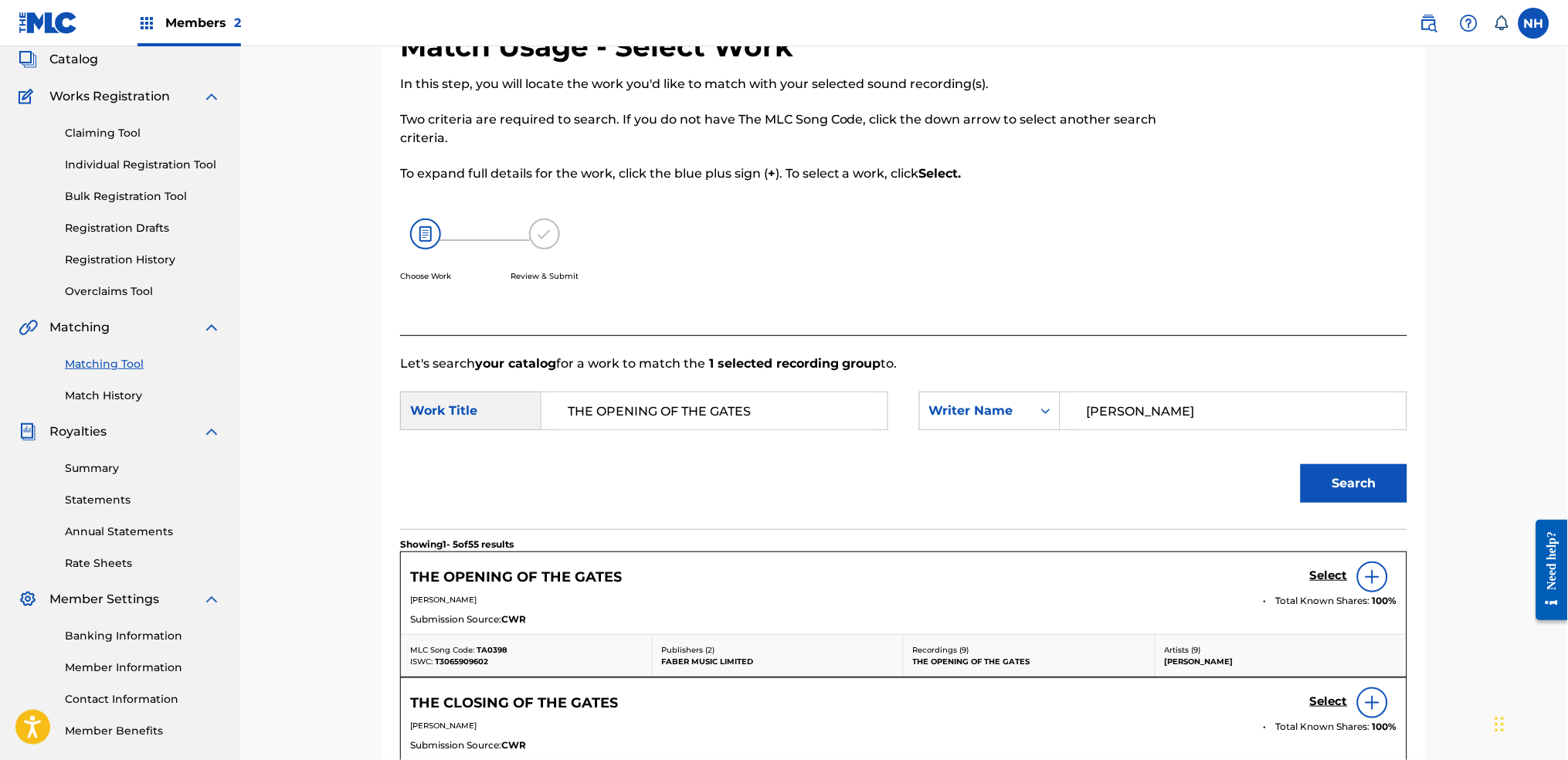
scroll to position [205, 0]
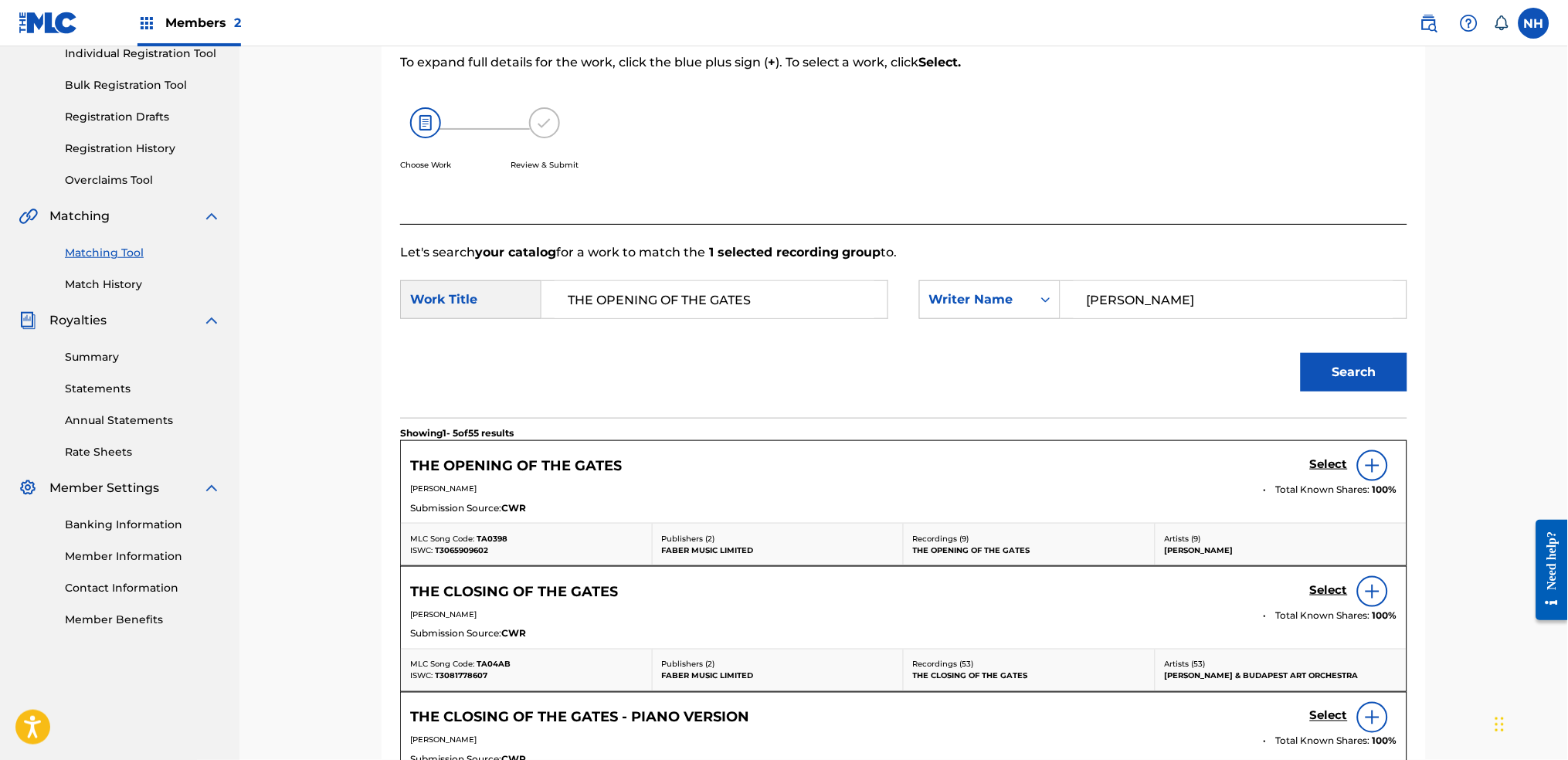
click at [1342, 465] on h5 "Select" at bounding box center [1328, 465] width 38 height 14
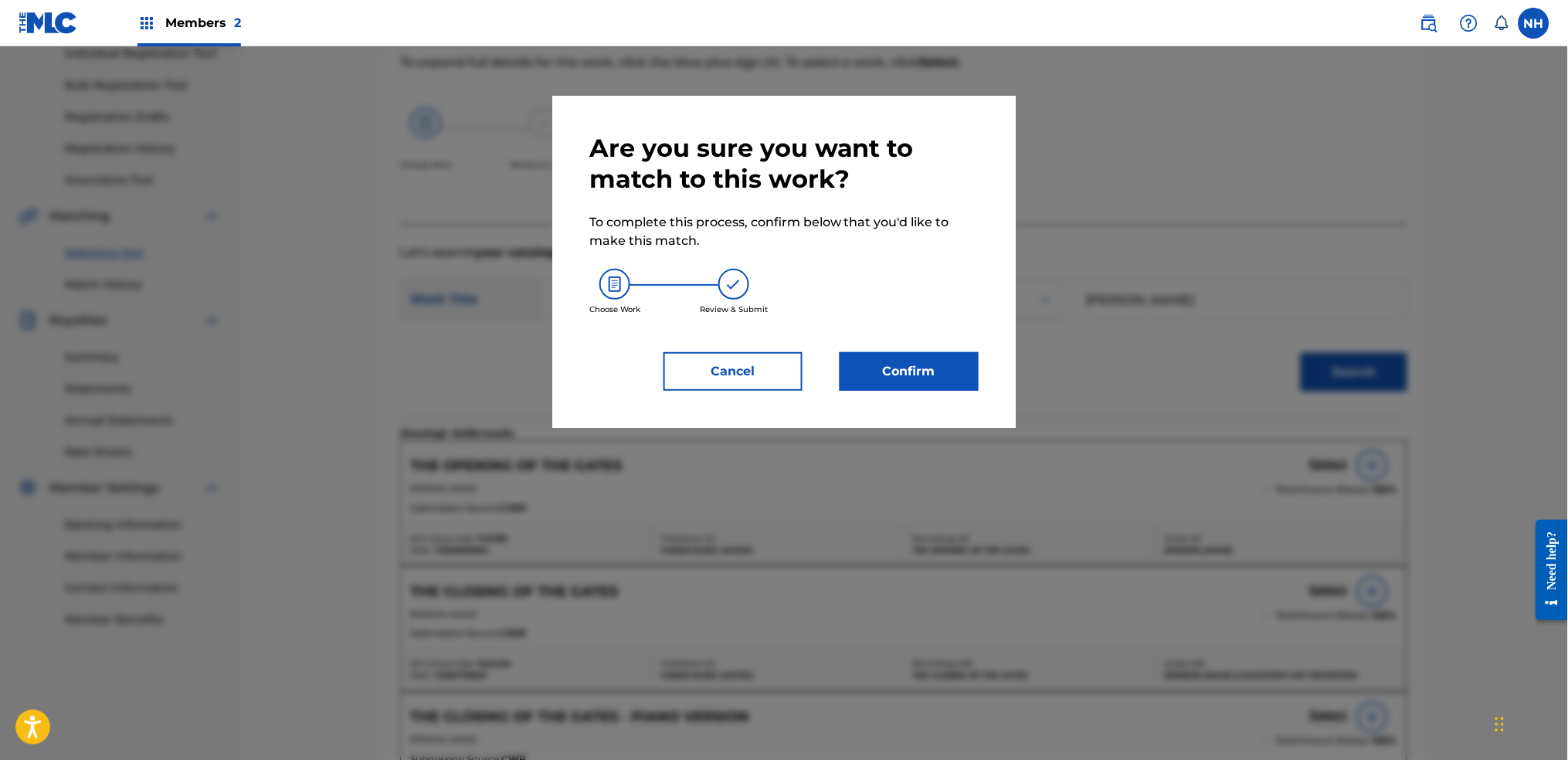
click at [946, 392] on div "Are you sure you want to match to this work? To complete this process, confirm …" at bounding box center [784, 262] width 463 height 332
click at [931, 371] on button "Confirm" at bounding box center [909, 371] width 139 height 38
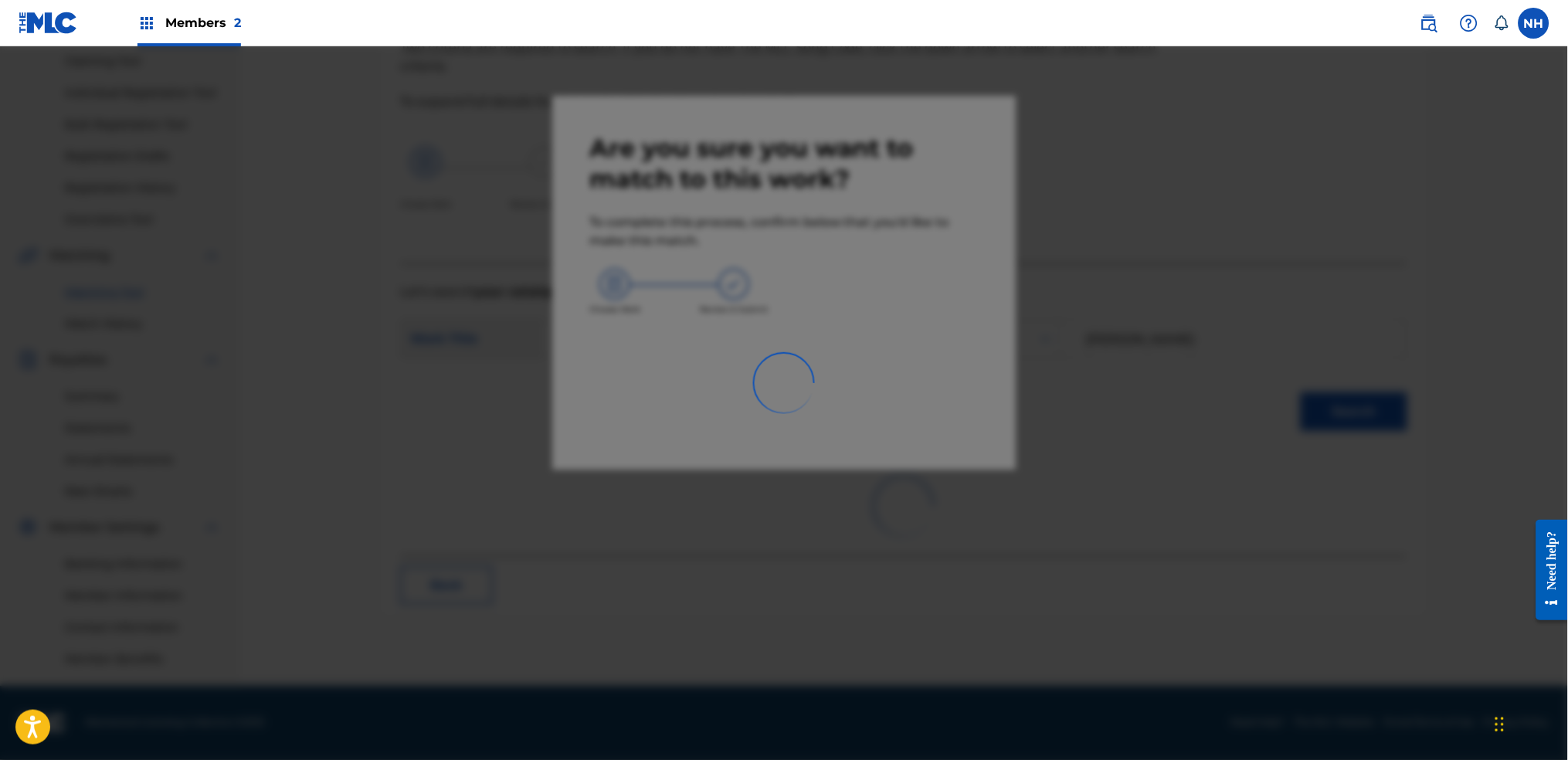
scroll to position [165, 0]
click at [972, 754] on div at bounding box center [784, 426] width 1568 height 760
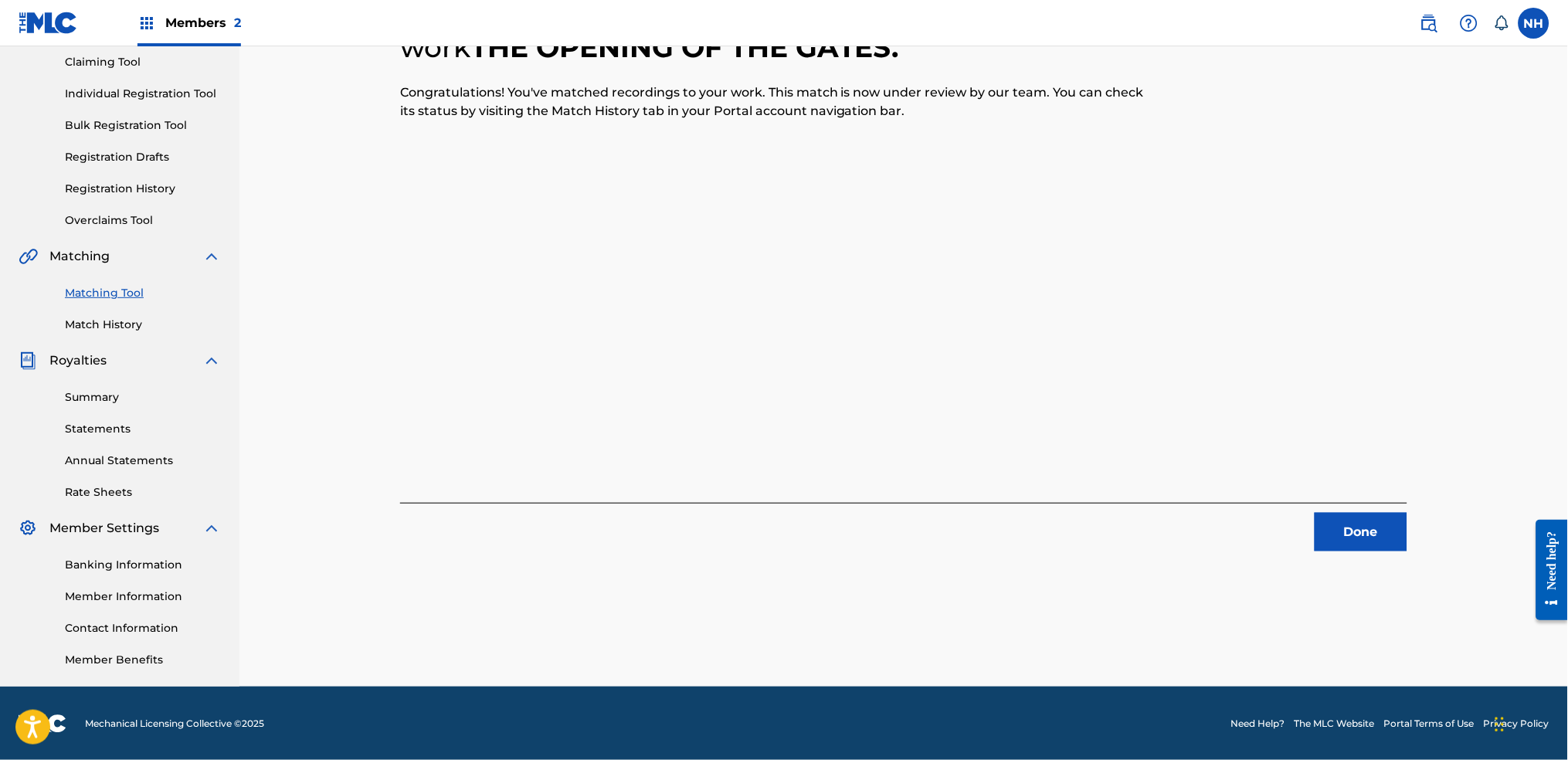
click at [517, 304] on div "1 Recording Groups are pending usage match to the work THE OPENING OF THE GATES…" at bounding box center [903, 255] width 1007 height 593
click at [1449, 543] on div "1 Recording Groups are pending usage match to the work THE OPENING OF THE GATES…" at bounding box center [904, 283] width 1329 height 806
click at [1398, 543] on button "Done" at bounding box center [1361, 532] width 93 height 38
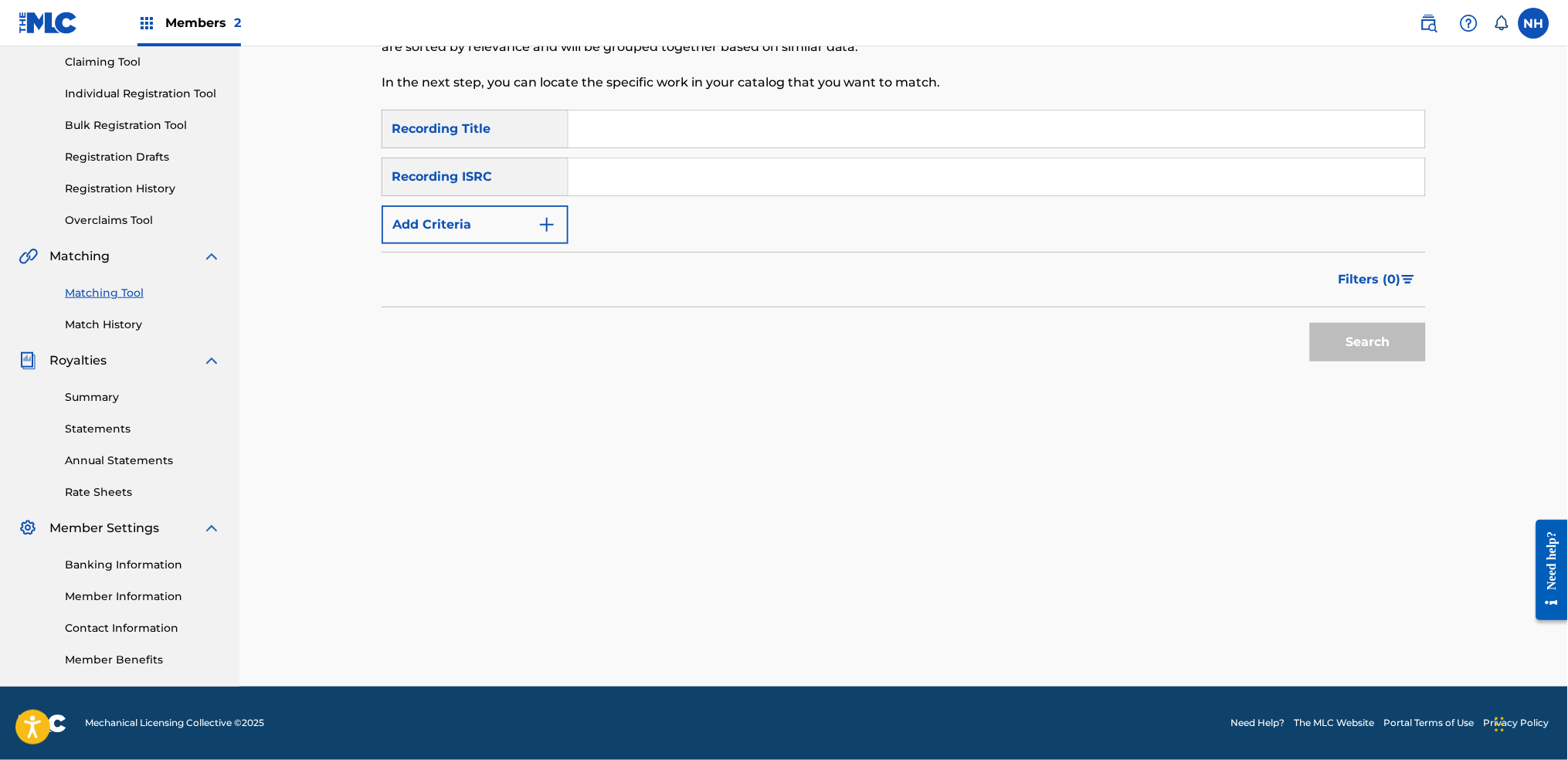
drag, startPoint x: 718, startPoint y: 187, endPoint x: 695, endPoint y: 129, distance: 62.4
click at [717, 186] on input "Search Form" at bounding box center [997, 176] width 857 height 37
click at [695, 129] on input "Search Form" at bounding box center [997, 129] width 857 height 37
paste input "A DIFFERENT IDEA OF LOVE"
type input "A DIFFERENT IDEA OF LOVE"
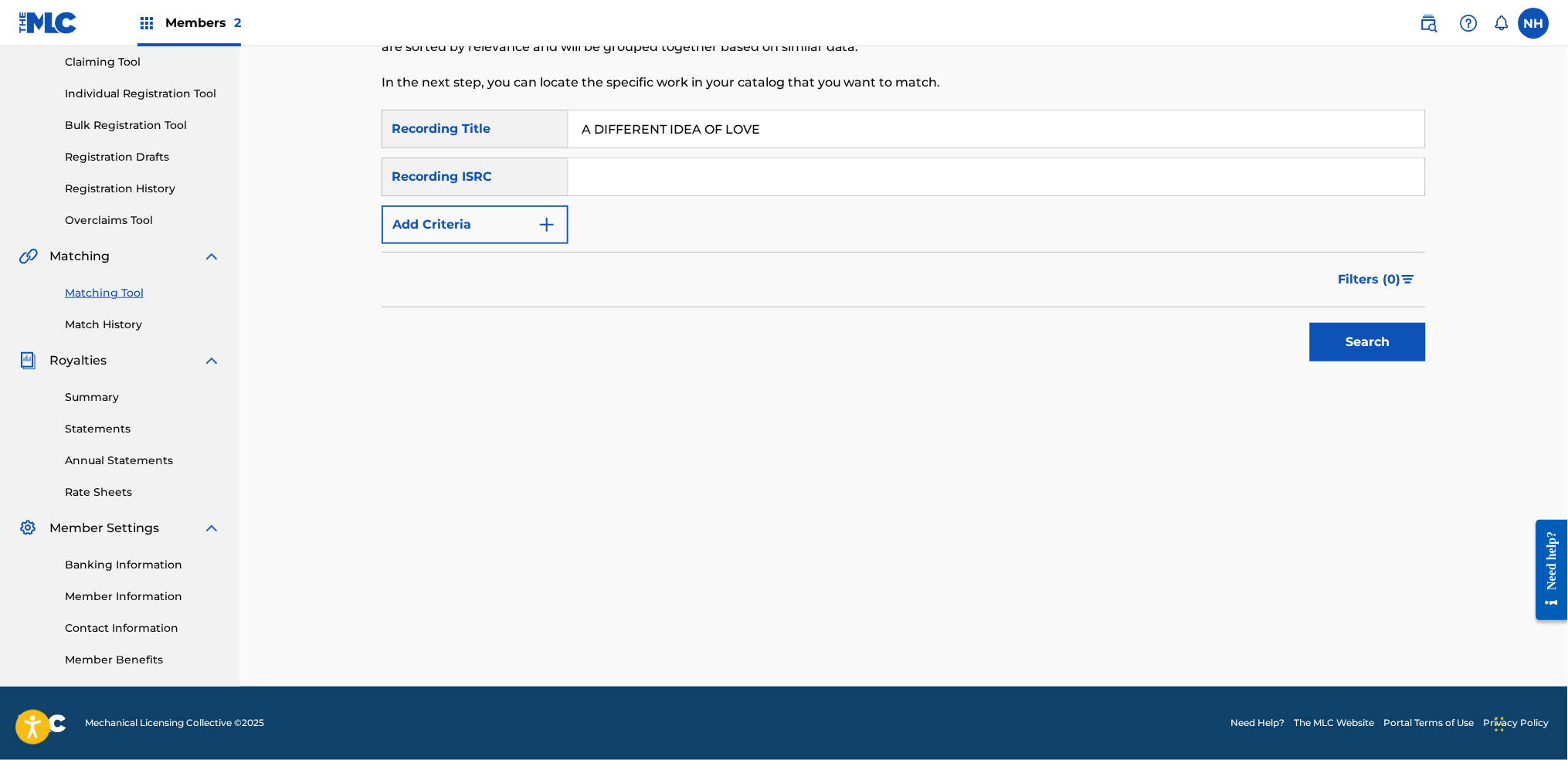
click at [505, 243] on button "Add Criteria" at bounding box center [475, 224] width 187 height 38
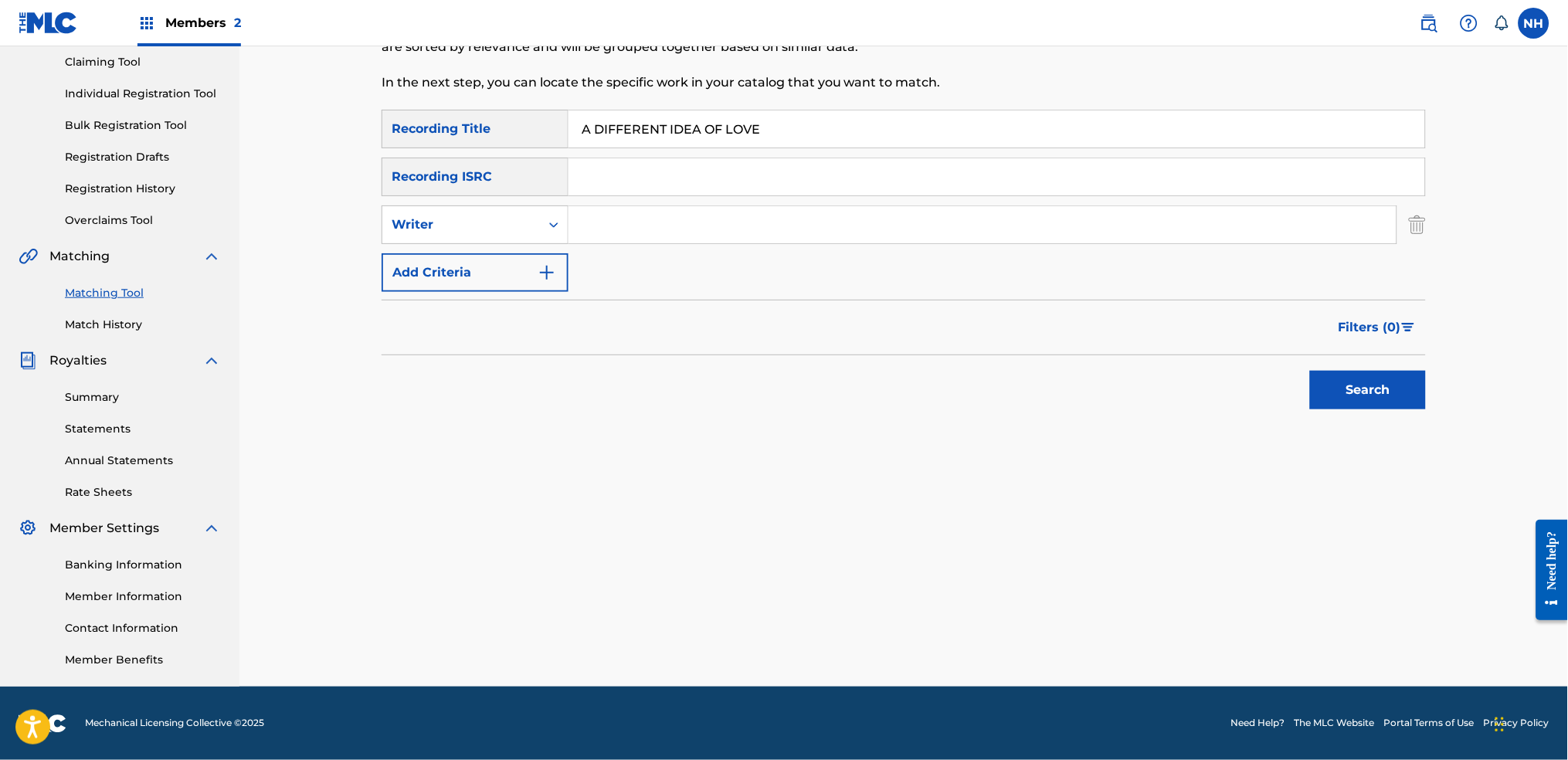
click at [503, 258] on button "Add Criteria" at bounding box center [475, 272] width 187 height 38
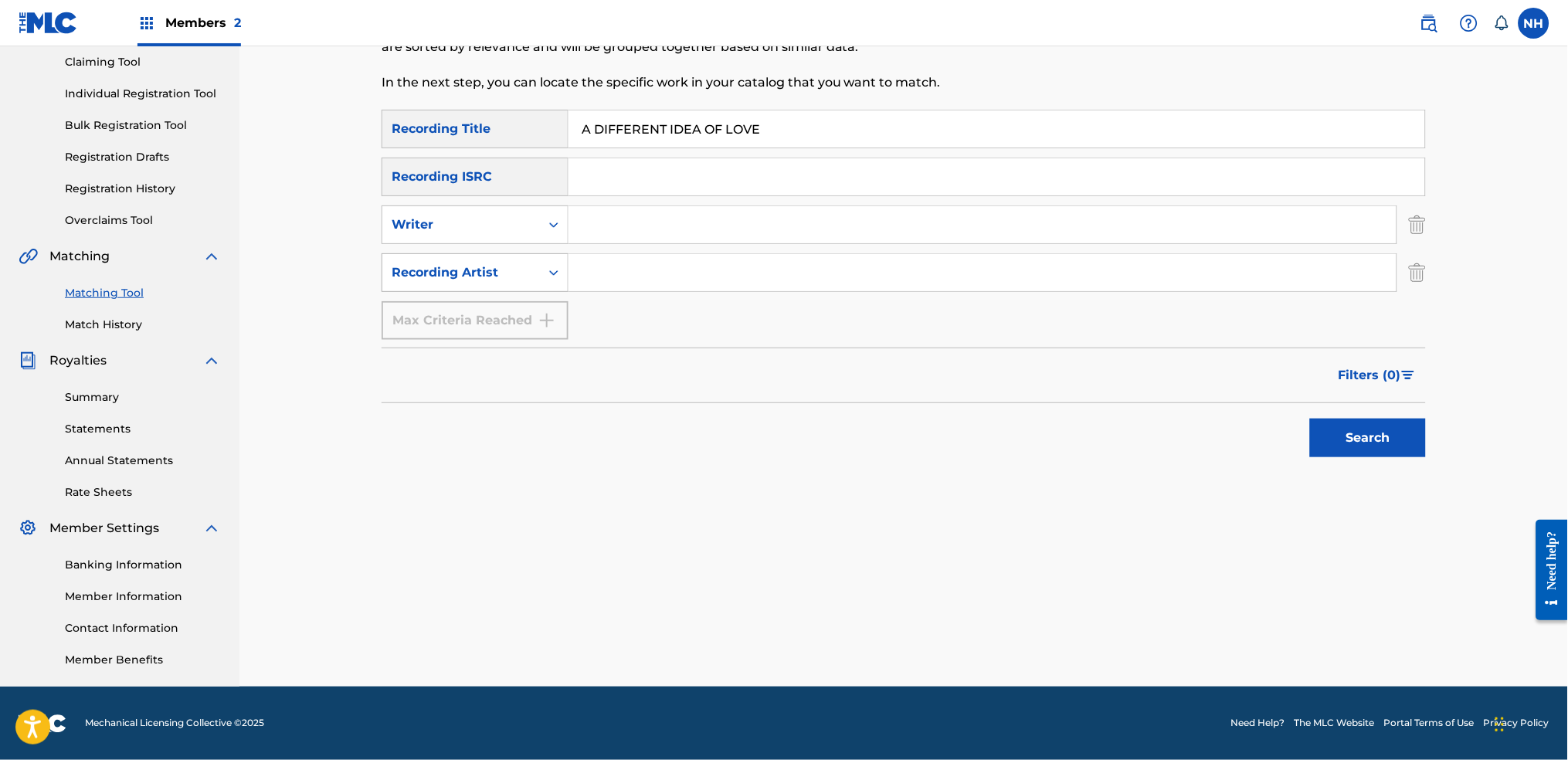
click at [506, 270] on div "Recording Artist" at bounding box center [461, 272] width 139 height 18
click at [641, 292] on div "SearchWithCriteria2e088423-7ada-423a-9308-53b6fa3db4b1 Recording Title A DIFFER…" at bounding box center [904, 224] width 1045 height 230
click at [647, 269] on input "Search Form" at bounding box center [982, 272] width 828 height 37
type input "g"
type input "howard"
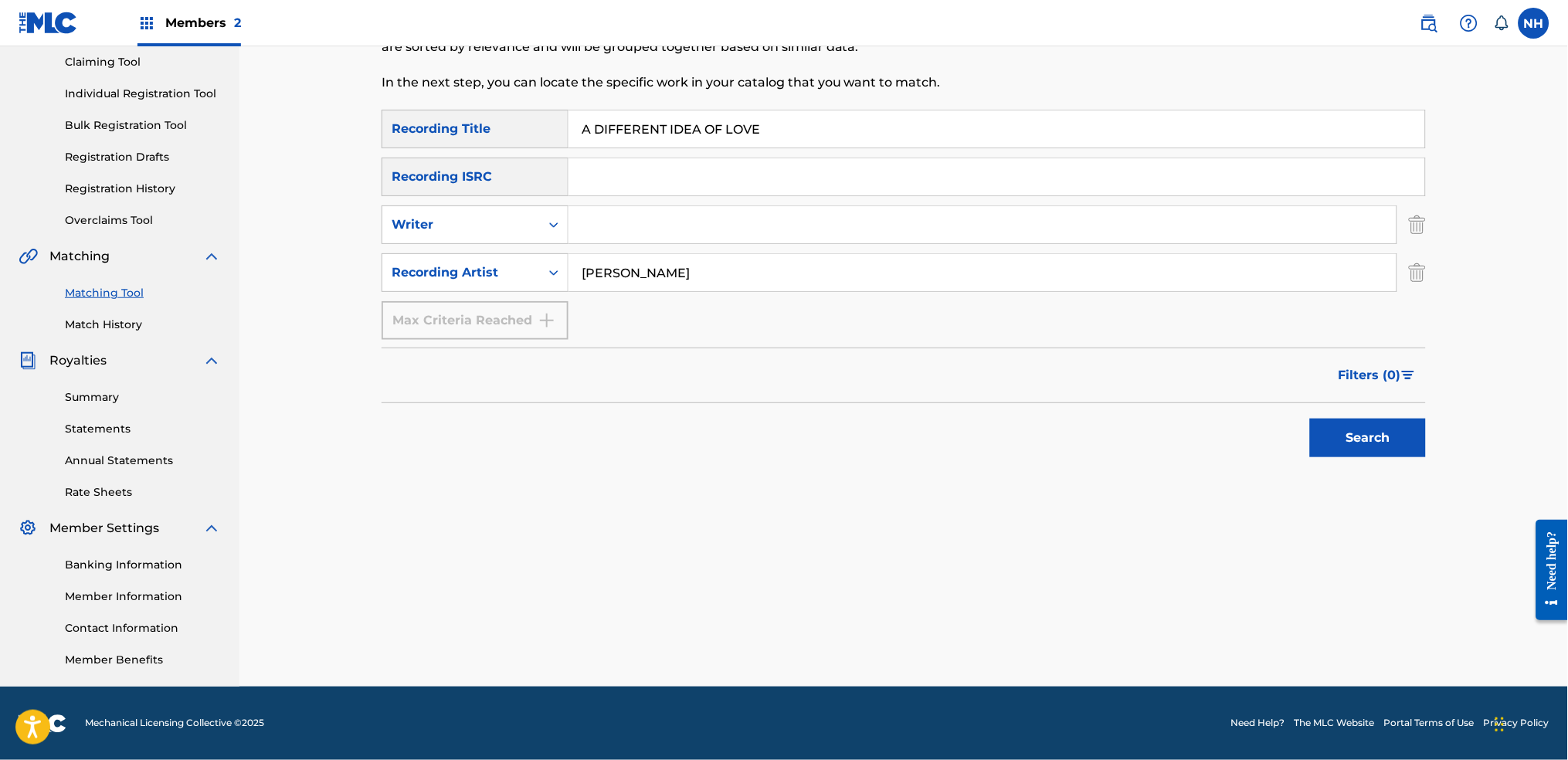
click at [1310, 418] on button "Search" at bounding box center [1368, 437] width 116 height 38
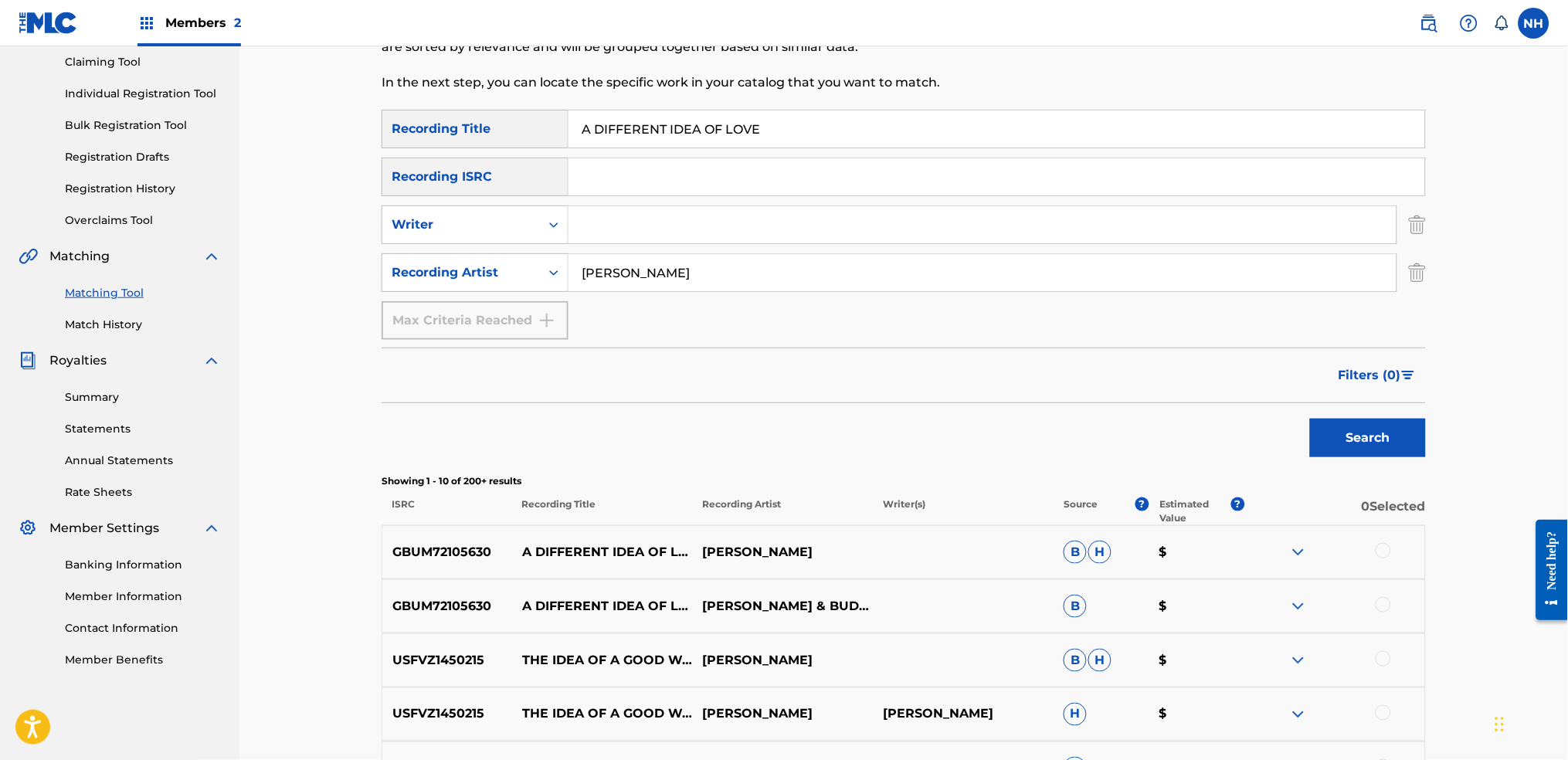
click at [1389, 550] on div at bounding box center [1383, 550] width 15 height 15
click at [1377, 623] on div "GBUM72105630 A DIFFERENT IDEA OF LOVE LUKE HOWARD & BUDAPEST ART ORCHESTRA B $" at bounding box center [904, 606] width 1045 height 54
click at [1385, 601] on div at bounding box center [1383, 604] width 15 height 15
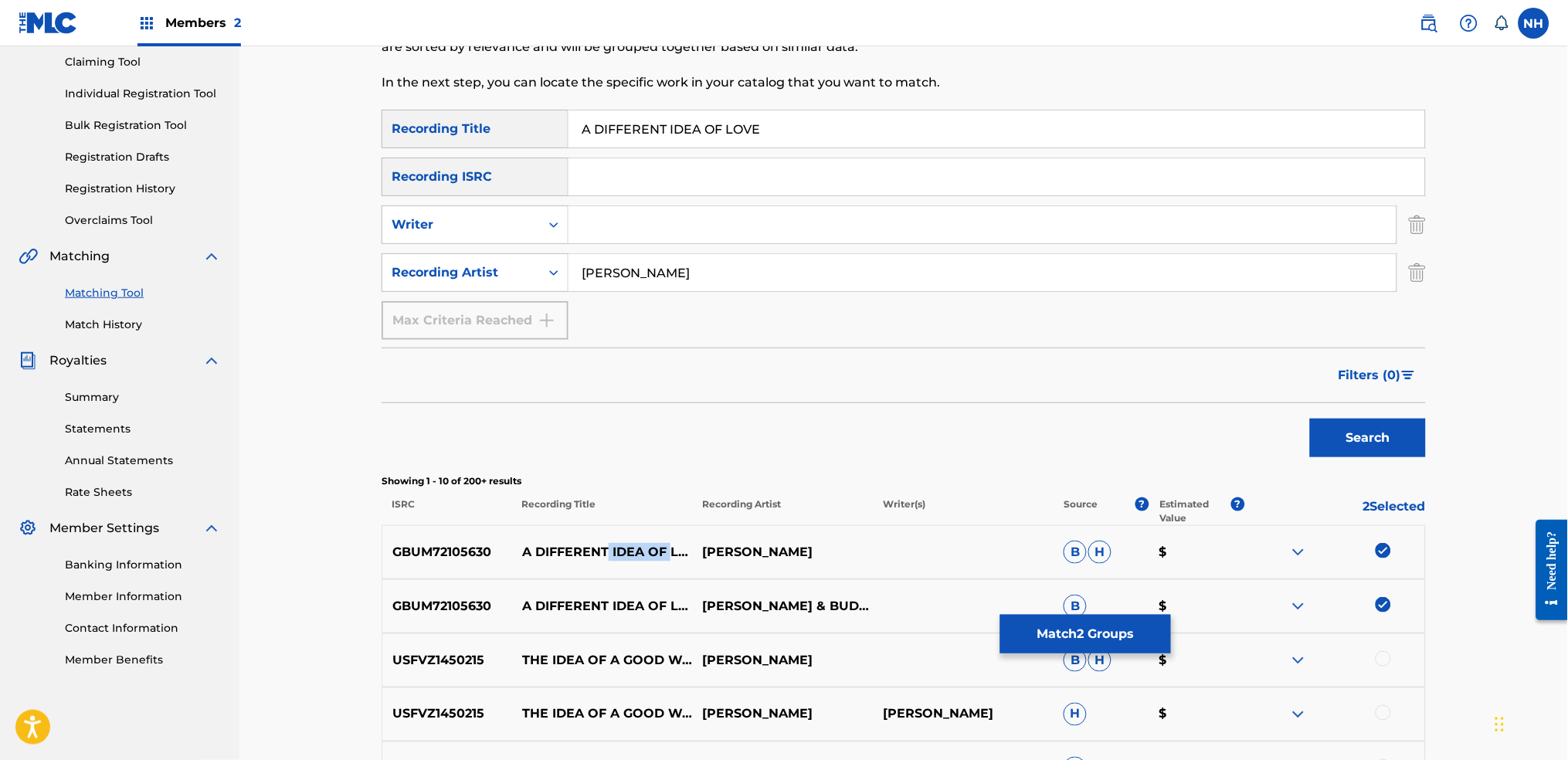
drag, startPoint x: 609, startPoint y: 576, endPoint x: 511, endPoint y: 558, distance: 99.6
click at [511, 558] on div "GBUM72105630 A DIFFERENT IDEA OF LOVE LUKE HOWARD B H $" at bounding box center [904, 552] width 1045 height 54
drag, startPoint x: 514, startPoint y: 543, endPoint x: 597, endPoint y: 565, distance: 85.9
click at [597, 561] on p "A DIFFERENT IDEA OF LOVE" at bounding box center [602, 552] width 181 height 18
copy p "A DIFFERENT IDEA OF LOVE"
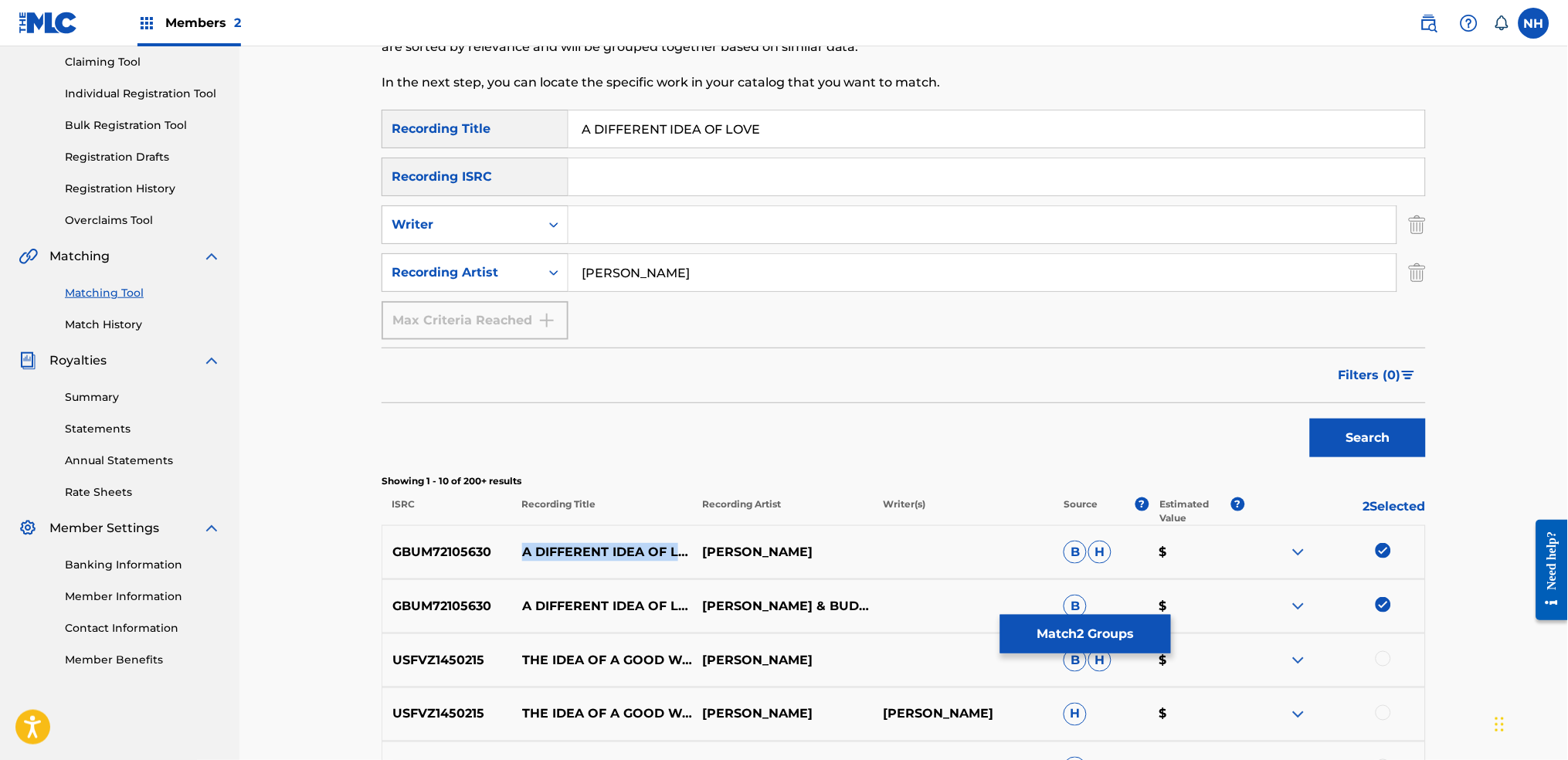
click at [1030, 637] on button "Match 2 Groups" at bounding box center [1086, 634] width 171 height 38
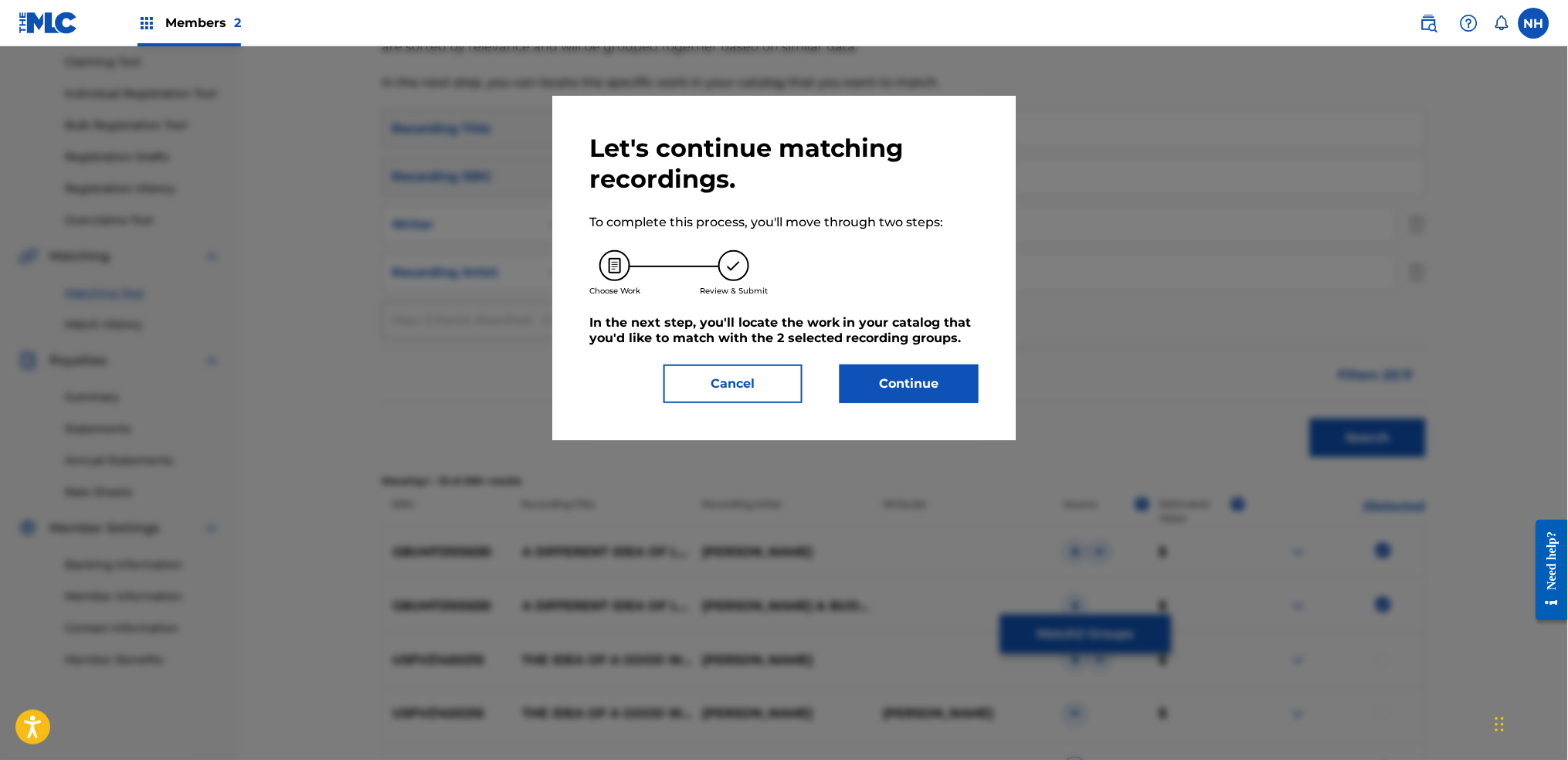
click at [861, 345] on h5 "In the next step, you'll locate the work in your catalog that you'd like to mat…" at bounding box center [784, 331] width 389 height 31
click at [871, 379] on button "Continue" at bounding box center [909, 383] width 139 height 38
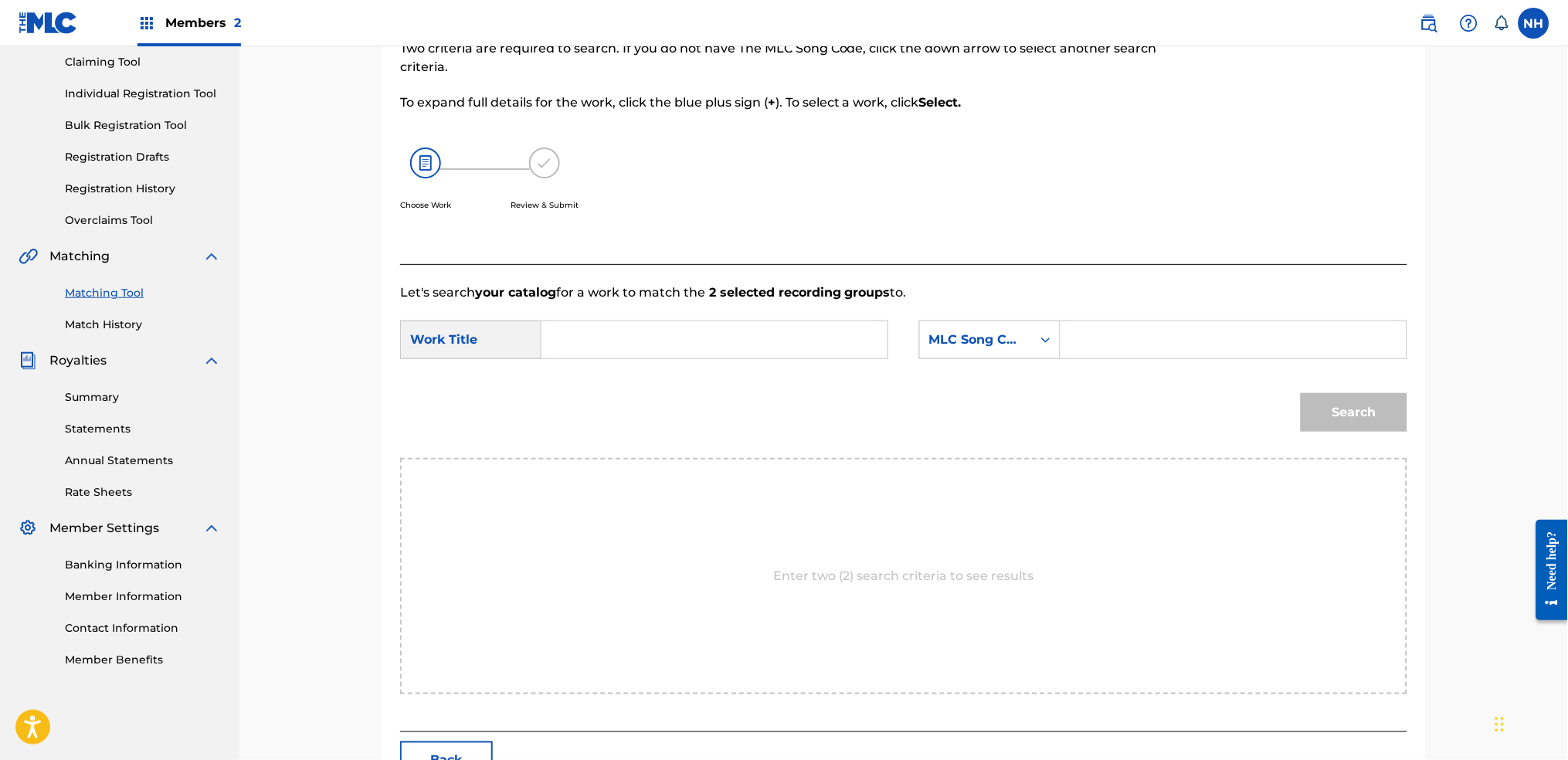
click at [739, 323] on input "Search Form" at bounding box center [714, 339] width 320 height 37
paste input "A DIFFERENT IDEA OF LOVE"
type input "A DIFFERENT IDEA OF LOVE"
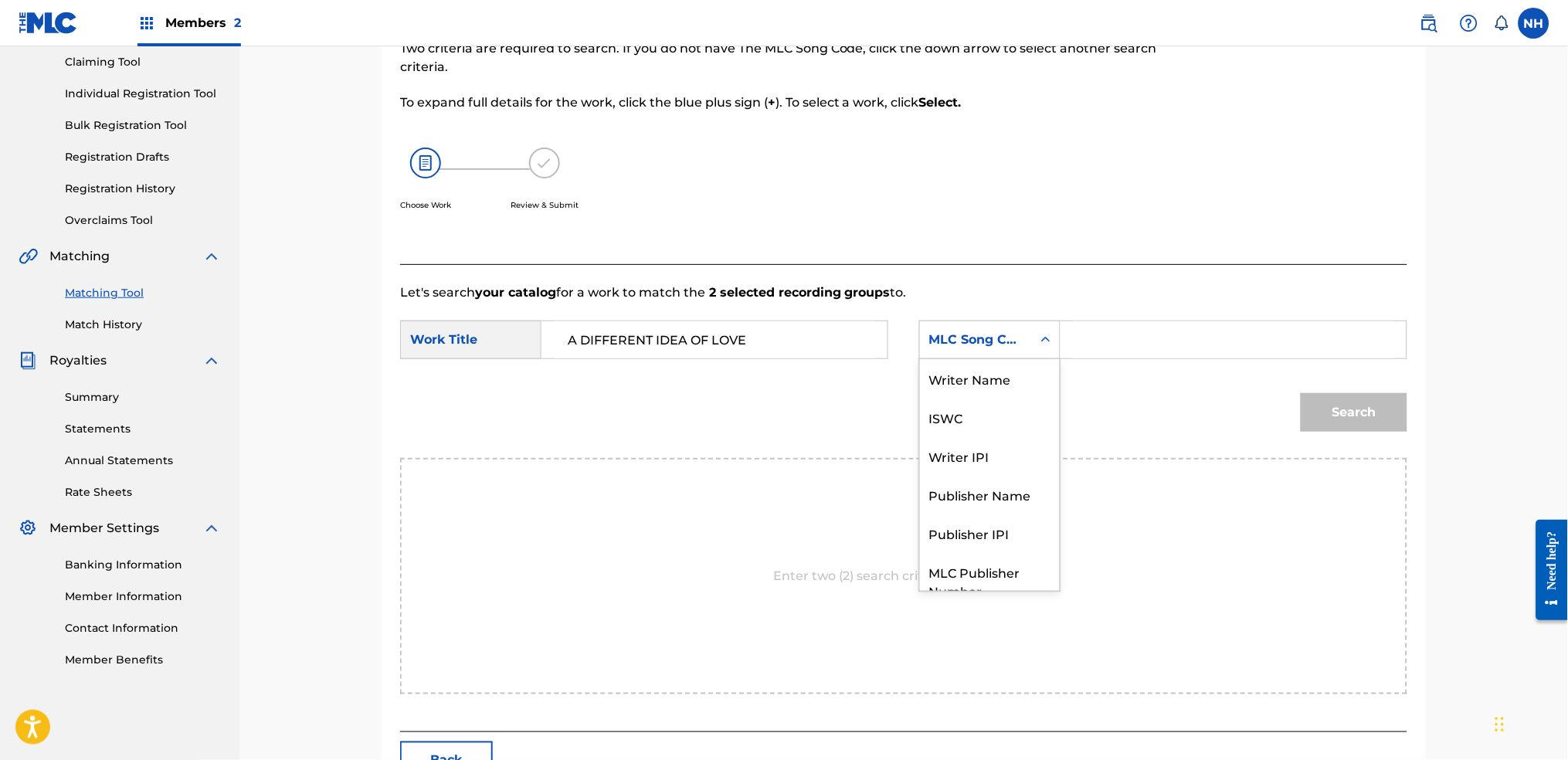
click at [990, 325] on div "MLC Song Code" at bounding box center [976, 339] width 112 height 30
click at [966, 382] on div "Writer Name" at bounding box center [990, 378] width 140 height 38
click at [1215, 354] on input "Search Form" at bounding box center [1233, 339] width 320 height 37
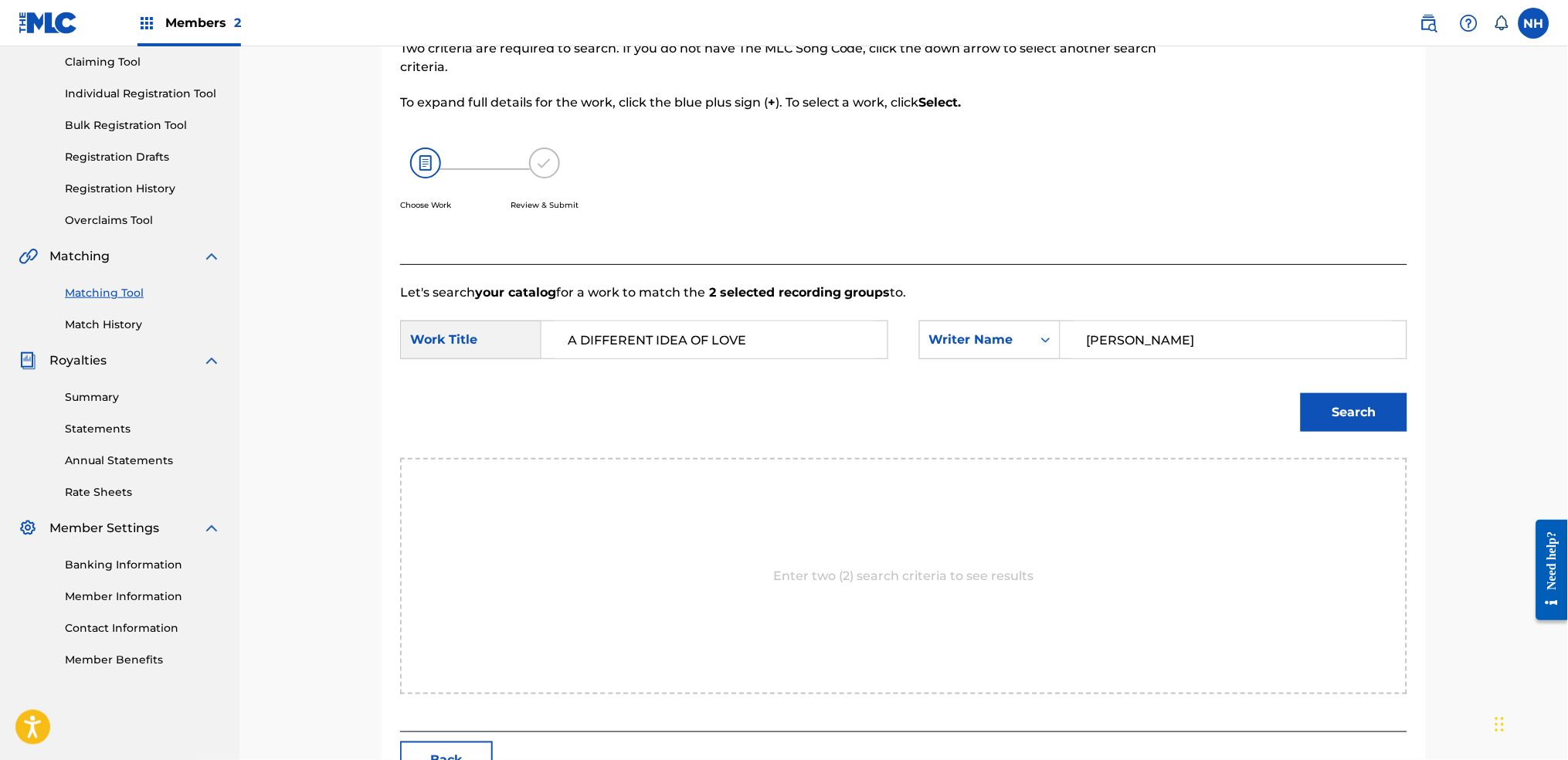
type input "howard"
click at [1301, 393] on button "Search" at bounding box center [1354, 412] width 106 height 38
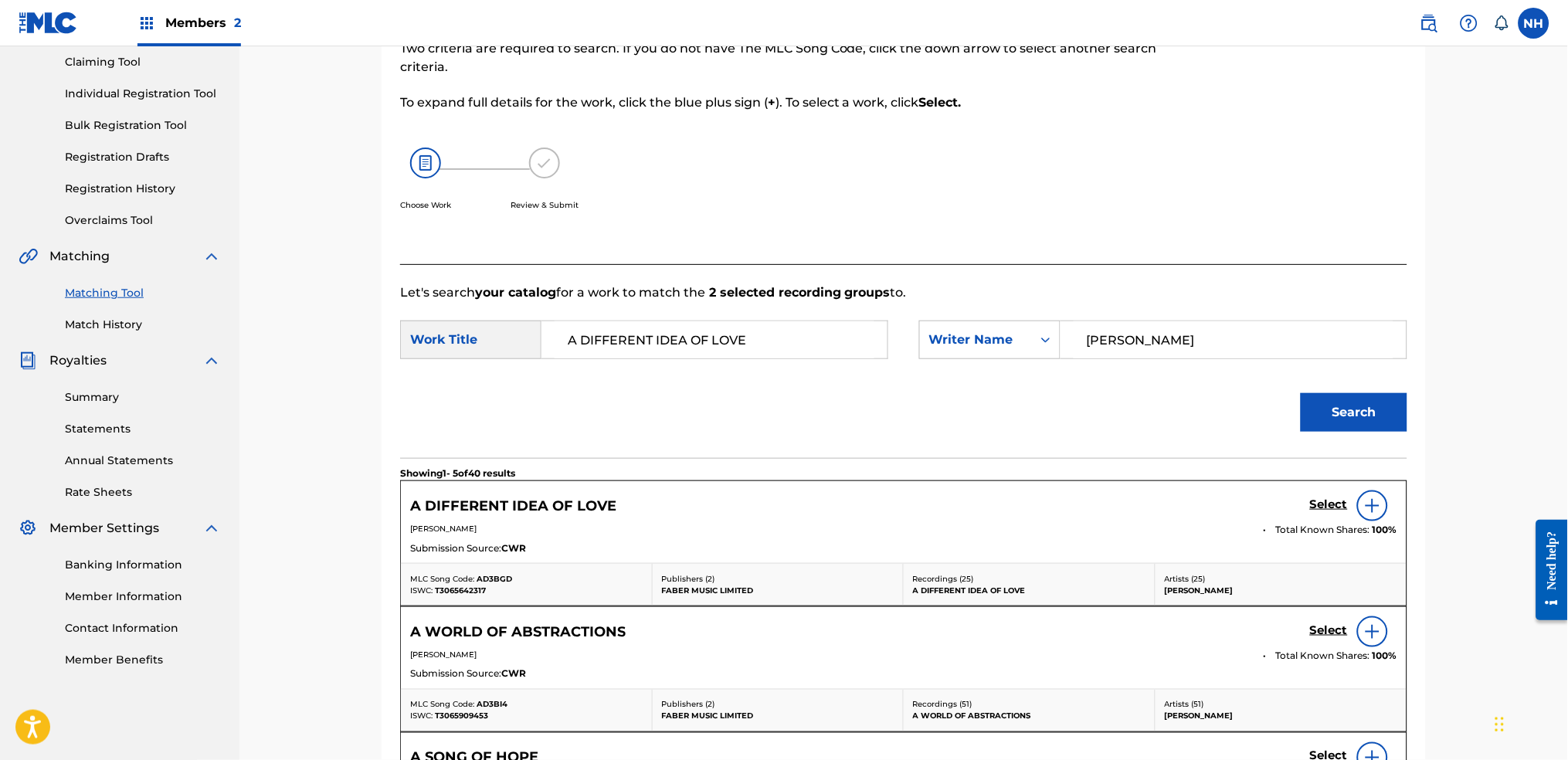
click at [1323, 504] on h5 "Select" at bounding box center [1328, 505] width 38 height 14
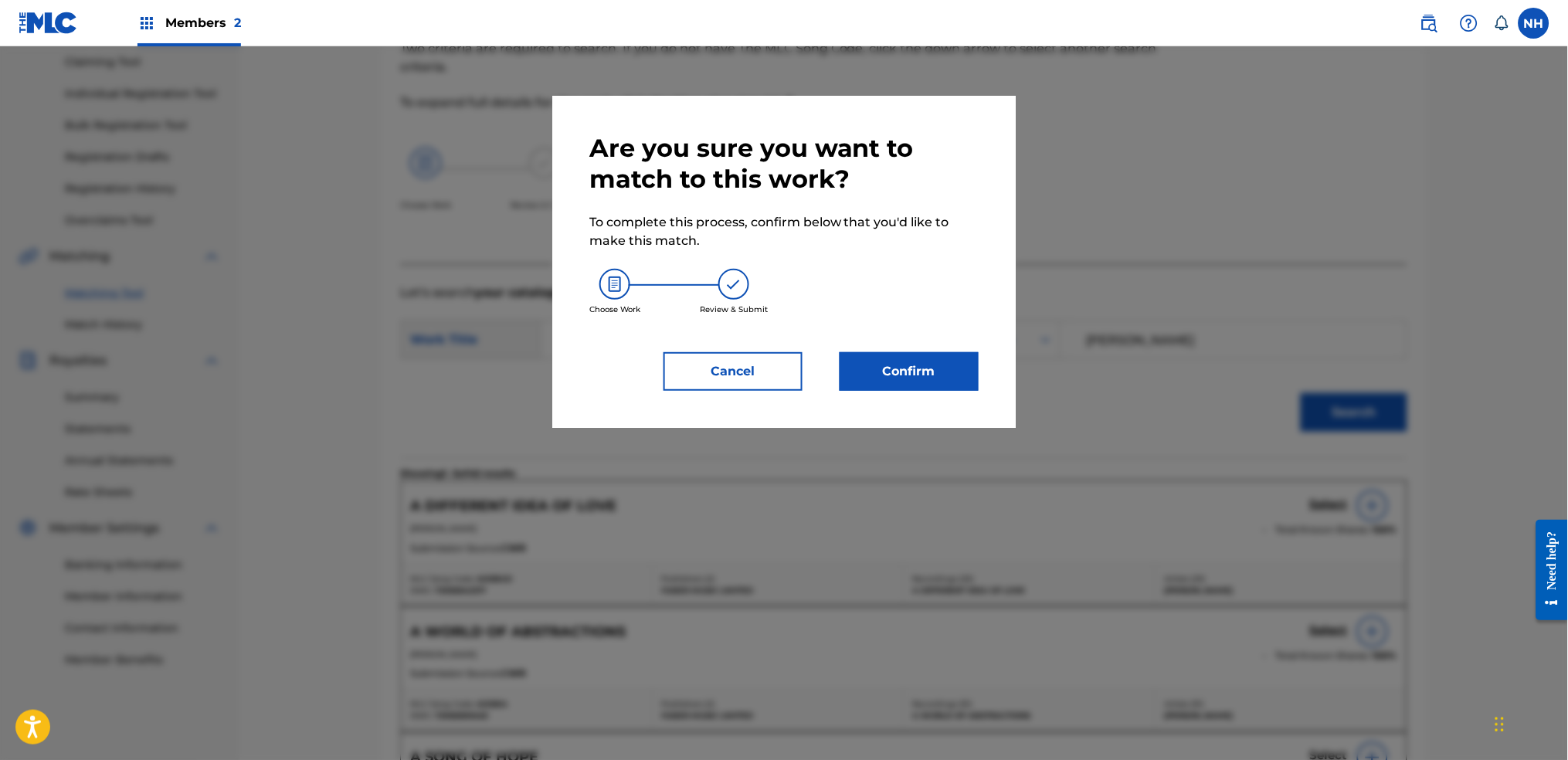
click at [959, 381] on button "Confirm" at bounding box center [909, 371] width 139 height 38
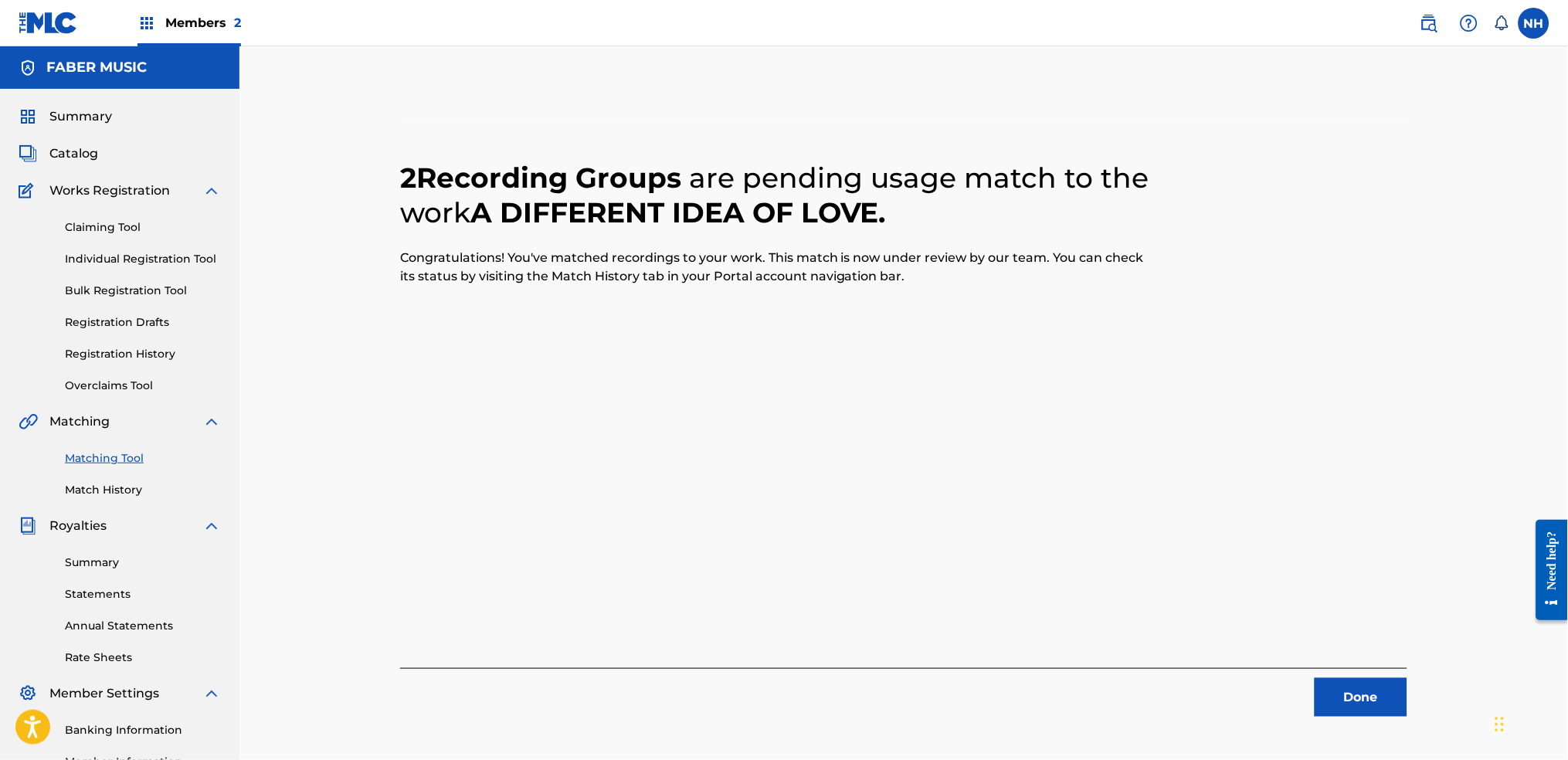
click at [1217, 681] on div "Done" at bounding box center [903, 692] width 1007 height 49
click at [1310, 681] on div "Done" at bounding box center [903, 692] width 1007 height 49
click at [1326, 689] on button "Done" at bounding box center [1361, 697] width 93 height 38
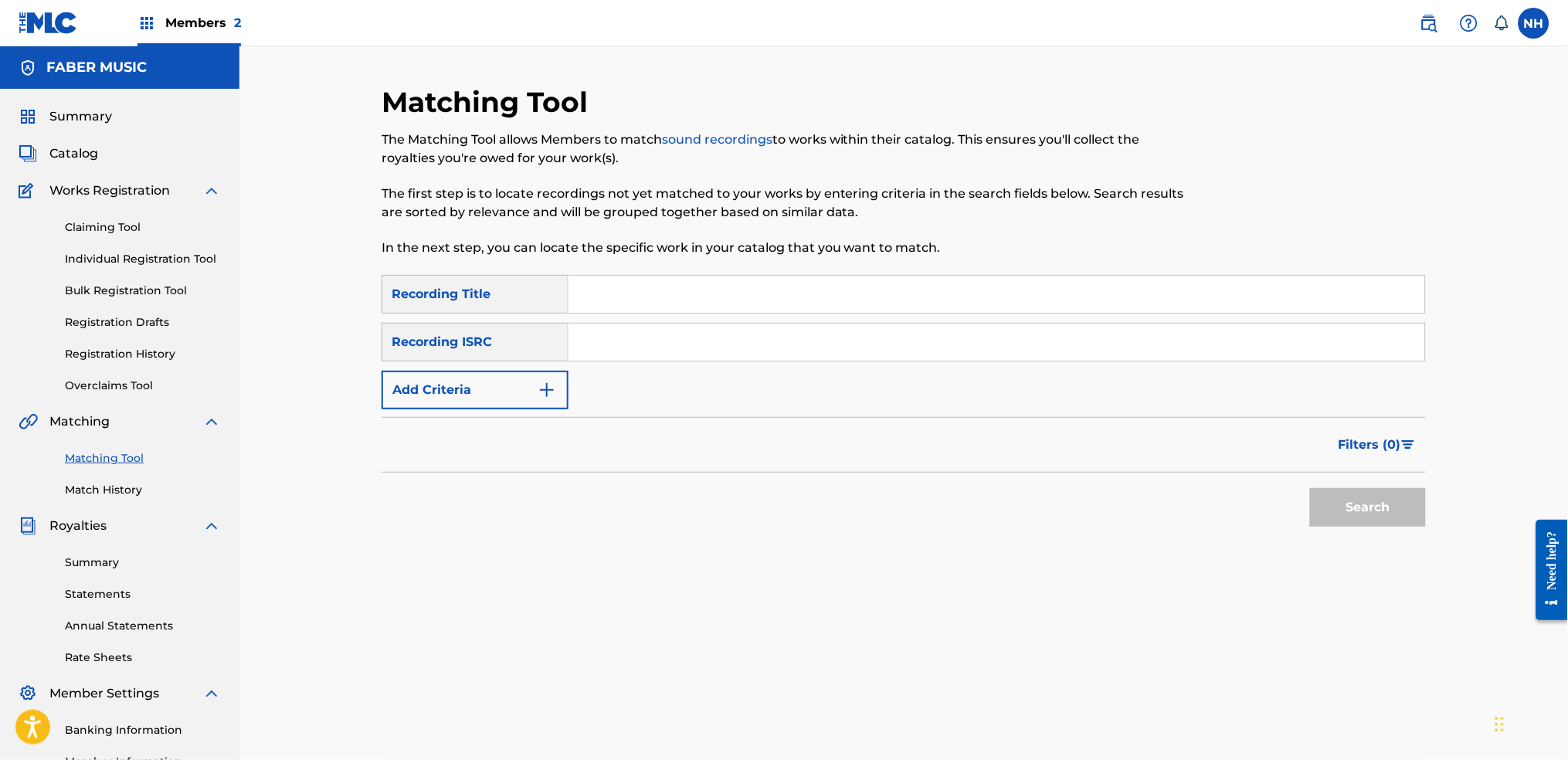
click at [863, 85] on div "Matching Tool The Matching Tool allows Members to match sound recordings to wor…" at bounding box center [784, 180] width 804 height 190
click at [855, 293] on input "Search Form" at bounding box center [997, 294] width 857 height 37
paste input "THE CLOSING OF THE GATES"
type input "THE CLOSING OF THE GATES"
click at [498, 397] on button "Add Criteria" at bounding box center [475, 390] width 187 height 38
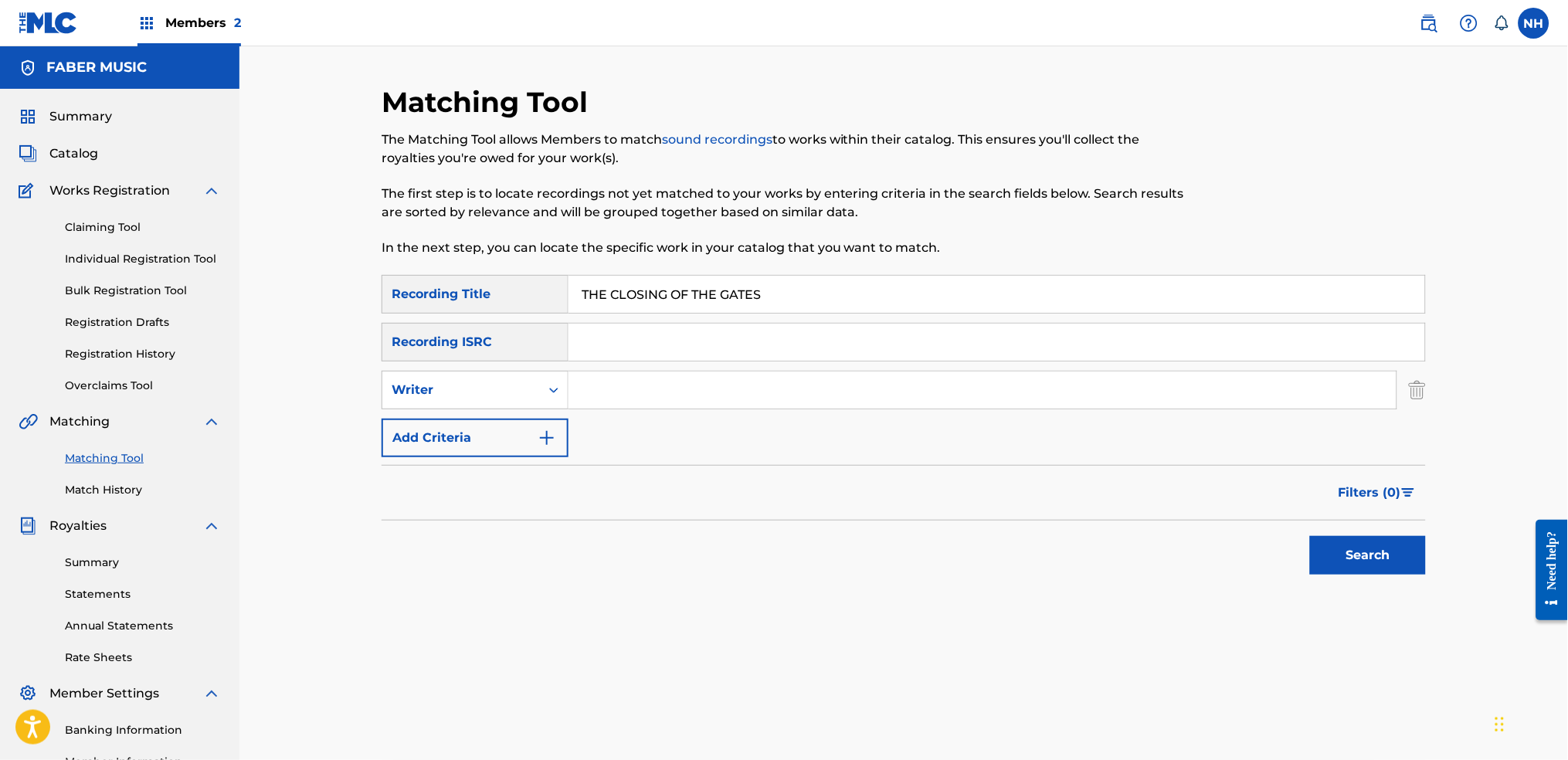
click at [588, 409] on div "Search Form" at bounding box center [983, 390] width 829 height 38
click at [537, 453] on button "Add Criteria" at bounding box center [475, 437] width 187 height 38
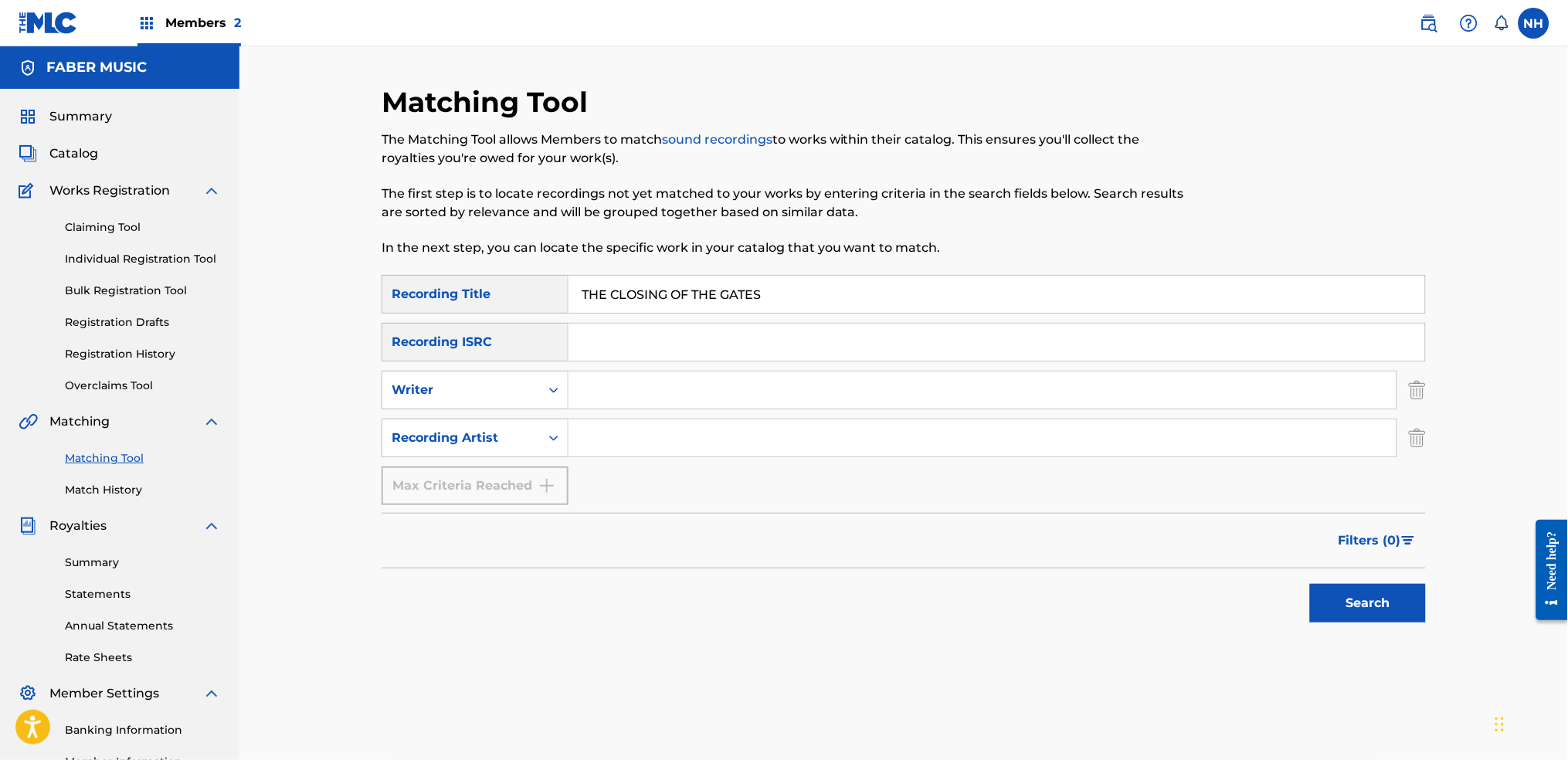
click at [666, 445] on input "Search Form" at bounding box center [982, 437] width 828 height 37
type input "luke howard"
drag, startPoint x: 1348, startPoint y: 631, endPoint x: 1354, endPoint y: 620, distance: 12.5
click at [1348, 631] on div "SearchWithCriteria2e088423-7ada-423a-9308-53b6fa3db4b1 Recording Title THE CLOS…" at bounding box center [904, 457] width 1045 height 364
click at [1362, 592] on button "Search" at bounding box center [1368, 603] width 116 height 38
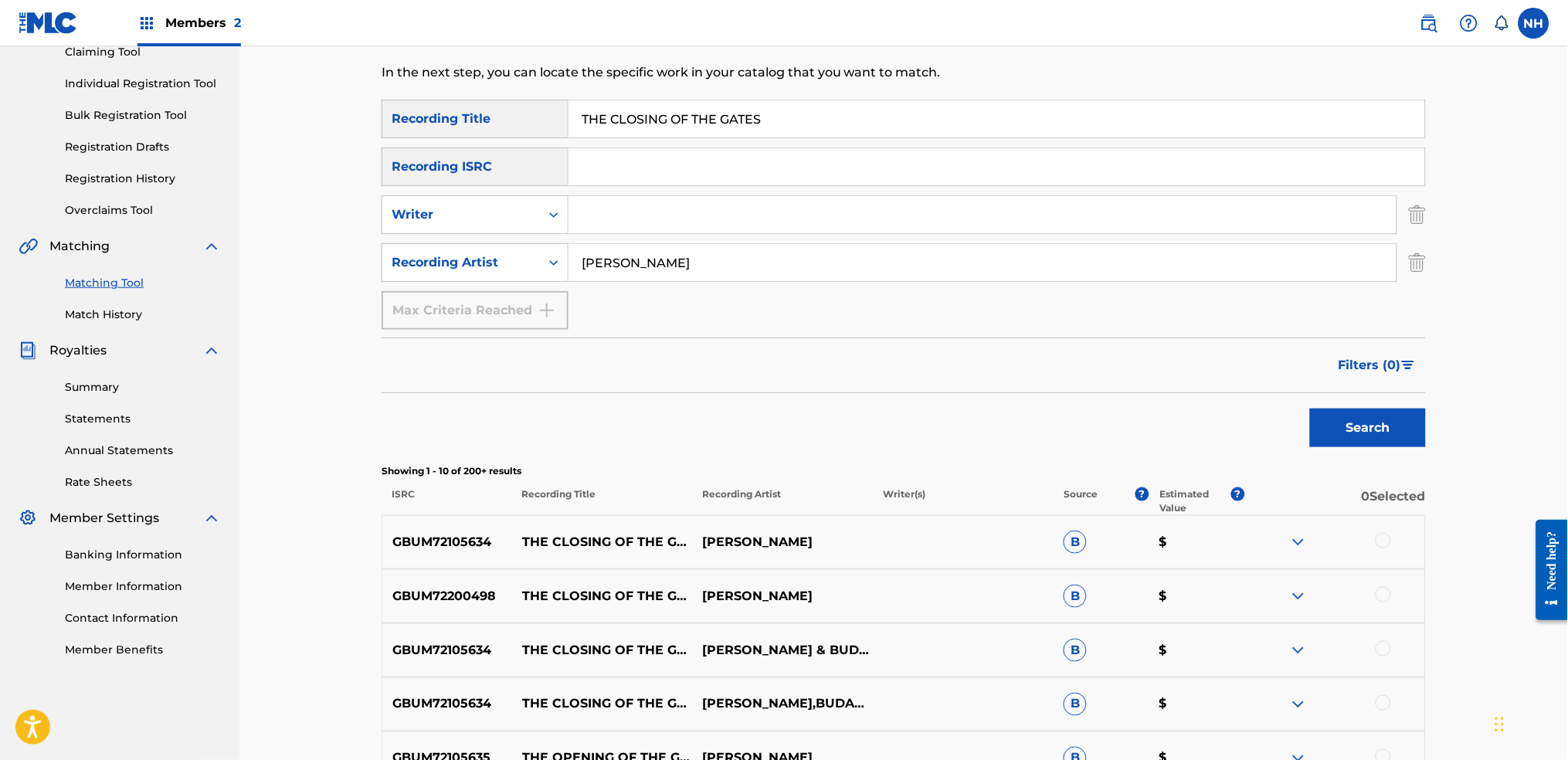
scroll to position [180, 0]
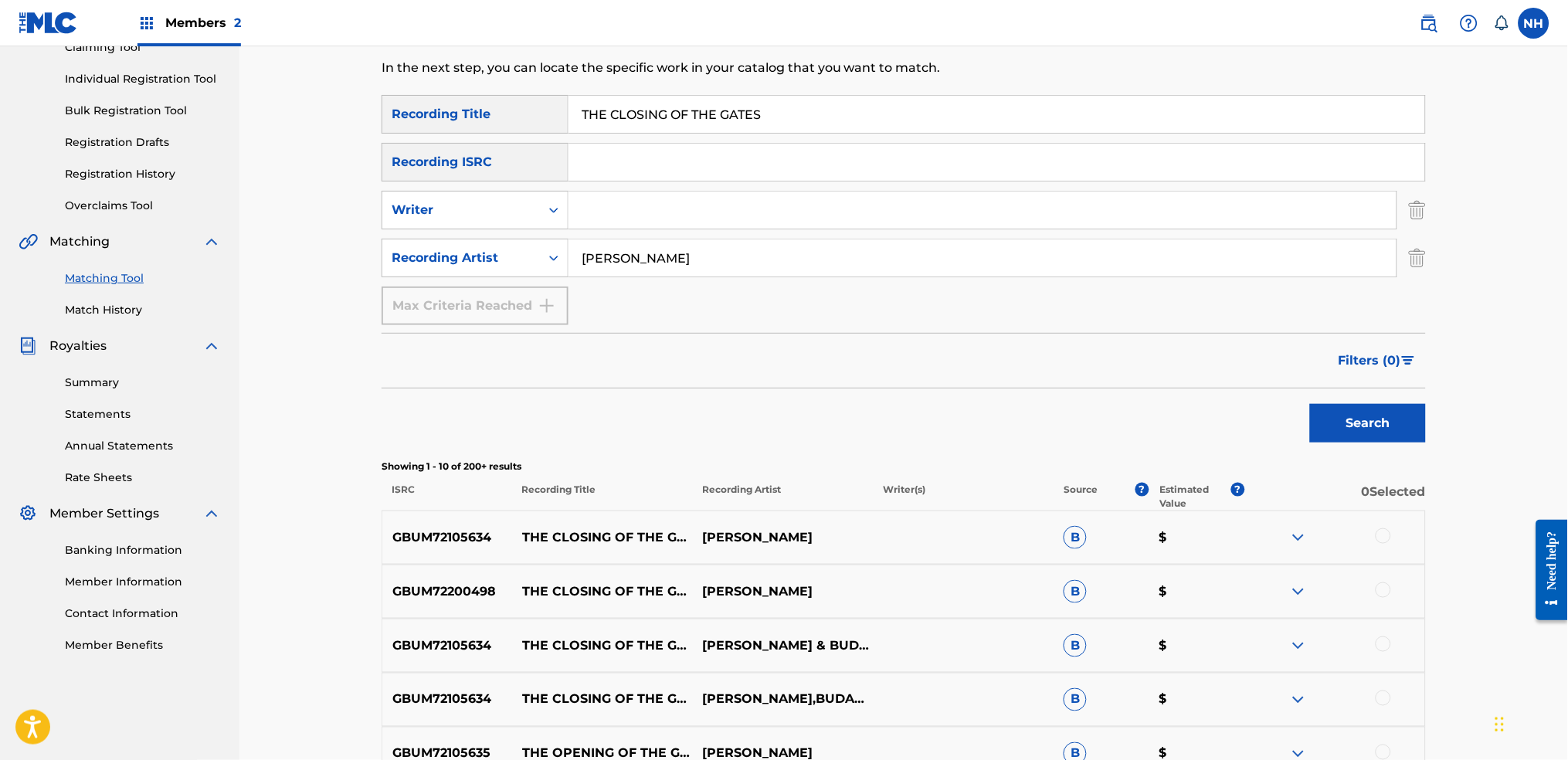
click at [1388, 547] on div "GBUM72105634 THE CLOSING OF THE GATES LUKE HOWARD B $" at bounding box center [904, 537] width 1045 height 54
click at [1387, 539] on div at bounding box center [1383, 536] width 15 height 15
click at [1379, 608] on div "GBUM72200498 THE CLOSING OF THE GATES (PIANO VERSION) LUKE HOWARD B $" at bounding box center [904, 592] width 1045 height 54
click at [1379, 589] on div at bounding box center [1383, 589] width 15 height 15
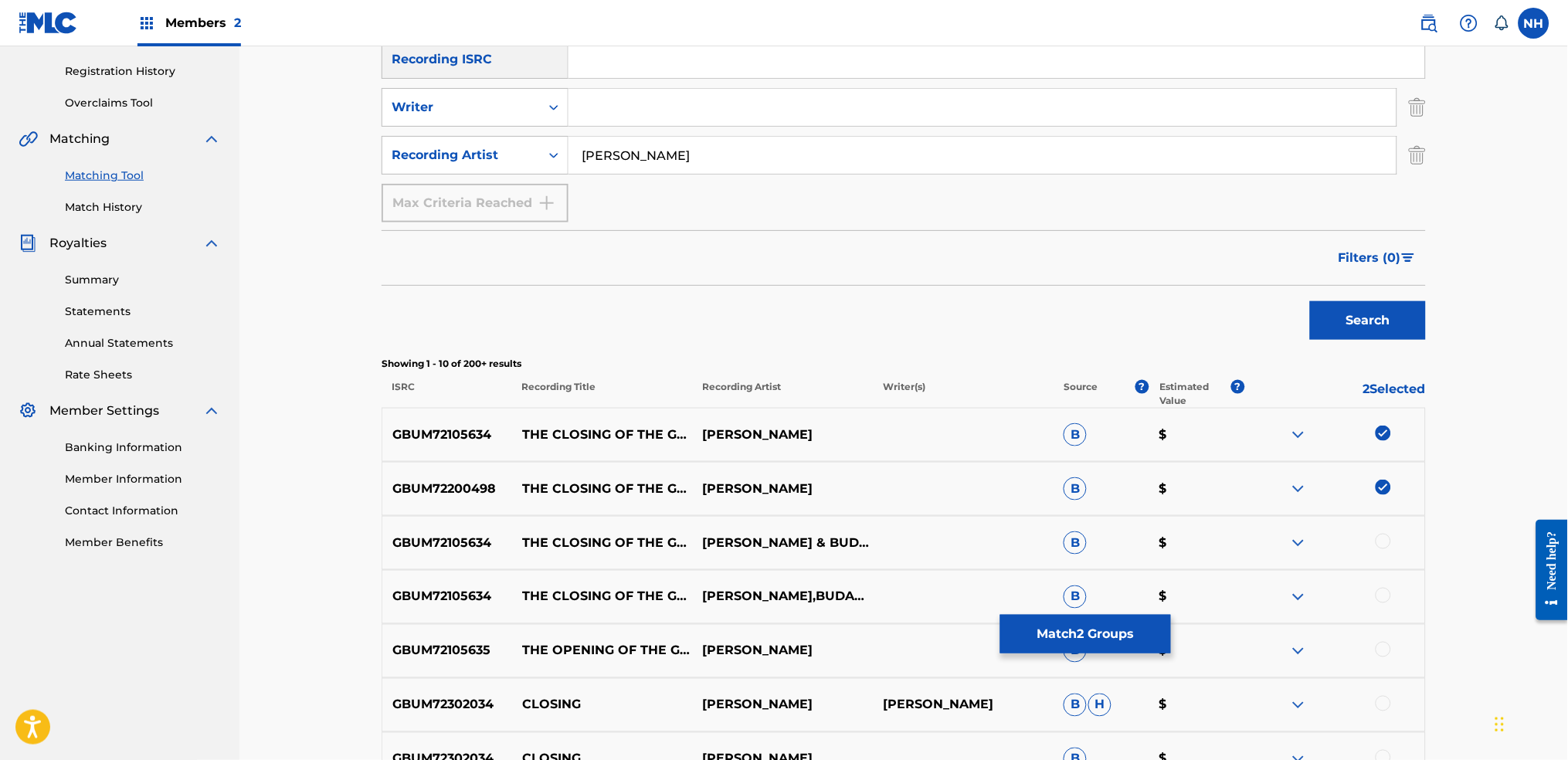
click at [1385, 552] on div "GBUM72105634 THE CLOSING OF THE GATES LUKE HOWARD & BUDAPEST ART ORCHESTRA B $" at bounding box center [904, 543] width 1045 height 54
click at [1384, 541] on div at bounding box center [1383, 540] width 15 height 15
click at [1393, 592] on div at bounding box center [1335, 596] width 181 height 18
click at [1384, 593] on div at bounding box center [1383, 595] width 15 height 15
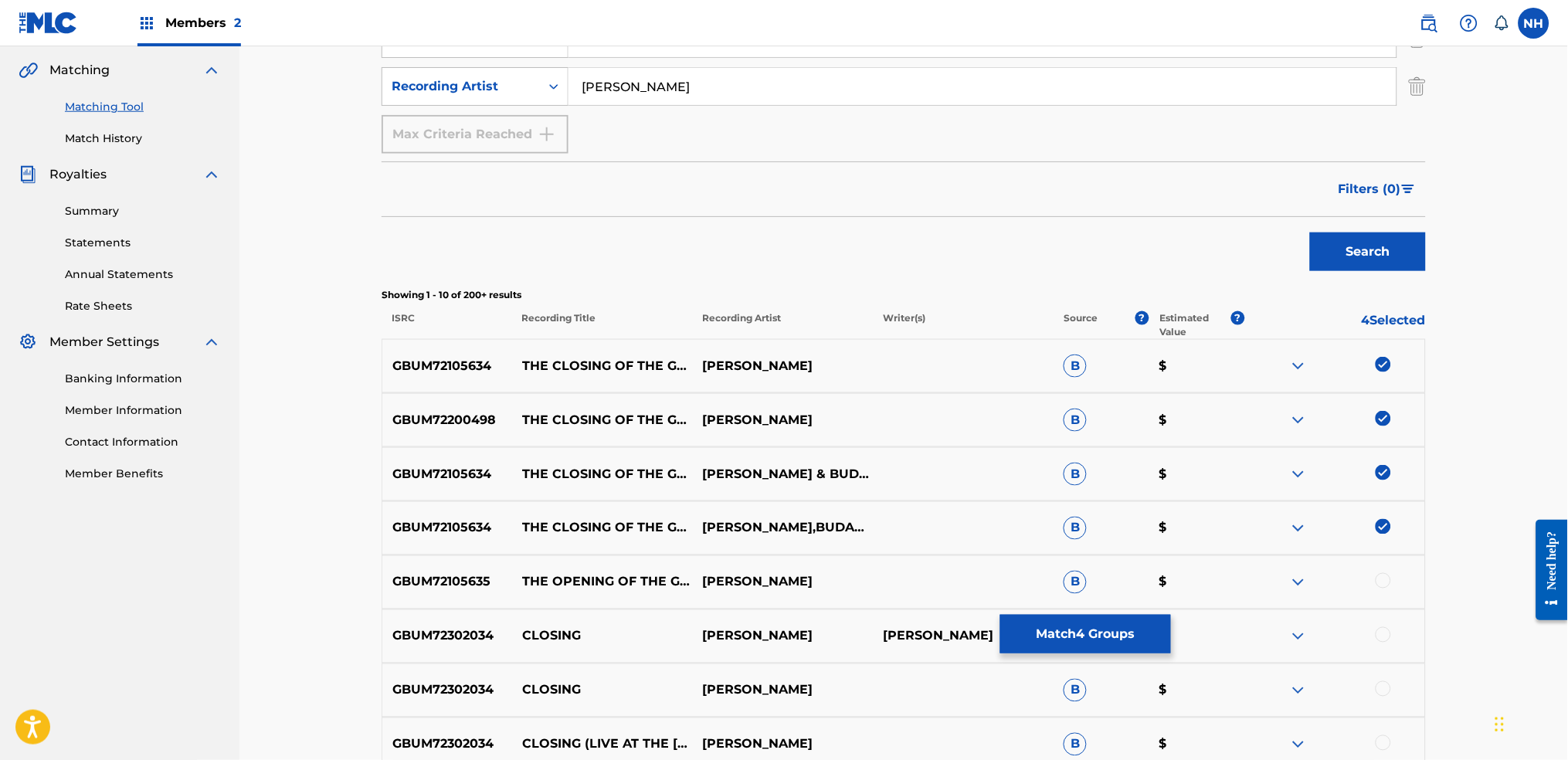
scroll to position [386, 0]
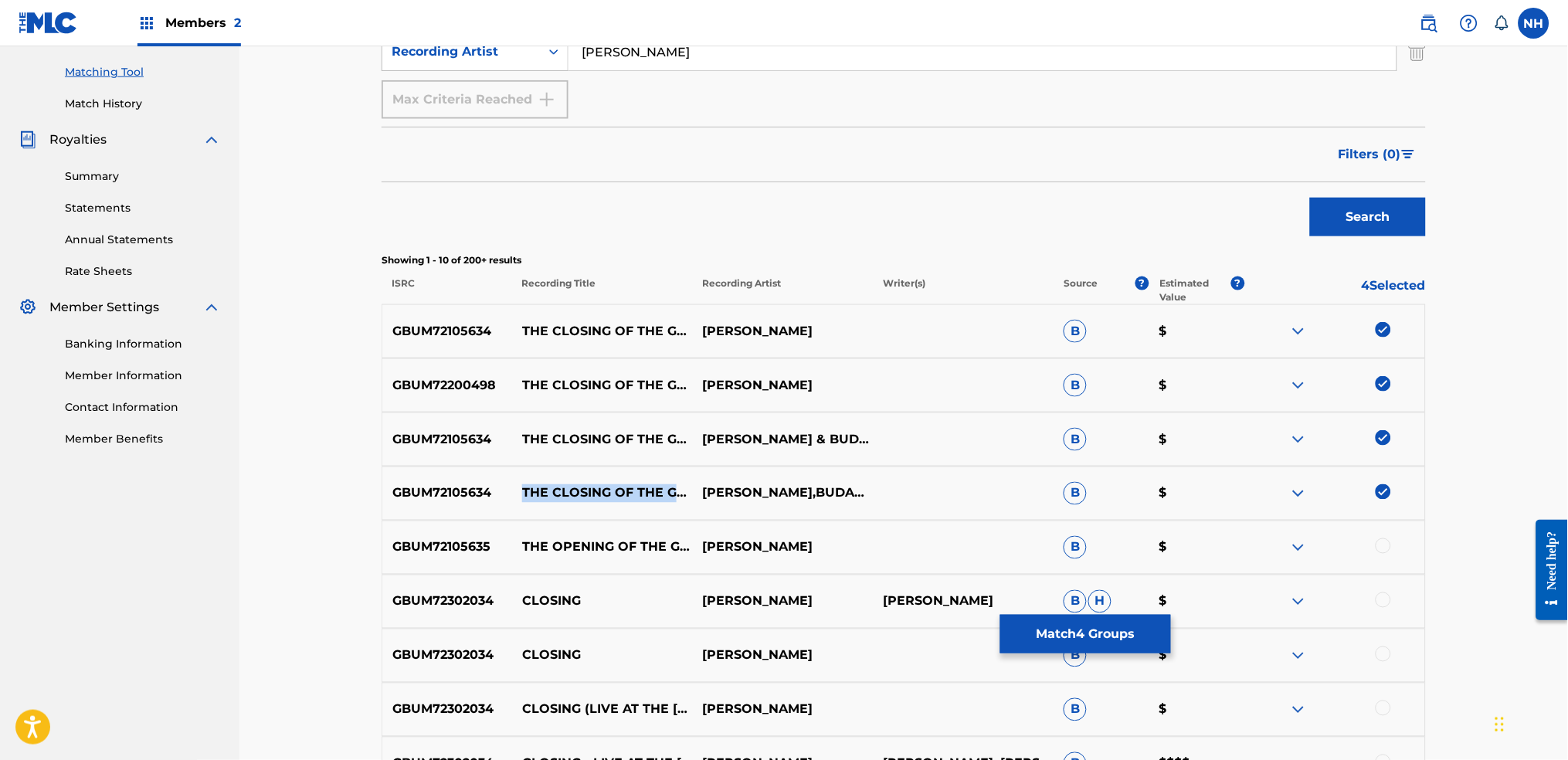
drag, startPoint x: 577, startPoint y: 505, endPoint x: 506, endPoint y: 481, distance: 74.9
click at [506, 481] on div "GBUM72105634 THE CLOSING OF THE GATES LUKE HOWARD,BUDAPEST ART ORCHESTRA B $" at bounding box center [904, 493] width 1045 height 54
copy div "THE CLOSING OF THE GATES"
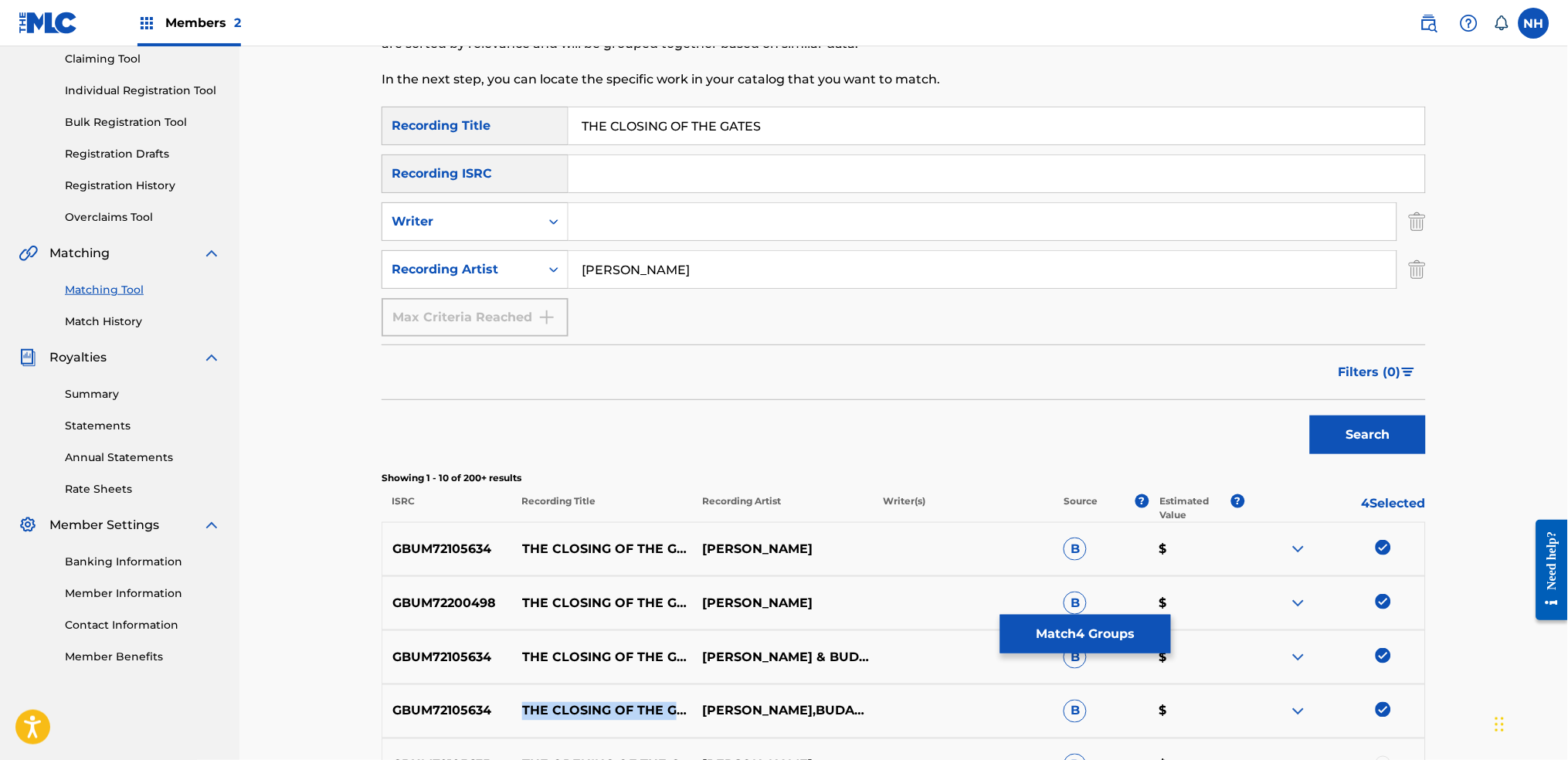
scroll to position [0, 0]
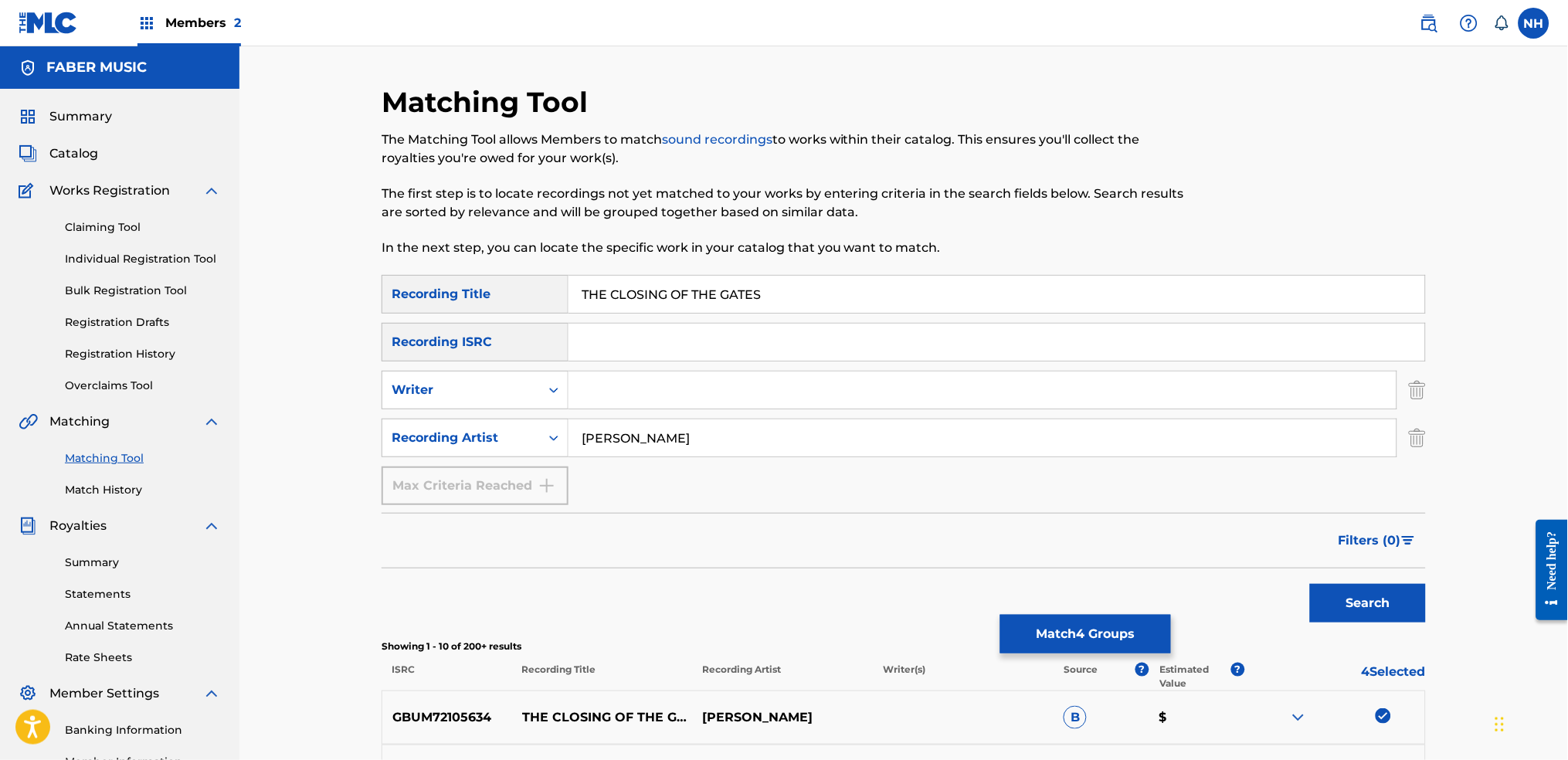
click at [1046, 631] on button "Match 4 Groups" at bounding box center [1086, 634] width 171 height 38
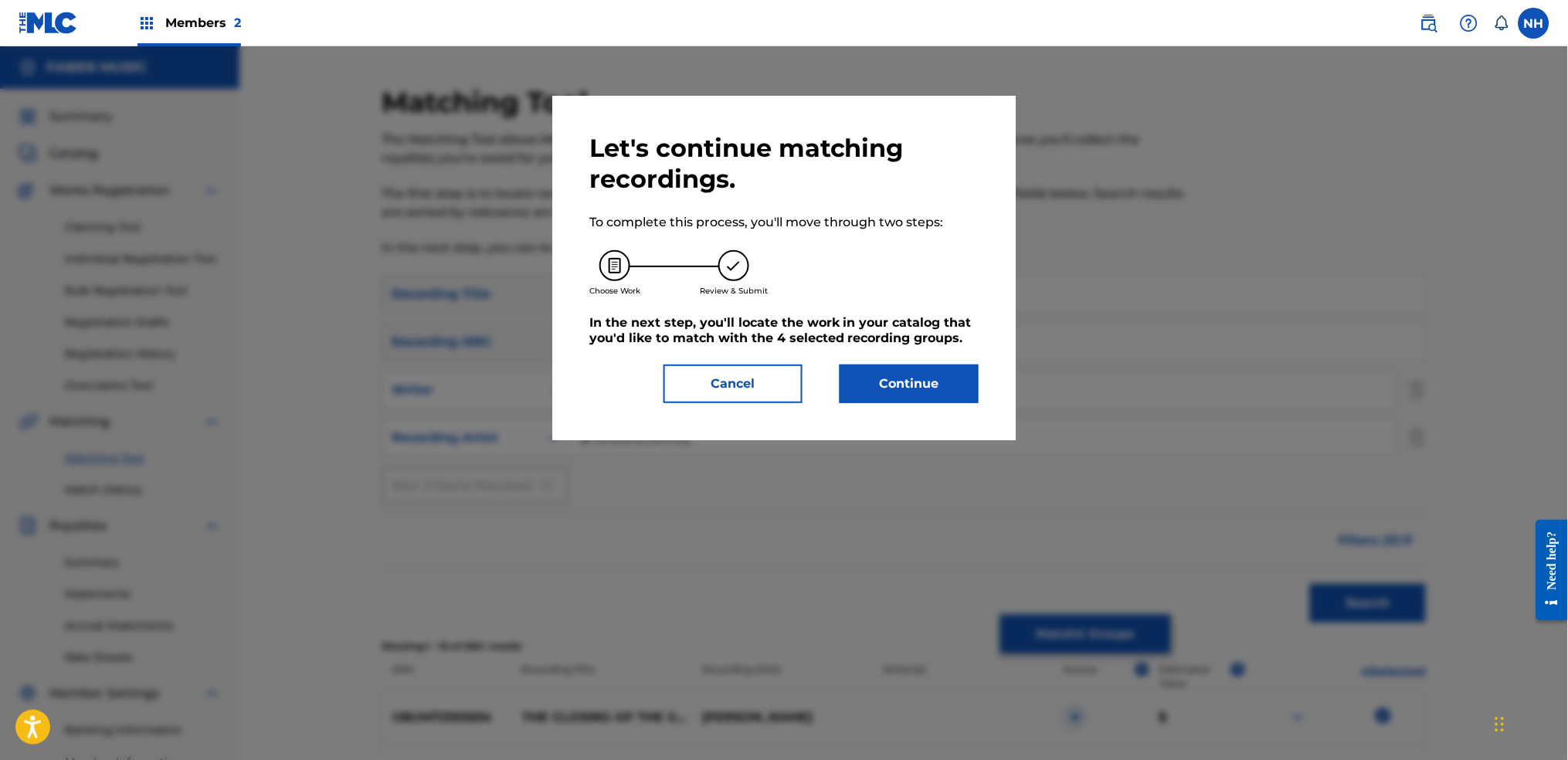
click at [875, 391] on button "Continue" at bounding box center [909, 383] width 139 height 38
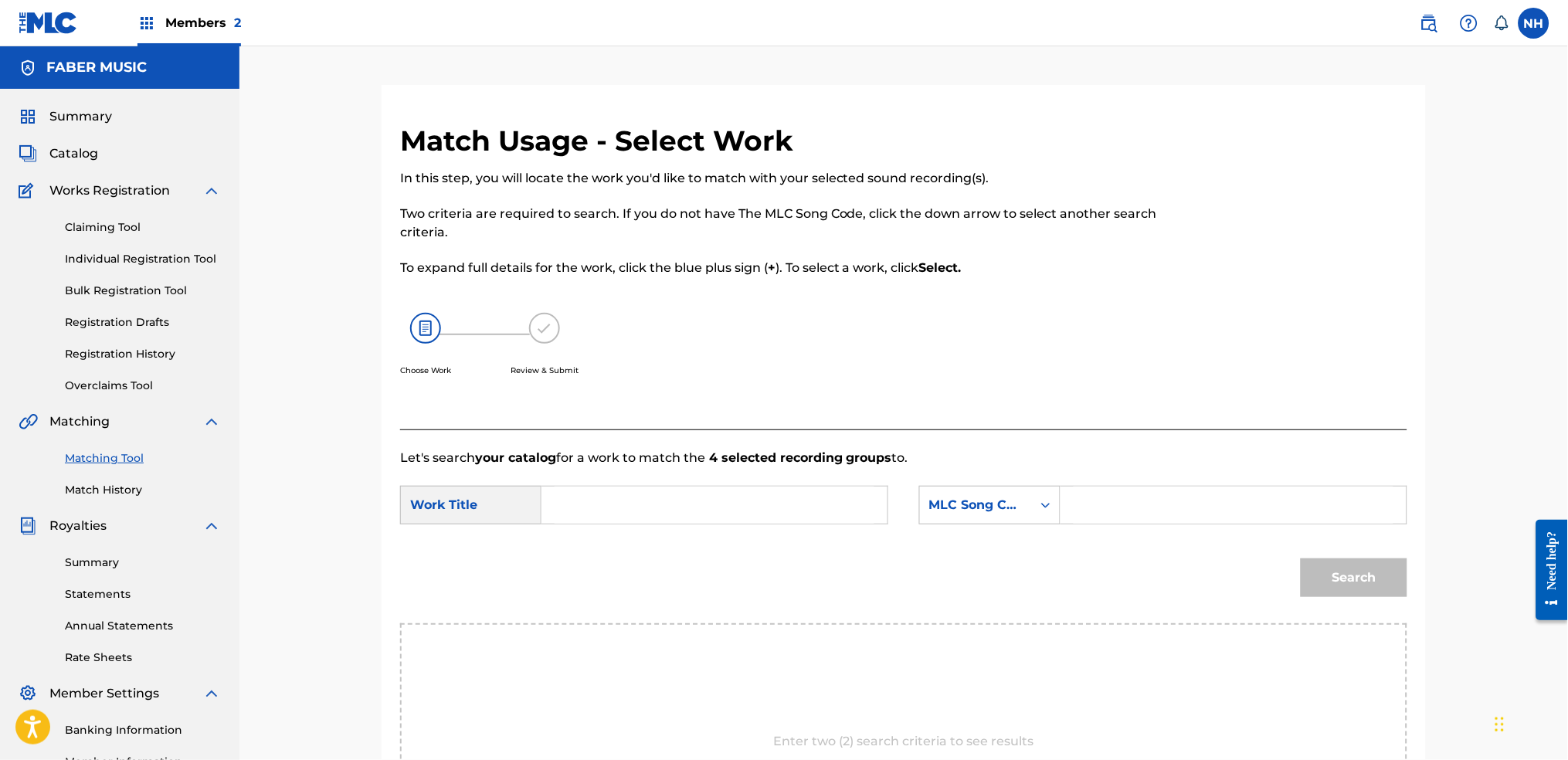
click at [756, 340] on div "Choose Work Review & Submit" at bounding box center [788, 352] width 776 height 117
click at [717, 482] on form "SearchWithCriteria4059cc8f-2471-4bcf-b273-940ffa6ea60f Work Title SearchWithCri…" at bounding box center [903, 544] width 1007 height 156
click at [720, 505] on input "Search Form" at bounding box center [714, 505] width 320 height 37
paste input "THE CLOSING OF THE GATES"
type input "THE CLOSING OF THE GATES"
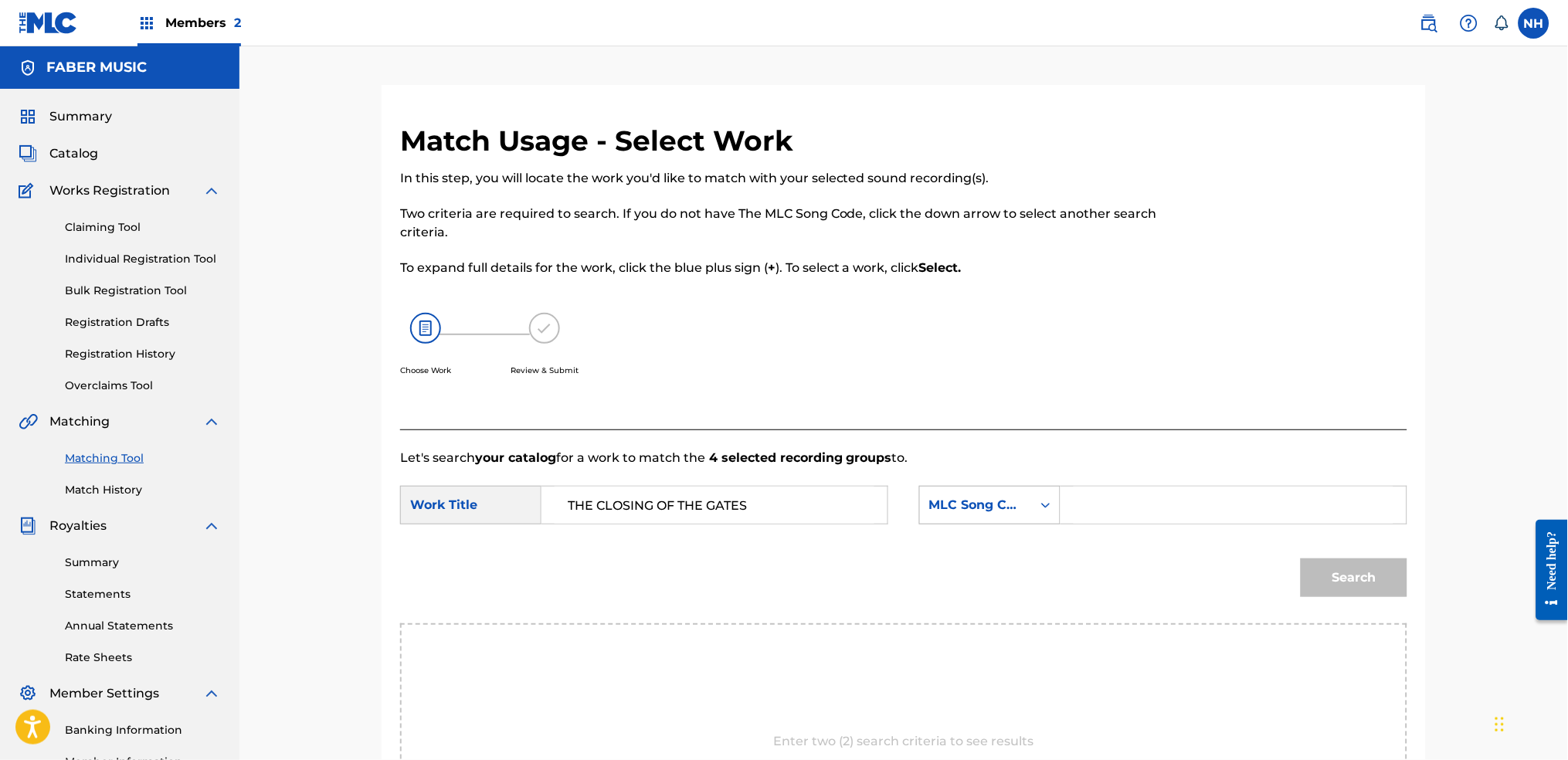
click at [978, 510] on div "MLC Song Code" at bounding box center [975, 505] width 93 height 18
click at [958, 551] on div "Writer Name" at bounding box center [990, 544] width 140 height 38
click at [1261, 454] on p "Let's search your catalog for a work to match the 4 selected recording groups t…" at bounding box center [903, 457] width 1007 height 18
click at [1207, 495] on input "Search Form" at bounding box center [1233, 505] width 320 height 37
type input "howard"
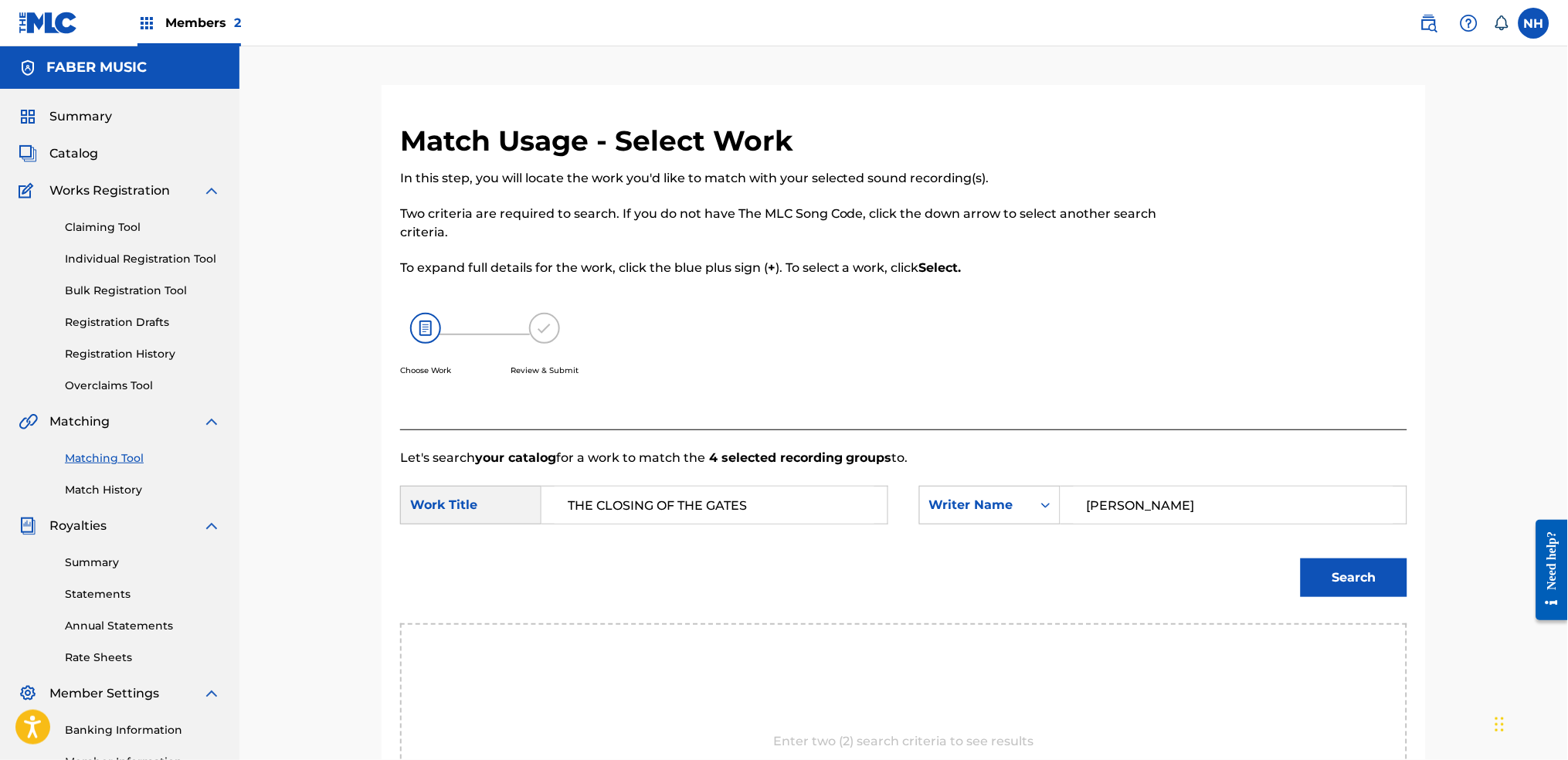
click at [1301, 558] on button "Search" at bounding box center [1354, 577] width 106 height 38
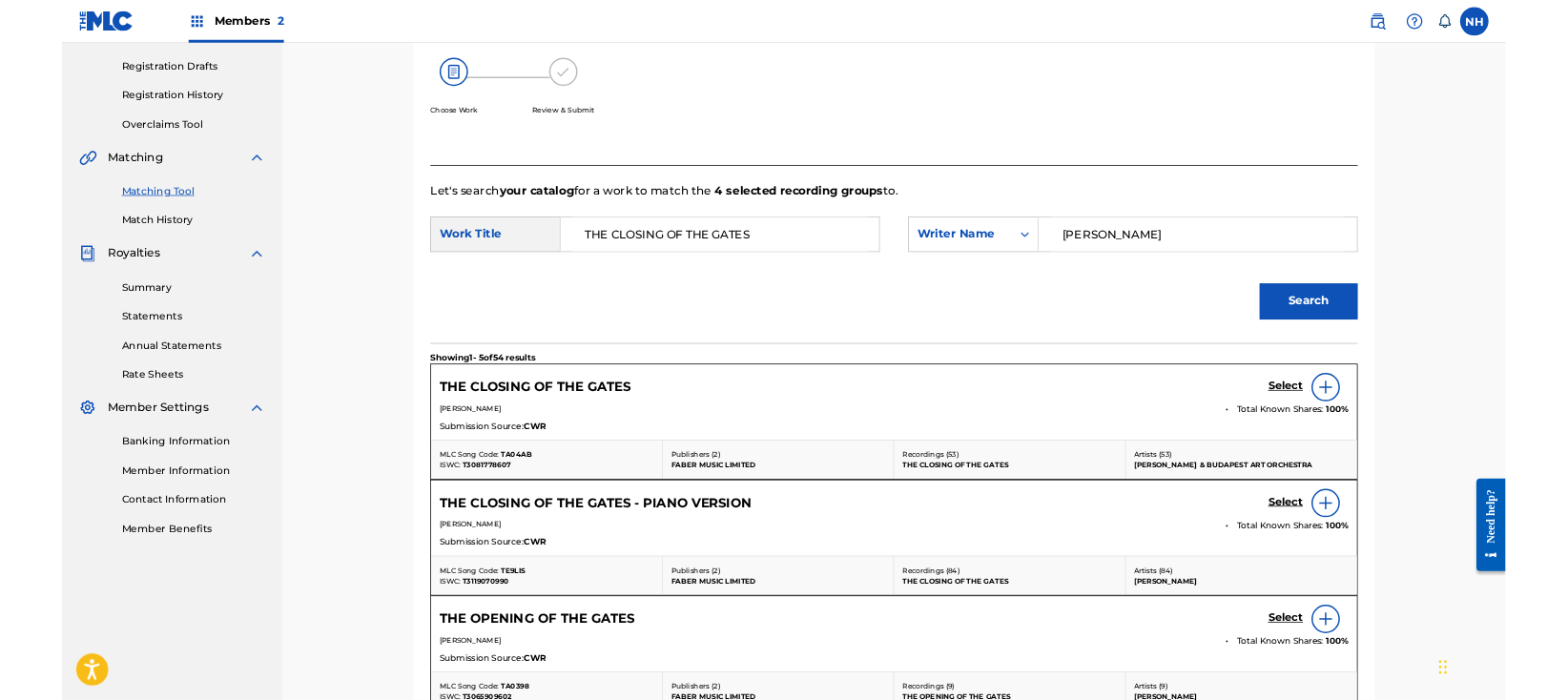
scroll to position [127, 0]
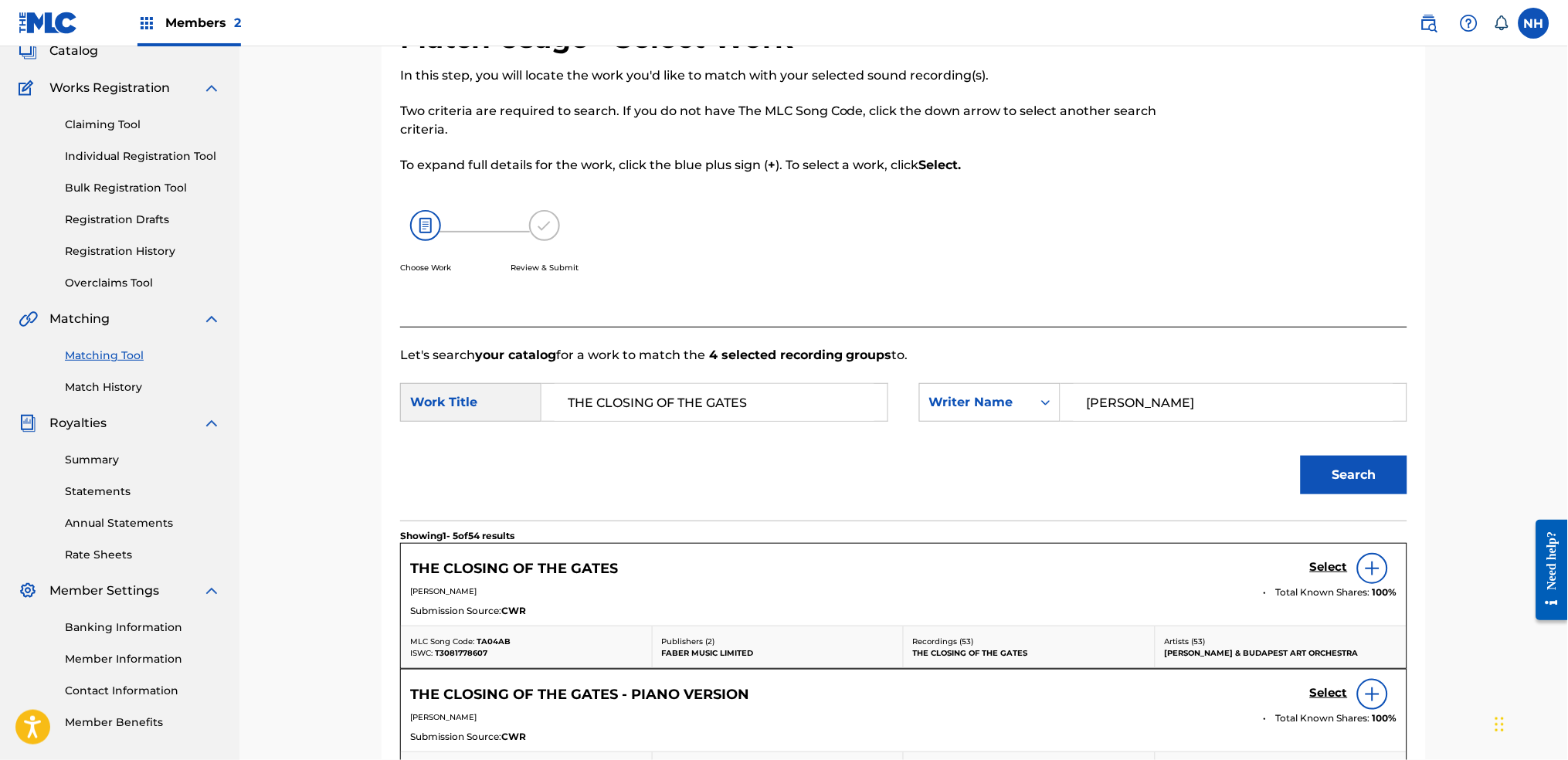
click at [470, 492] on div "Search" at bounding box center [903, 480] width 1007 height 81
click at [1299, 571] on div "THE CLOSING OF THE GATES Select" at bounding box center [904, 568] width 987 height 31
click at [1315, 571] on h5 "Select" at bounding box center [1328, 567] width 38 height 14
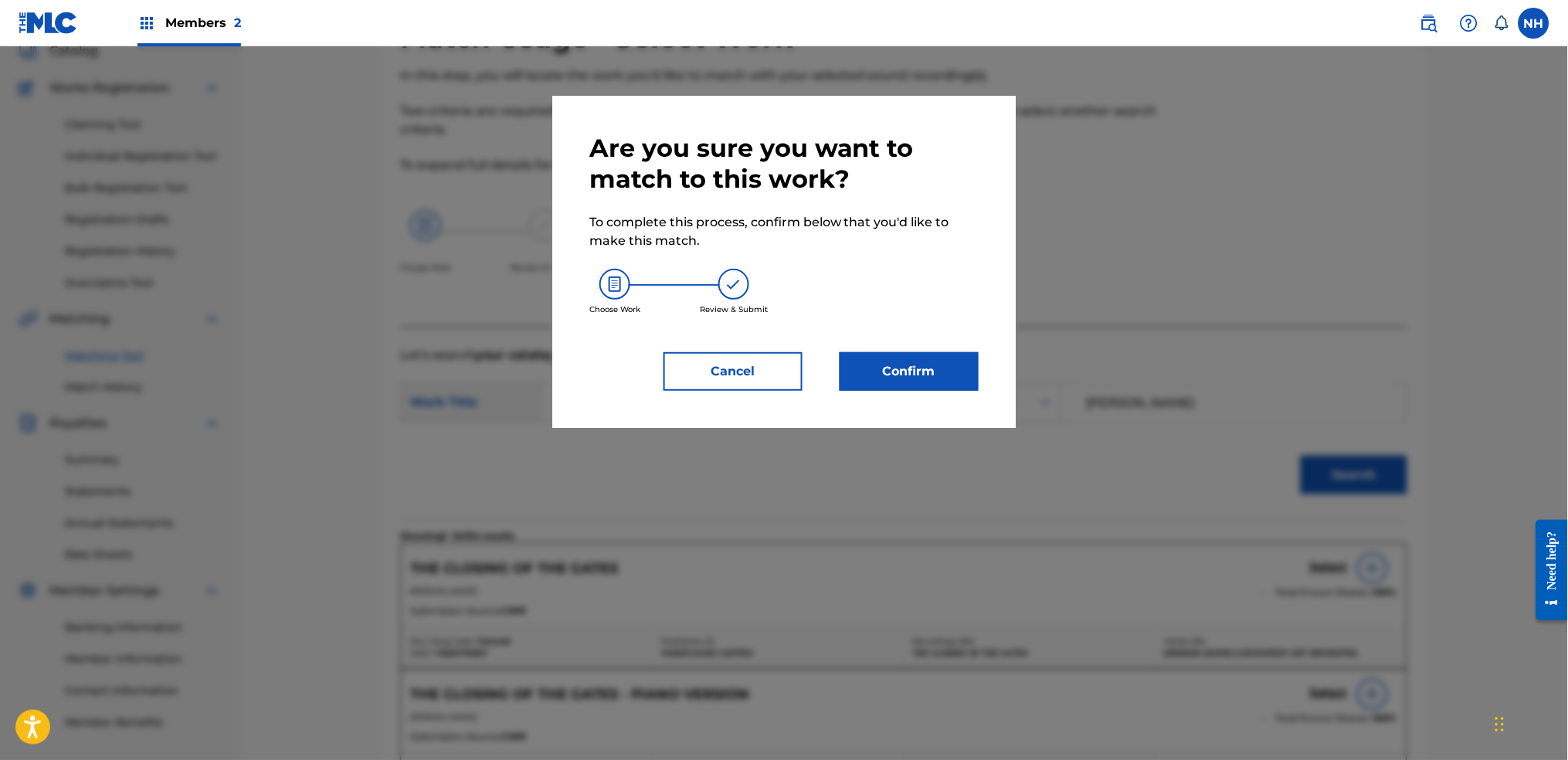
click at [906, 353] on button "Confirm" at bounding box center [909, 371] width 139 height 38
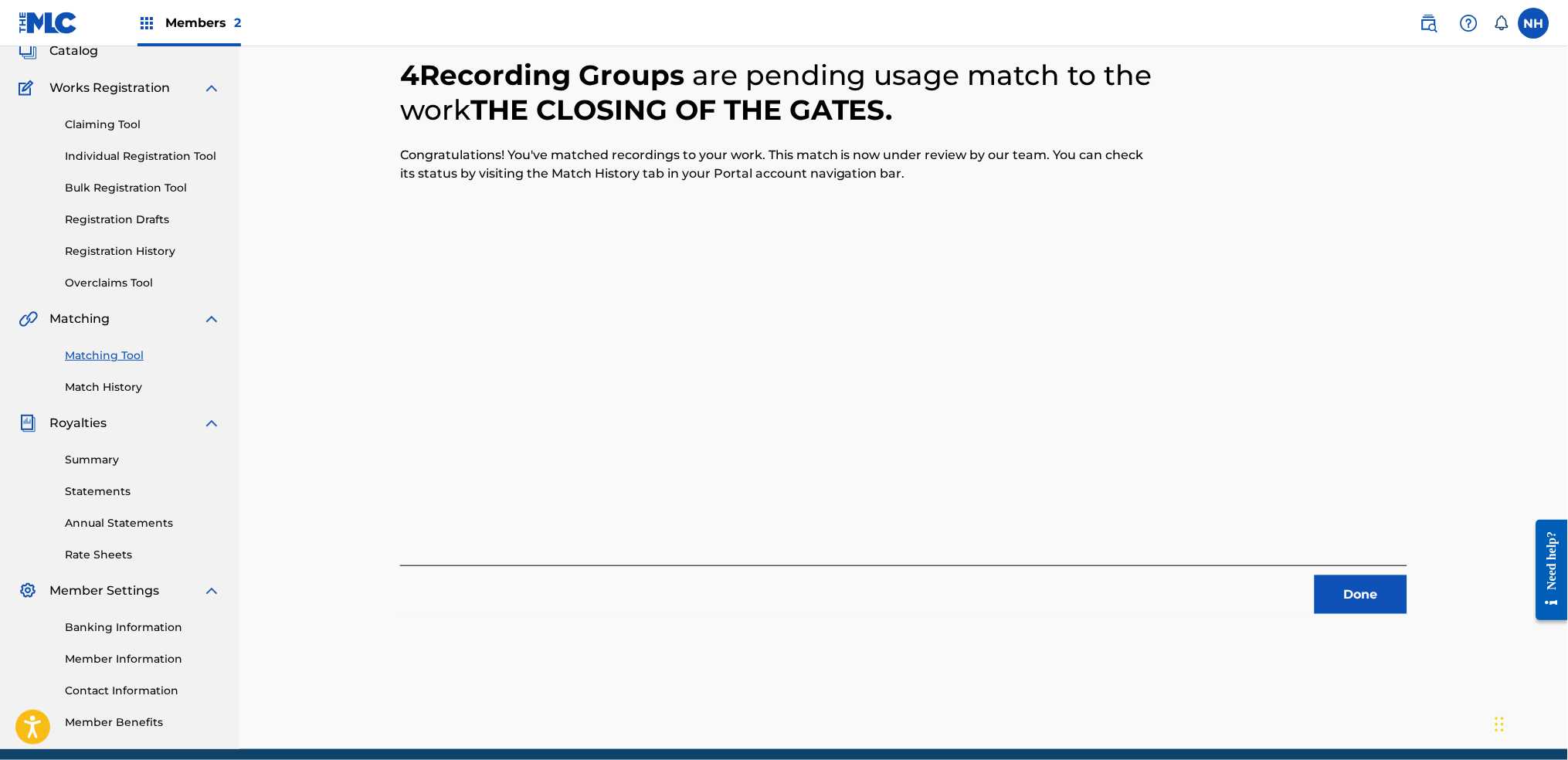
click at [1384, 607] on button "Done" at bounding box center [1361, 595] width 93 height 38
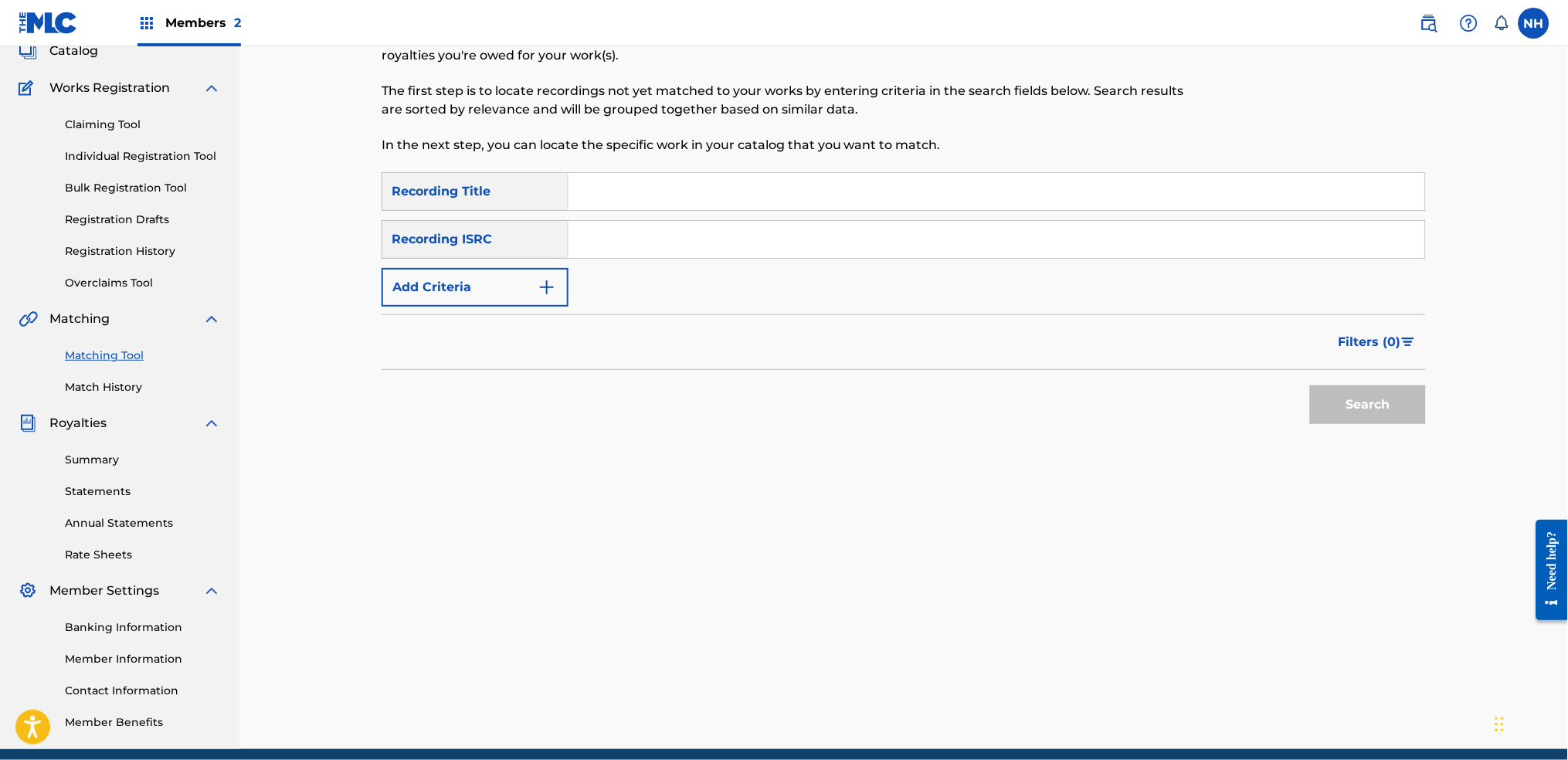
click at [475, 299] on button "Add Criteria" at bounding box center [475, 287] width 187 height 38
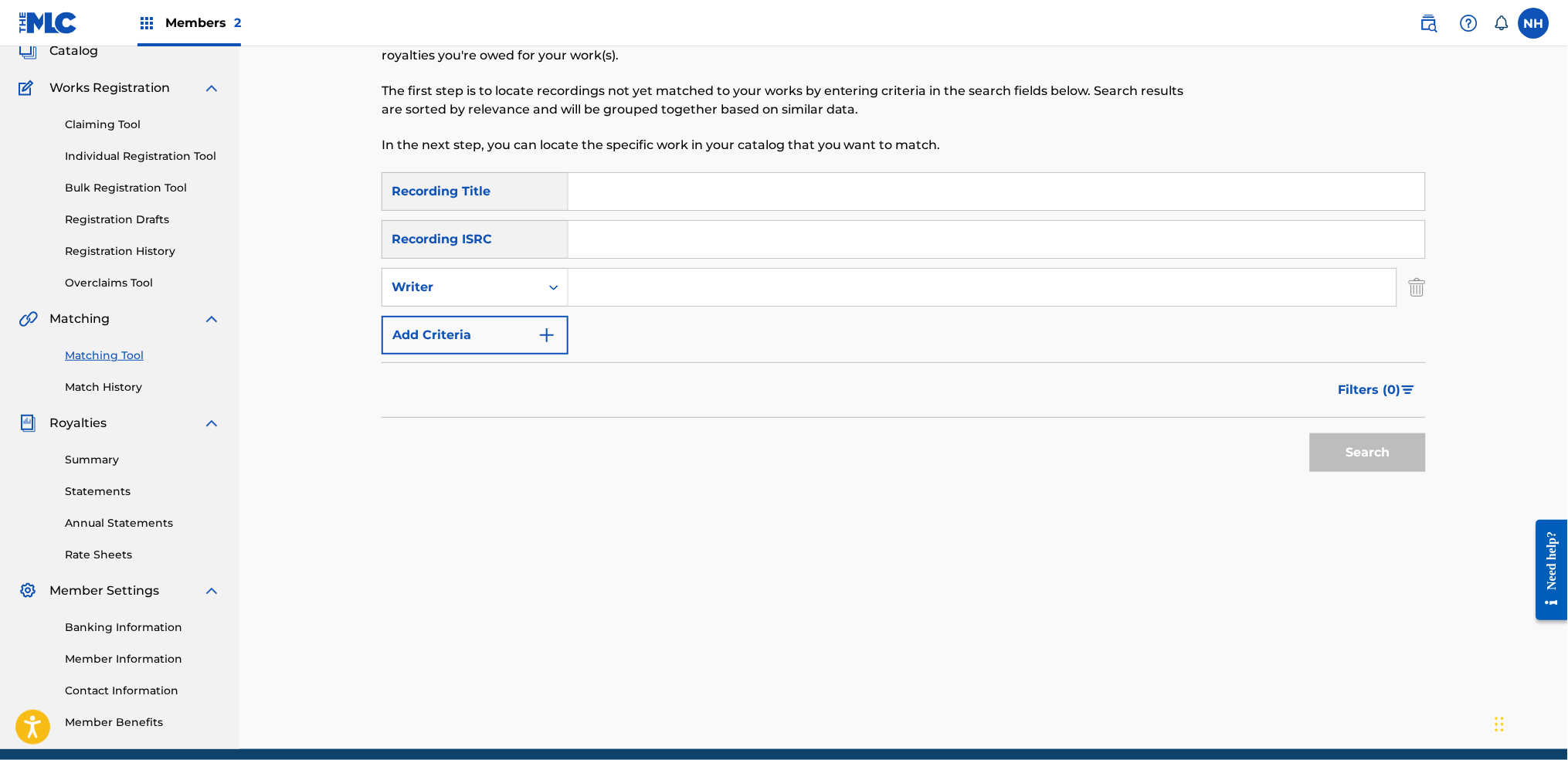
click at [486, 357] on form "SearchWithCriteria2e088423-7ada-423a-9308-53b6fa3db4b1 Recording Title SearchWi…" at bounding box center [904, 326] width 1045 height 307
click at [491, 341] on button "Add Criteria" at bounding box center [475, 335] width 187 height 38
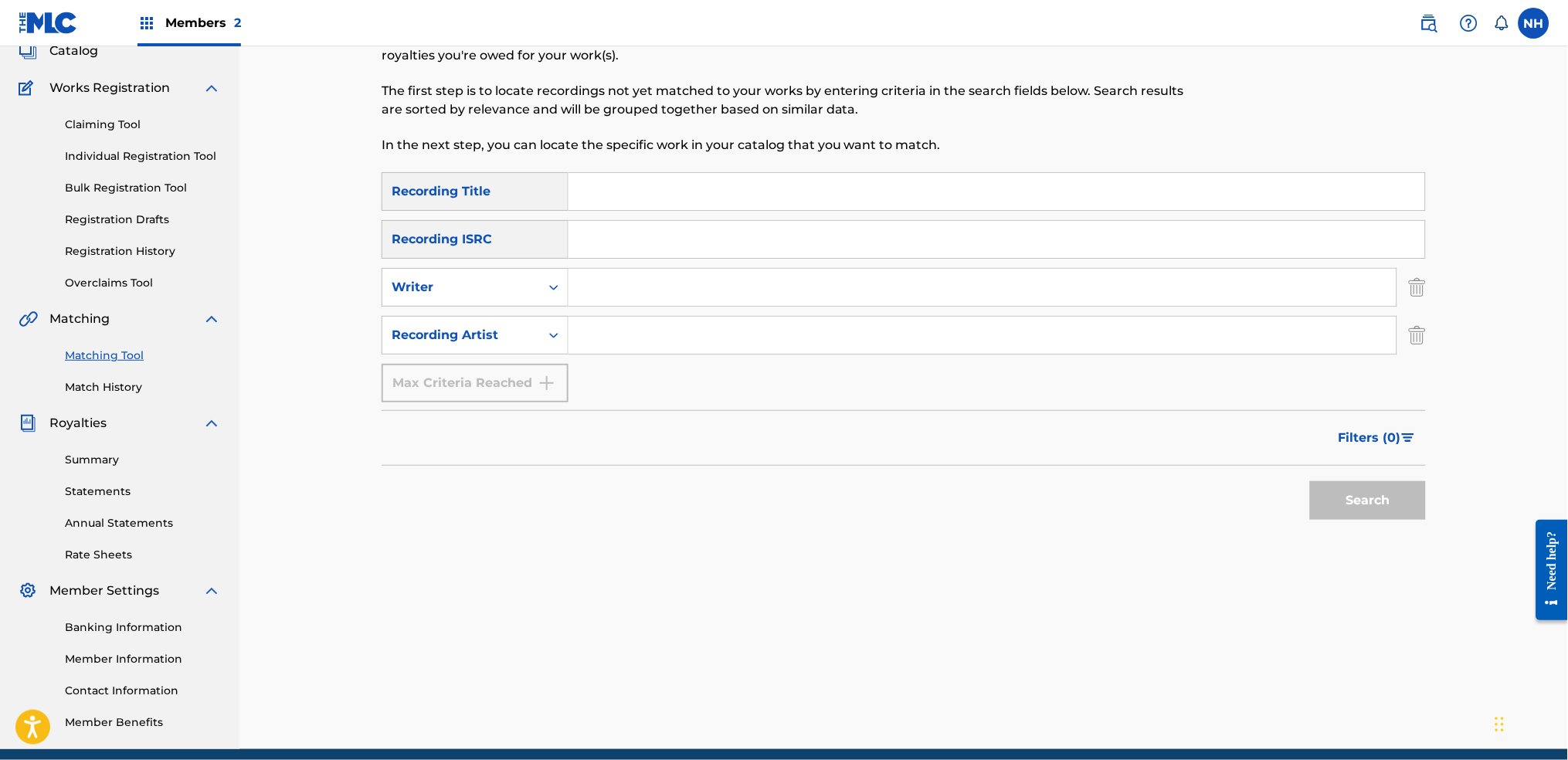
click at [646, 199] on input "Search Form" at bounding box center [997, 192] width 857 height 37
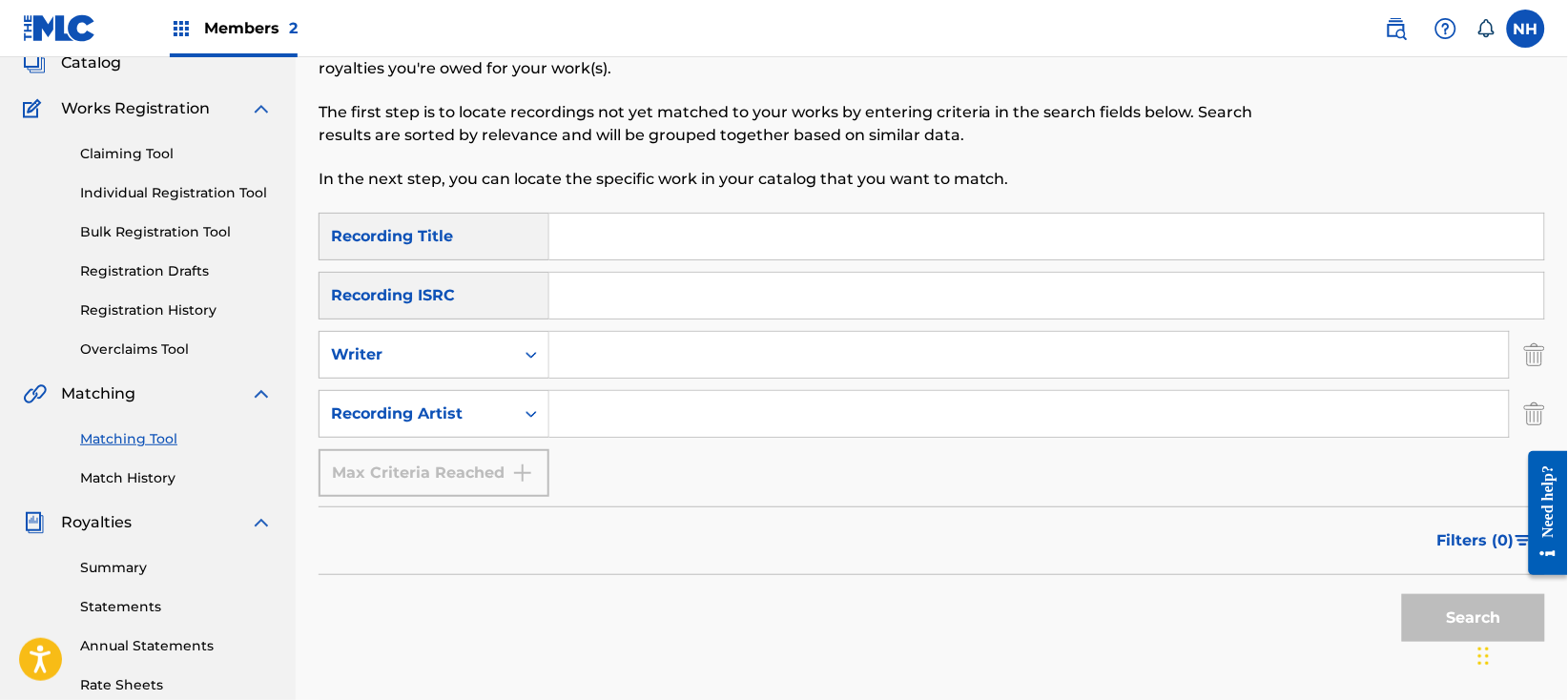
paste input "7fingers"
type input "7fingers"
